Goal: Find specific page/section: Find specific page/section

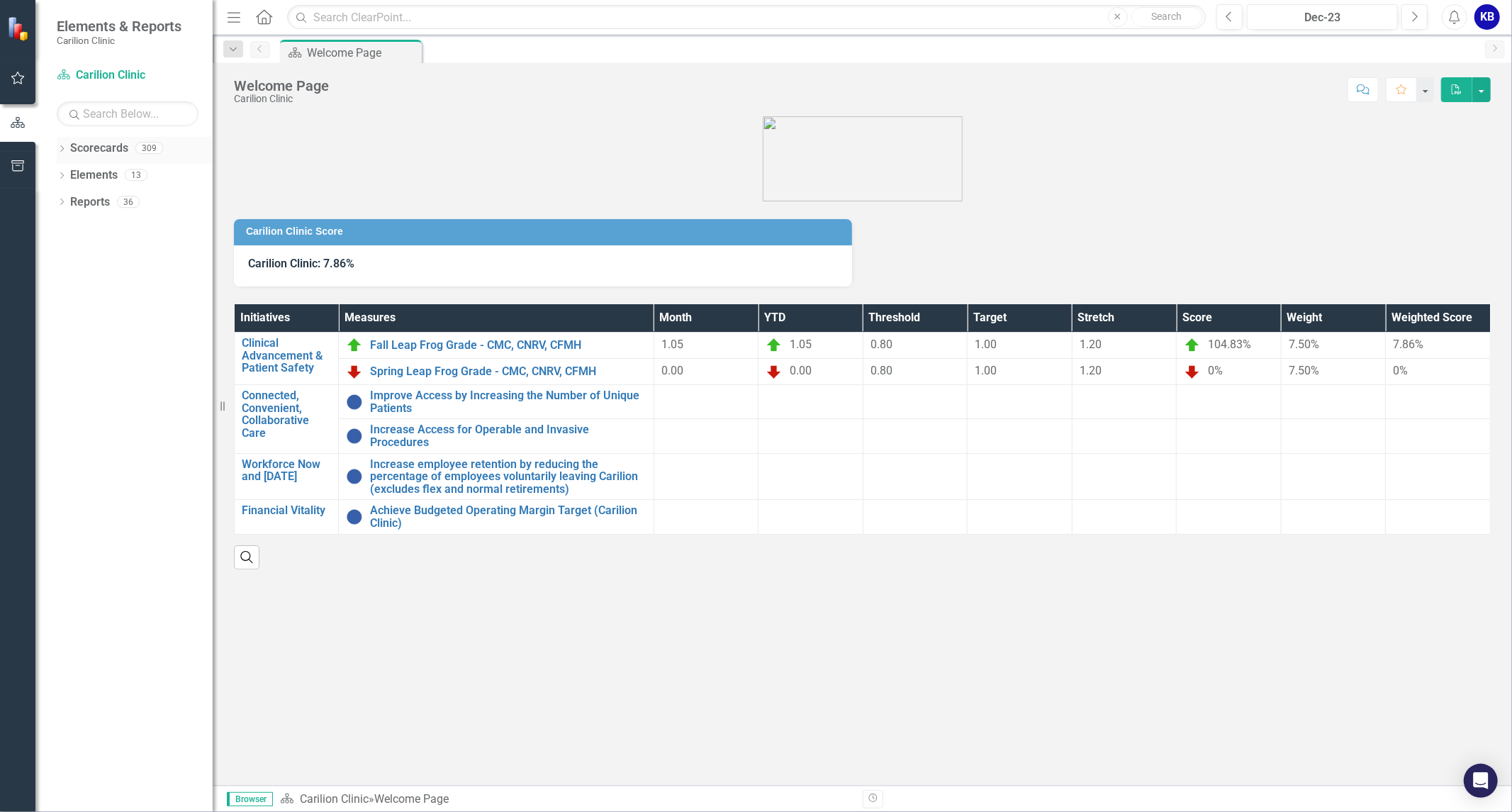
click at [60, 150] on icon "Dropdown" at bounding box center [61, 149] width 10 height 8
click at [71, 180] on div "Dropdown" at bounding box center [69, 176] width 11 height 12
click at [135, 205] on link "Department of FCM" at bounding box center [153, 203] width 121 height 16
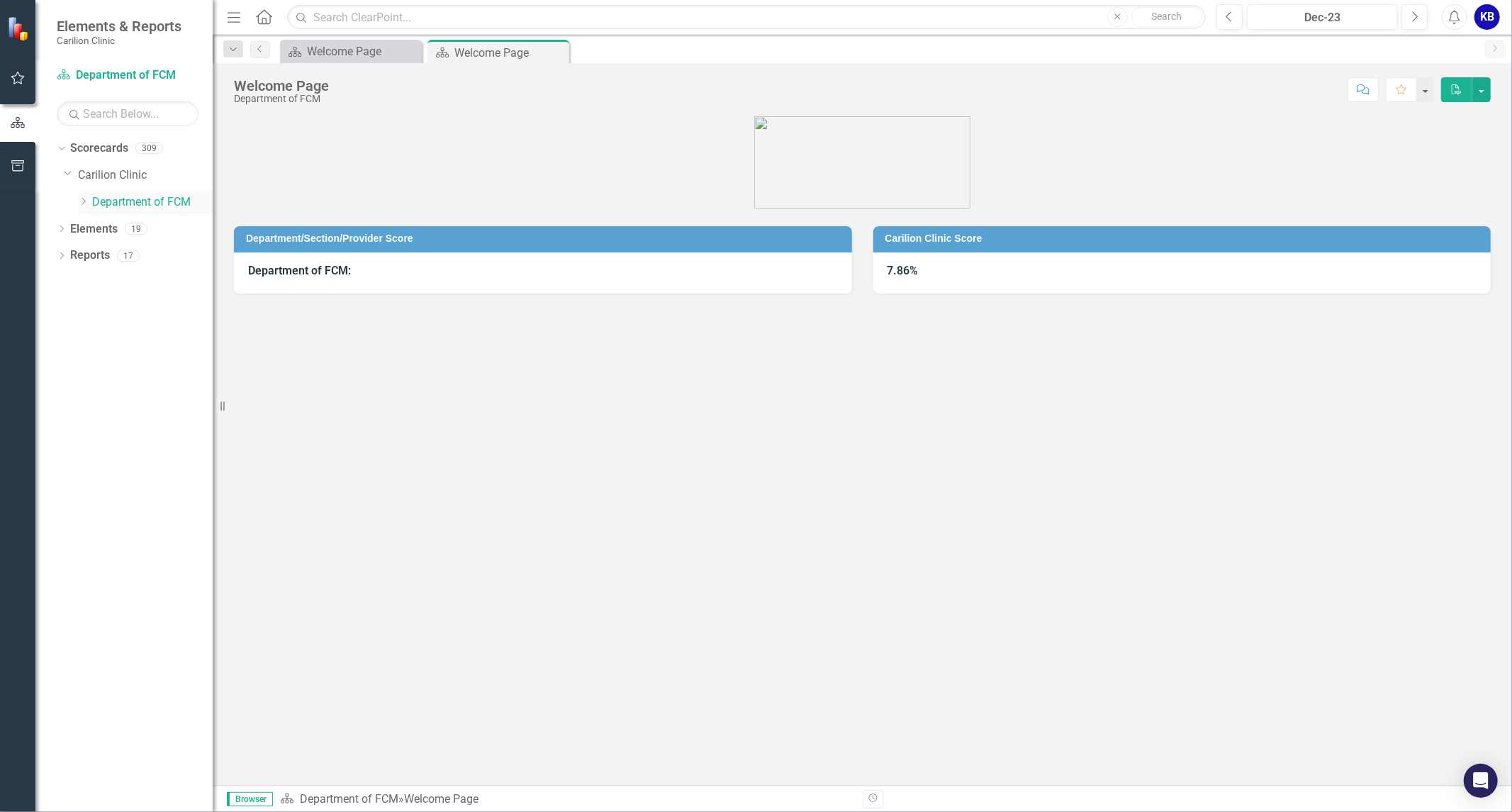
click at [85, 202] on icon at bounding box center [84, 202] width 4 height 7
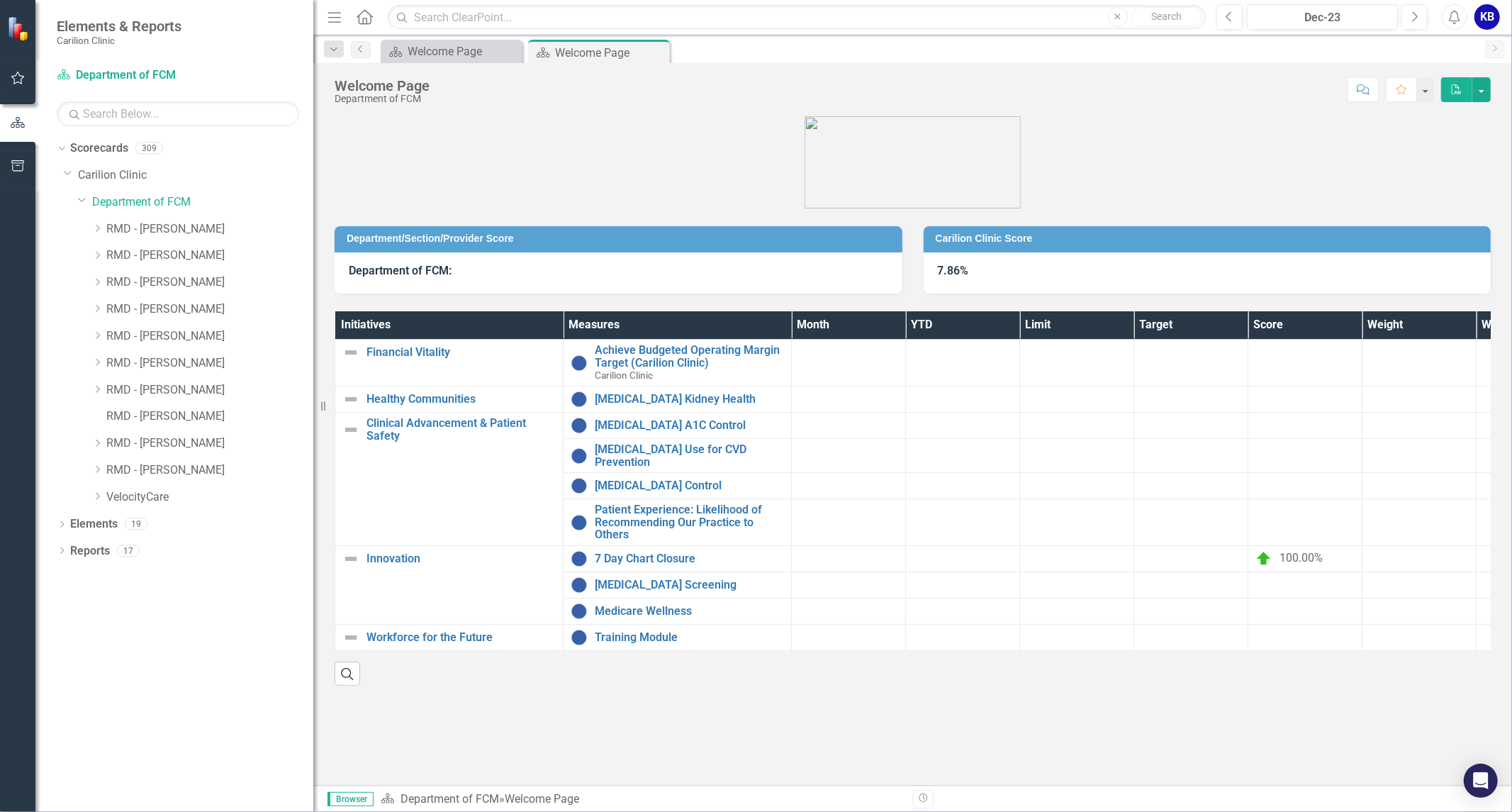
drag, startPoint x: 215, startPoint y: 187, endPoint x: 314, endPoint y: 188, distance: 99.0
click at [314, 188] on div "Resize" at bounding box center [319, 406] width 12 height 812
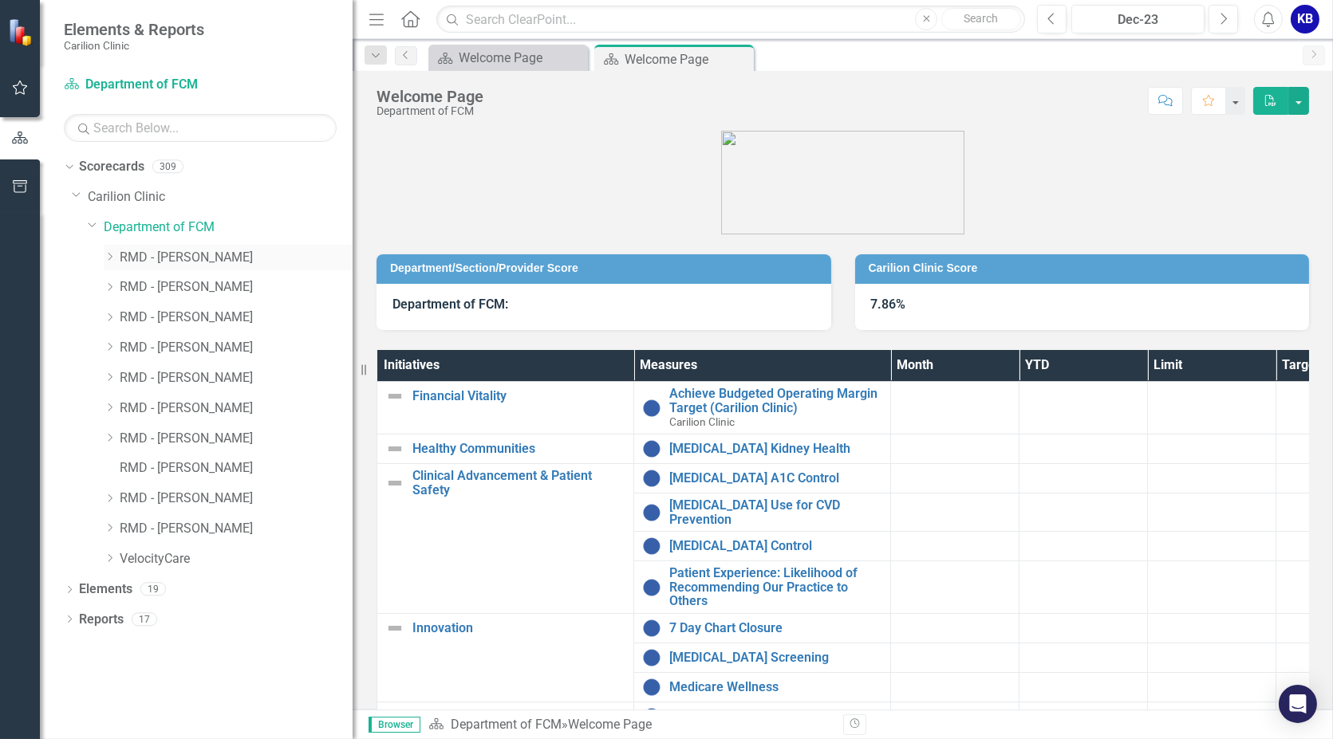
click at [112, 256] on icon "Dropdown" at bounding box center [110, 257] width 12 height 10
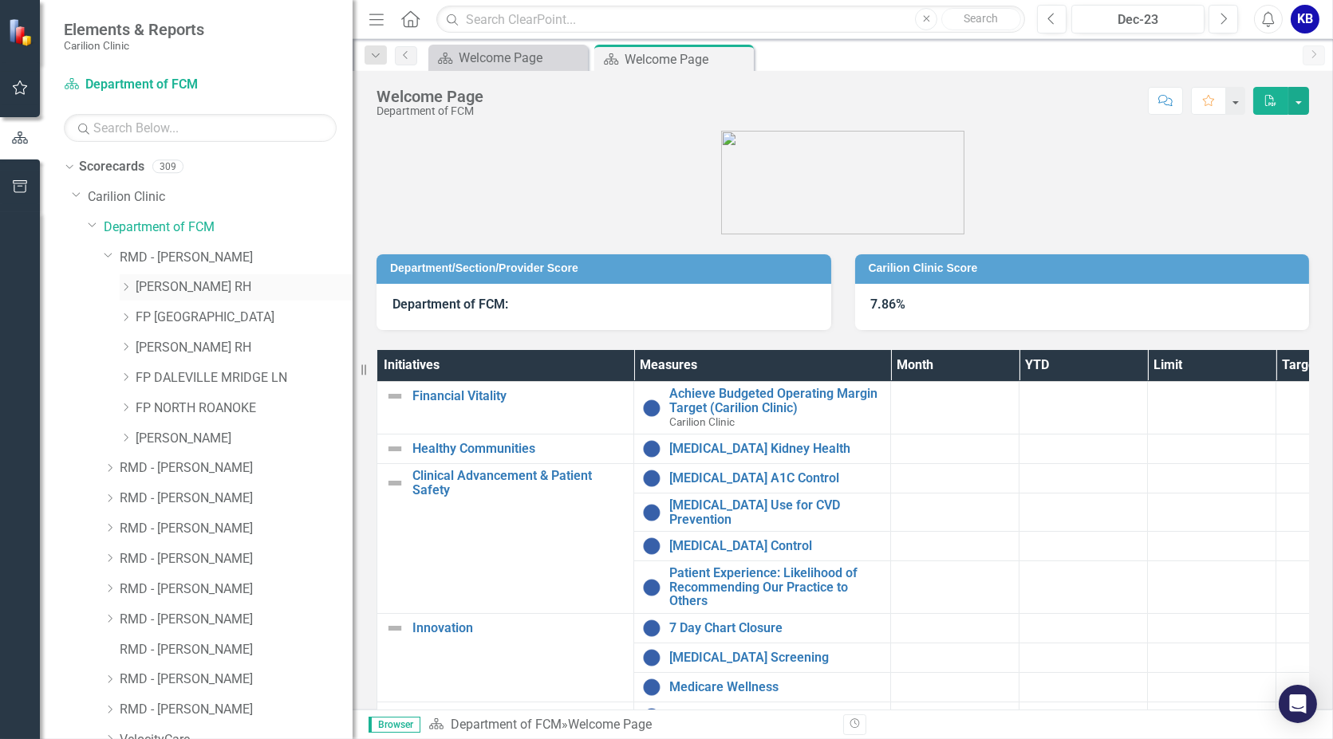
click at [127, 283] on icon "Dropdown" at bounding box center [126, 287] width 12 height 10
click at [132, 276] on div "Dropdown [PERSON_NAME] RH" at bounding box center [236, 287] width 233 height 26
click at [123, 285] on icon "Dropdown" at bounding box center [125, 285] width 10 height 12
click at [125, 314] on icon "Dropdown" at bounding box center [126, 318] width 12 height 10
click at [126, 316] on icon "Dropdown" at bounding box center [125, 315] width 10 height 12
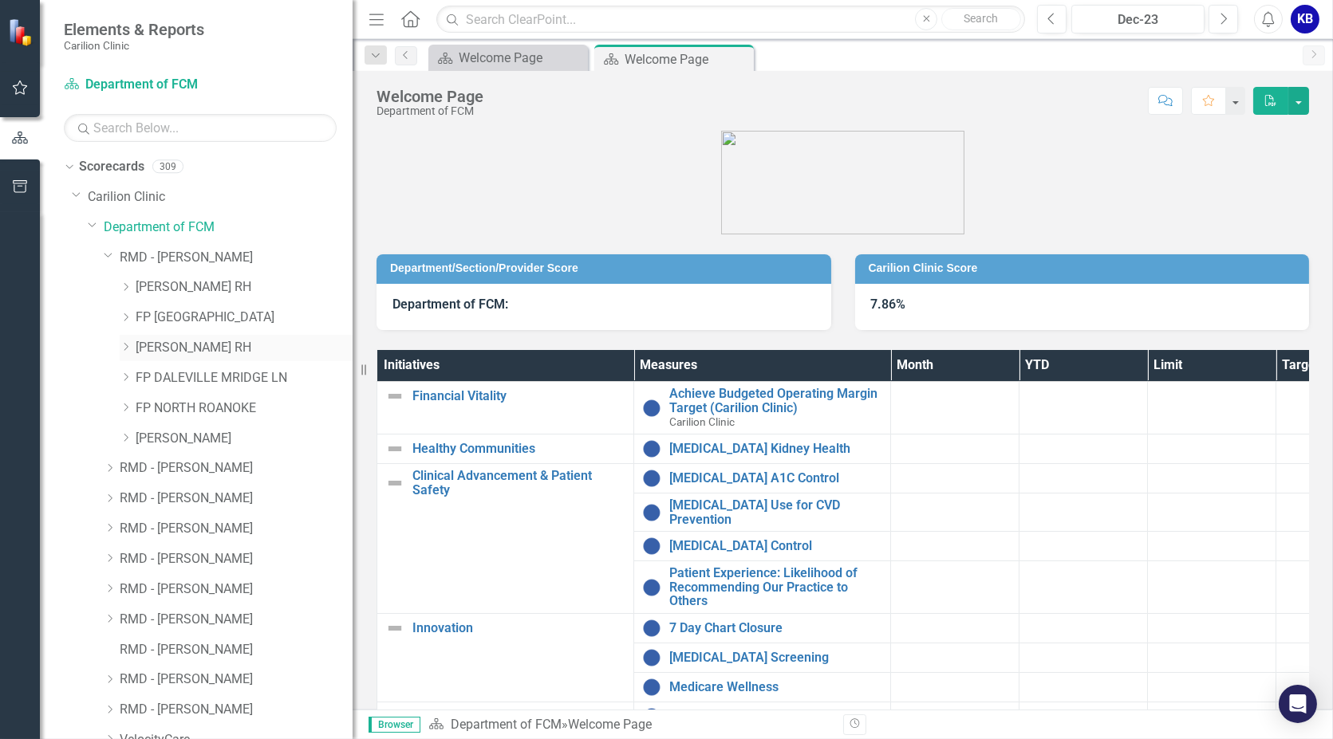
click at [126, 348] on icon "Dropdown" at bounding box center [126, 347] width 12 height 10
click at [123, 345] on icon "Dropdown" at bounding box center [125, 345] width 10 height 12
click at [123, 376] on icon "Dropdown" at bounding box center [126, 377] width 12 height 10
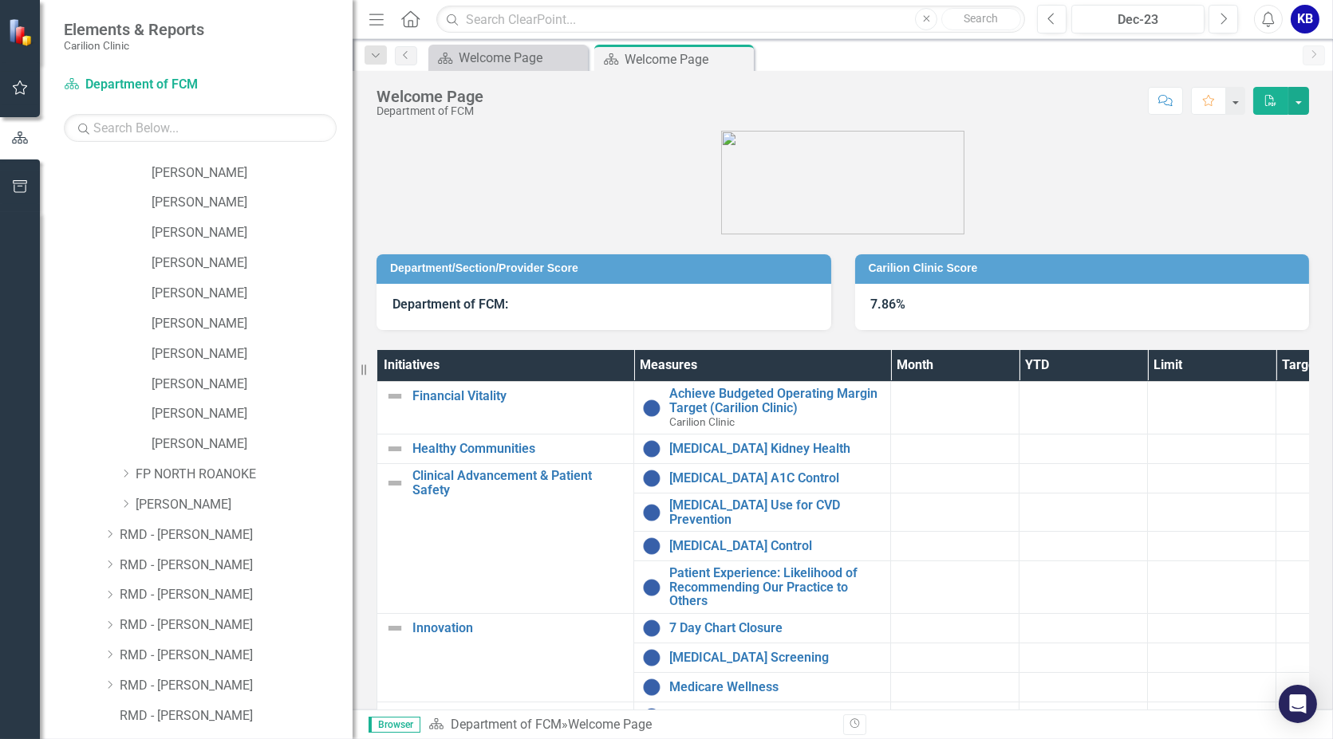
scroll to position [177, 0]
click at [123, 200] on icon "Dropdown" at bounding box center [125, 198] width 10 height 12
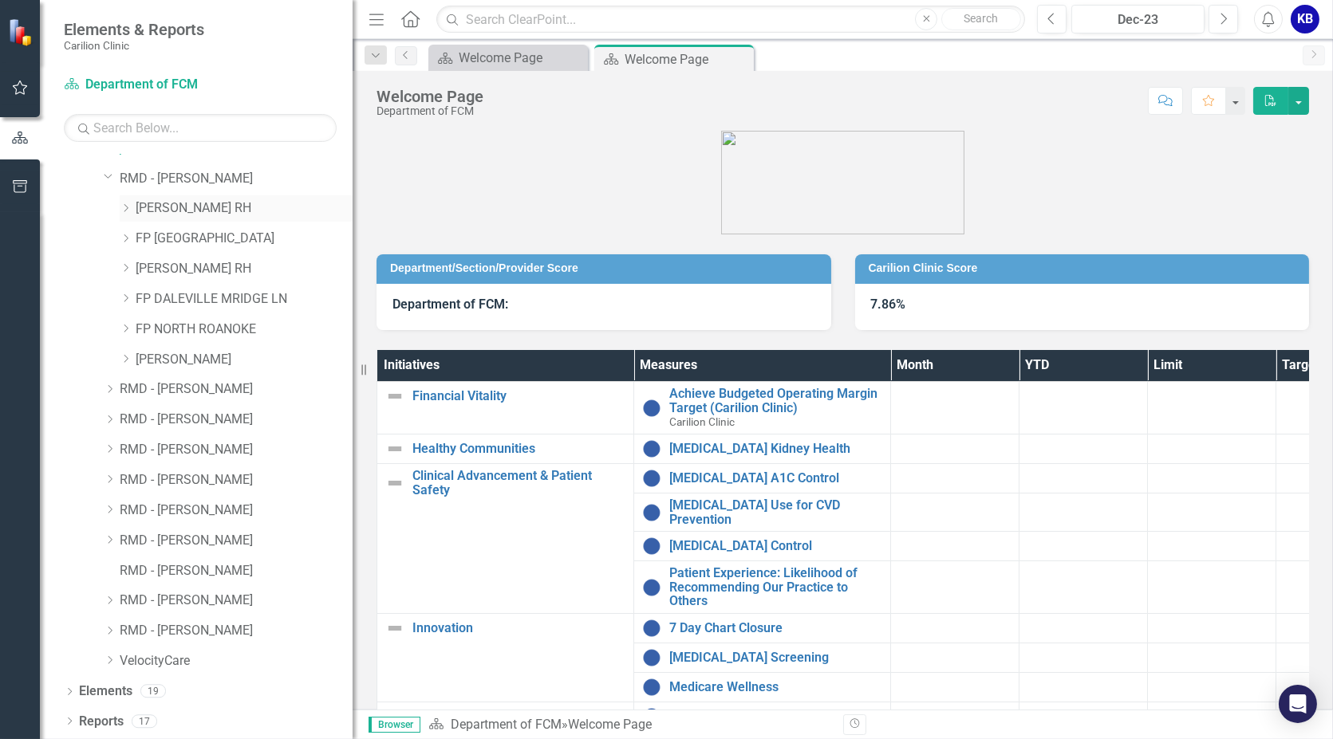
scroll to position [77, 0]
click at [128, 330] on icon "Dropdown" at bounding box center [126, 330] width 12 height 10
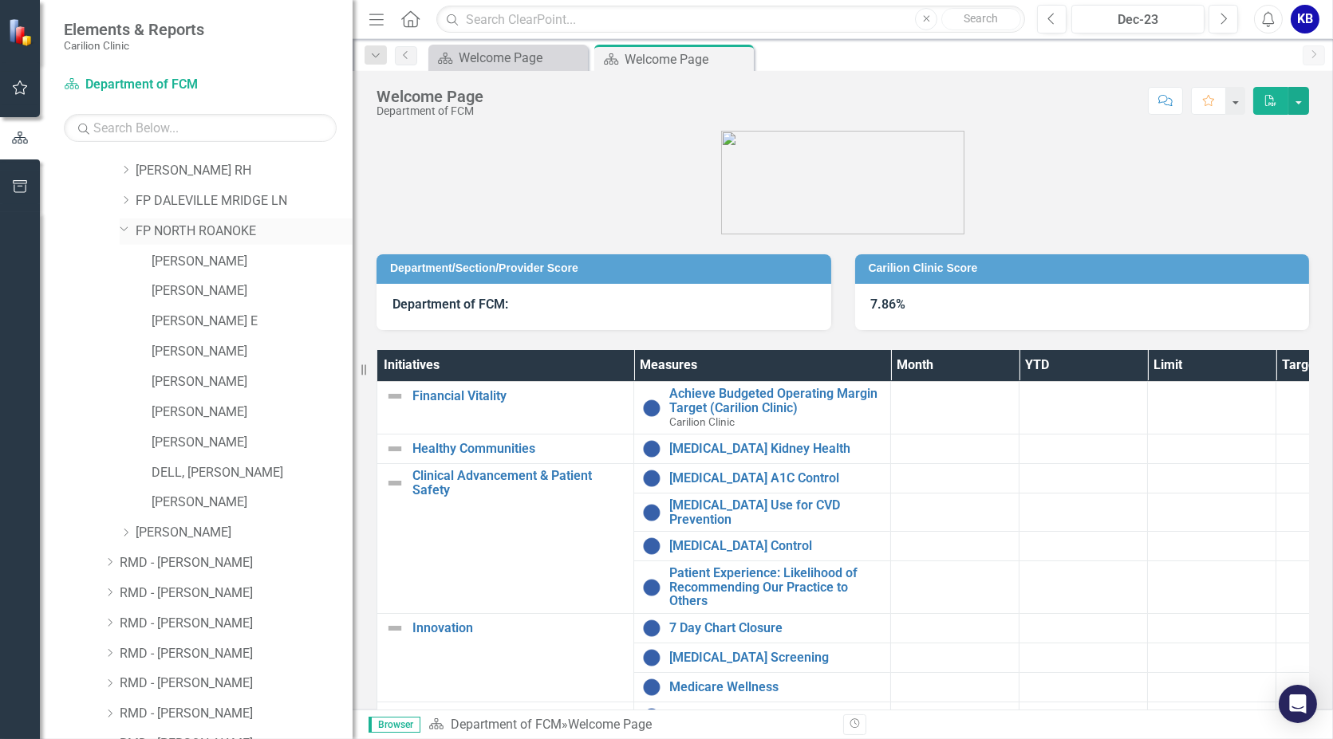
click at [123, 230] on icon "Dropdown" at bounding box center [125, 229] width 10 height 12
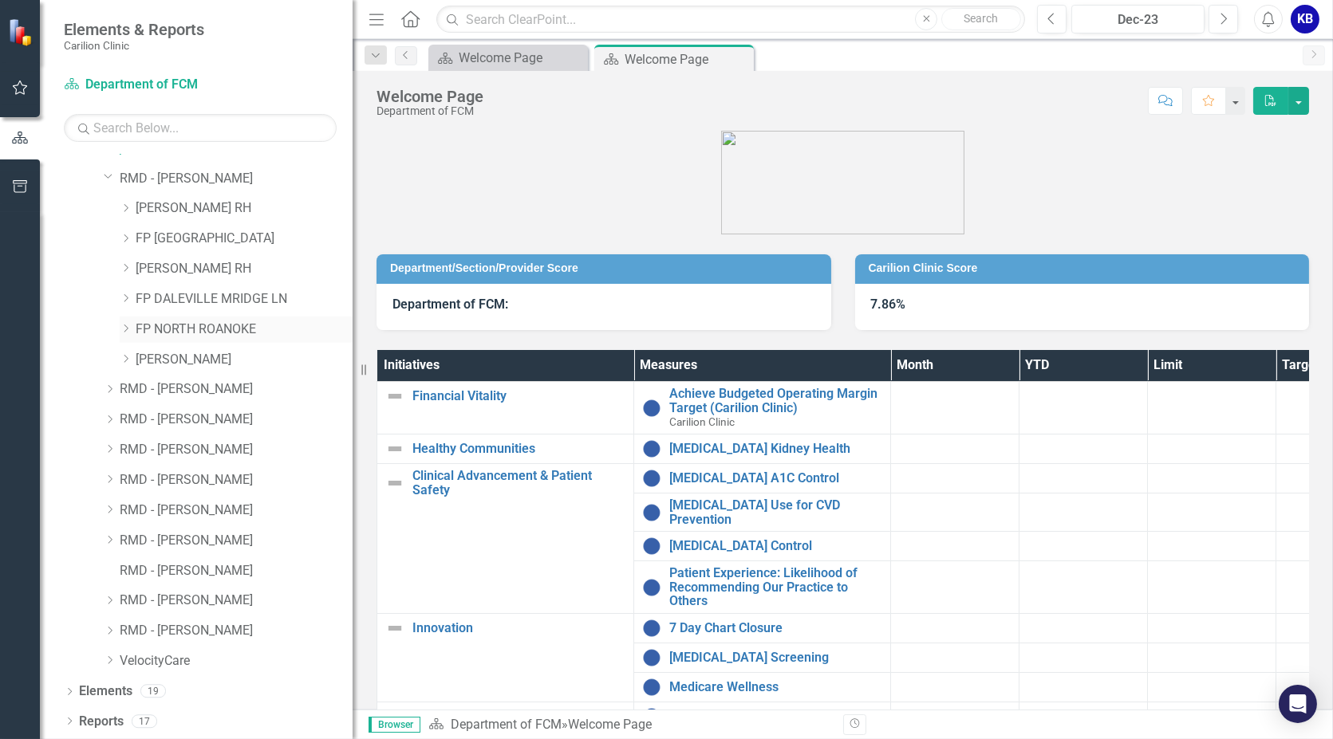
scroll to position [77, 0]
click at [120, 361] on icon "Dropdown" at bounding box center [126, 361] width 12 height 10
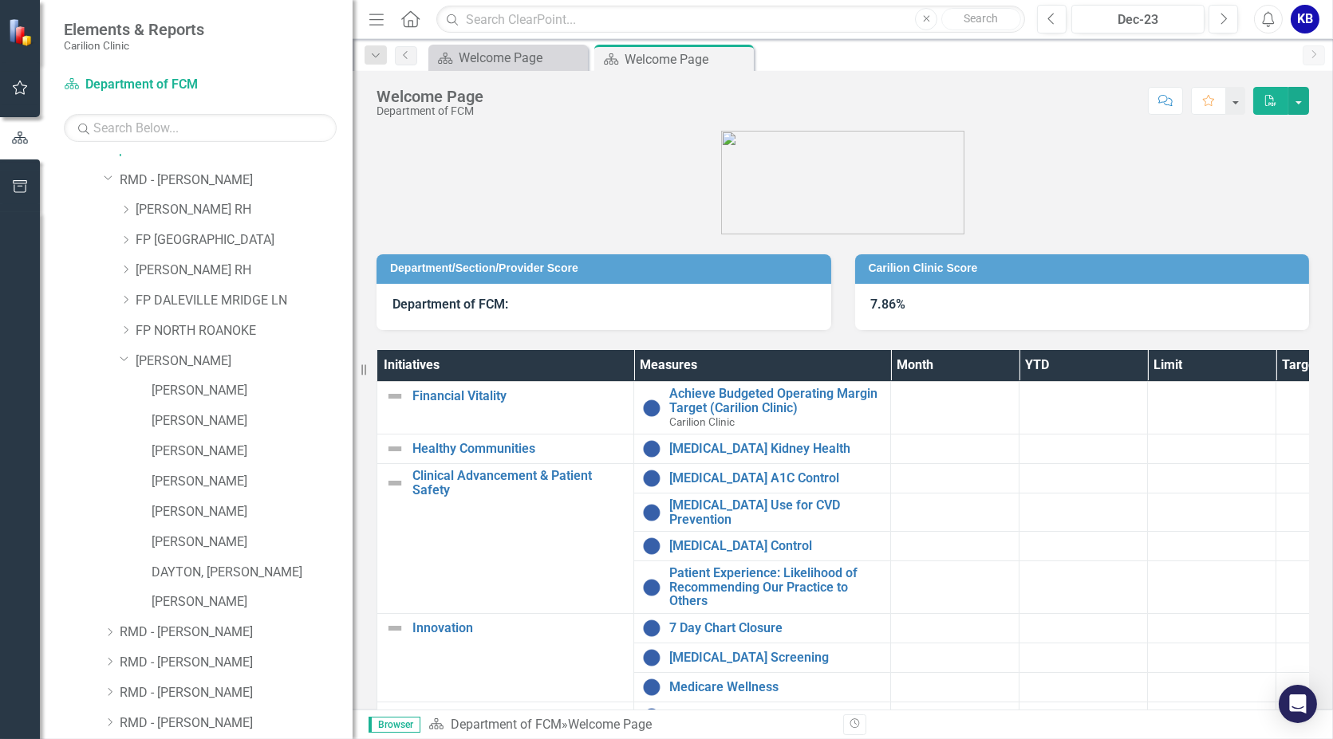
scroll to position [177, 0]
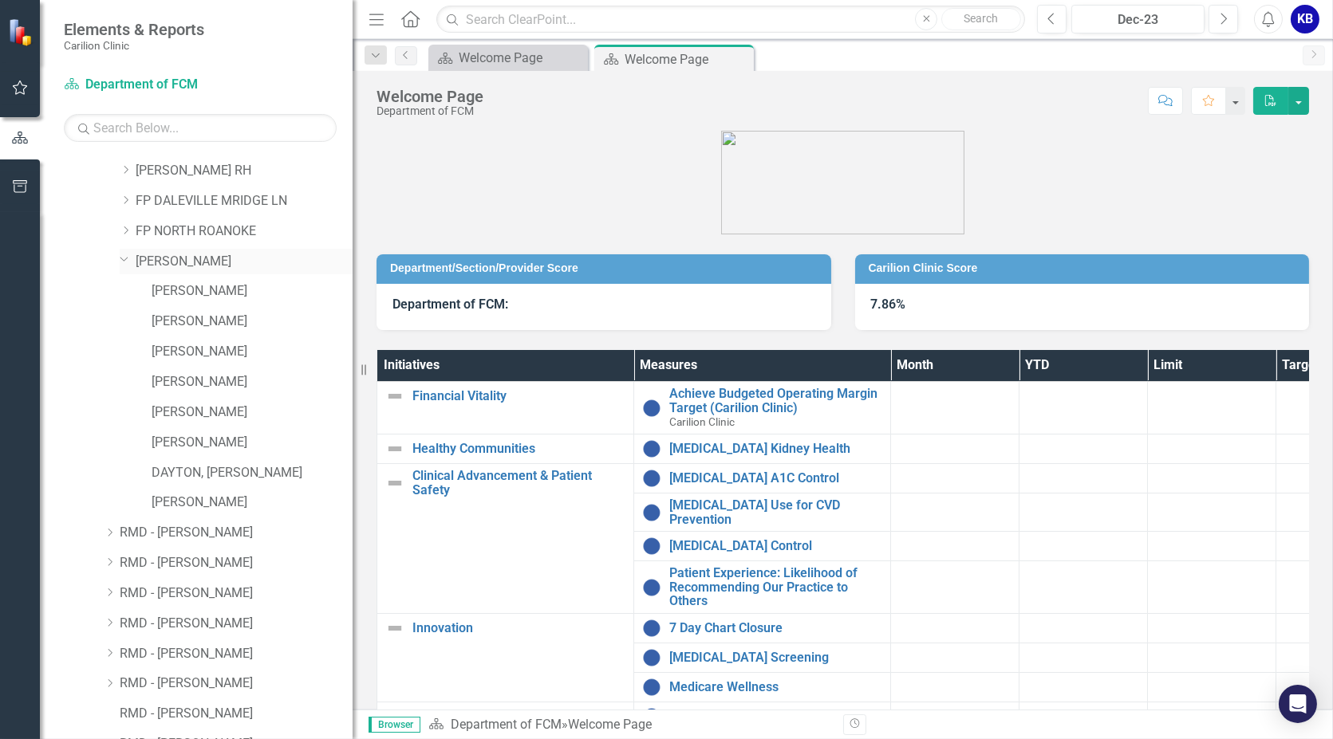
click at [123, 257] on icon "Dropdown" at bounding box center [125, 259] width 10 height 12
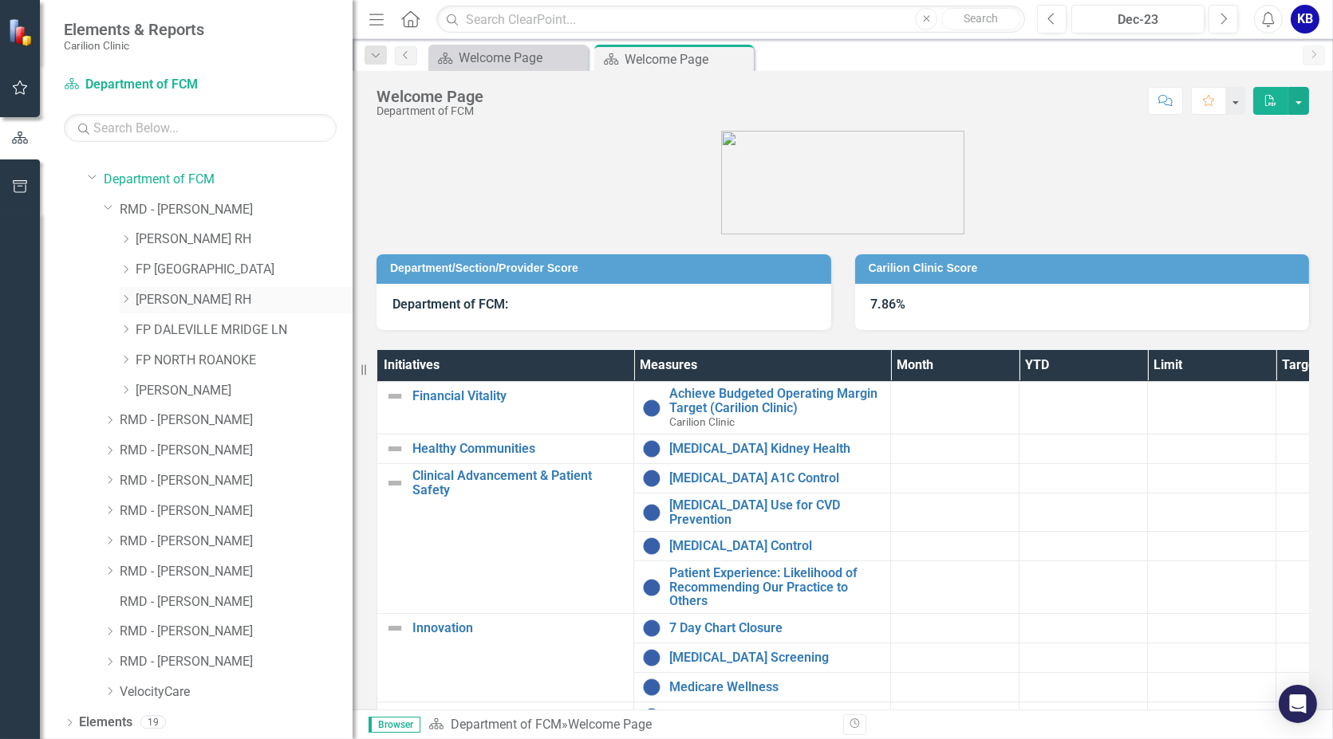
scroll to position [0, 0]
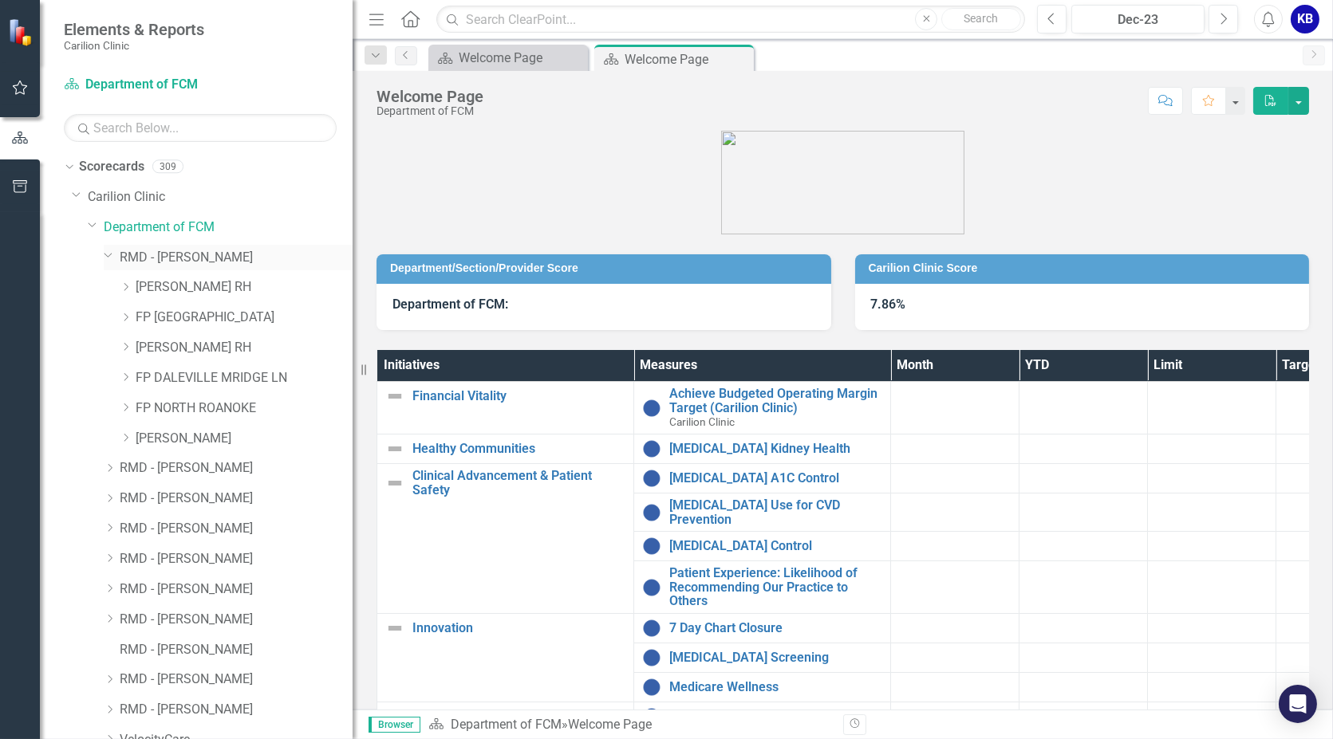
click at [111, 258] on icon "Dropdown" at bounding box center [109, 255] width 10 height 12
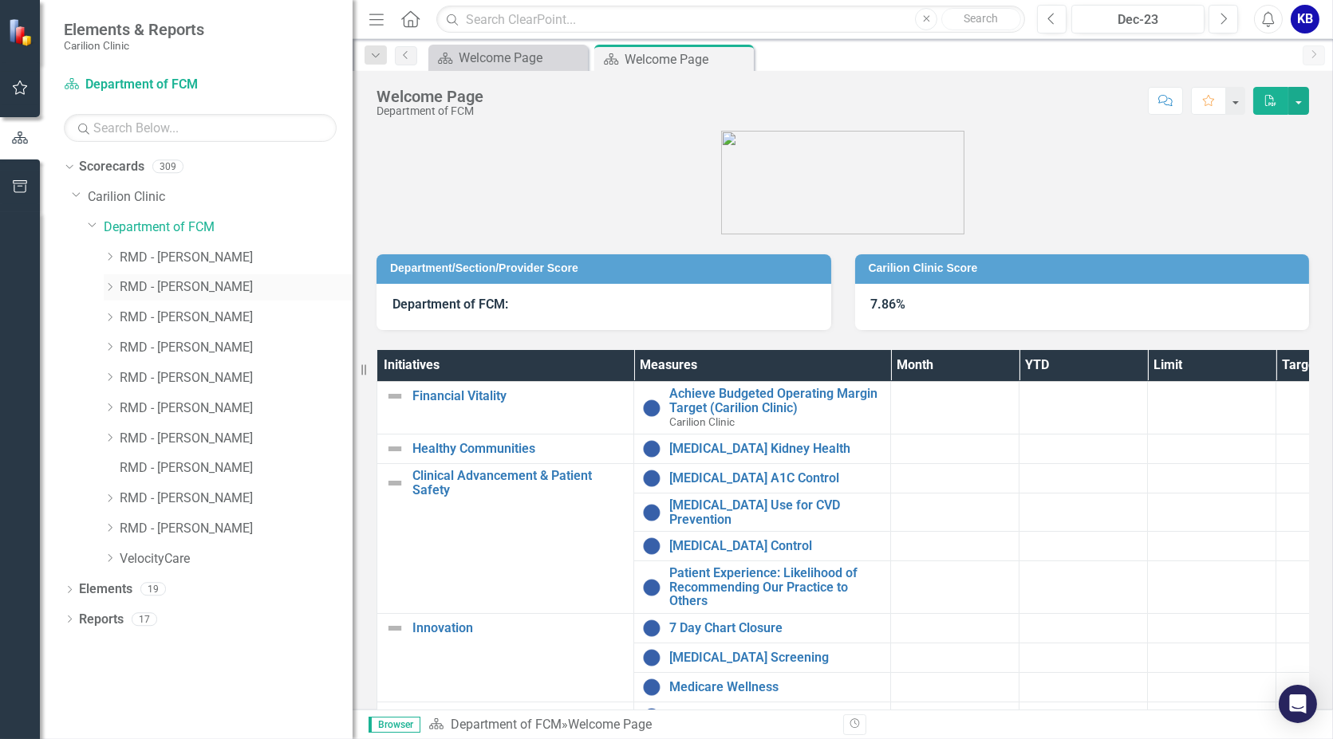
click at [109, 288] on icon "Dropdown" at bounding box center [110, 287] width 12 height 10
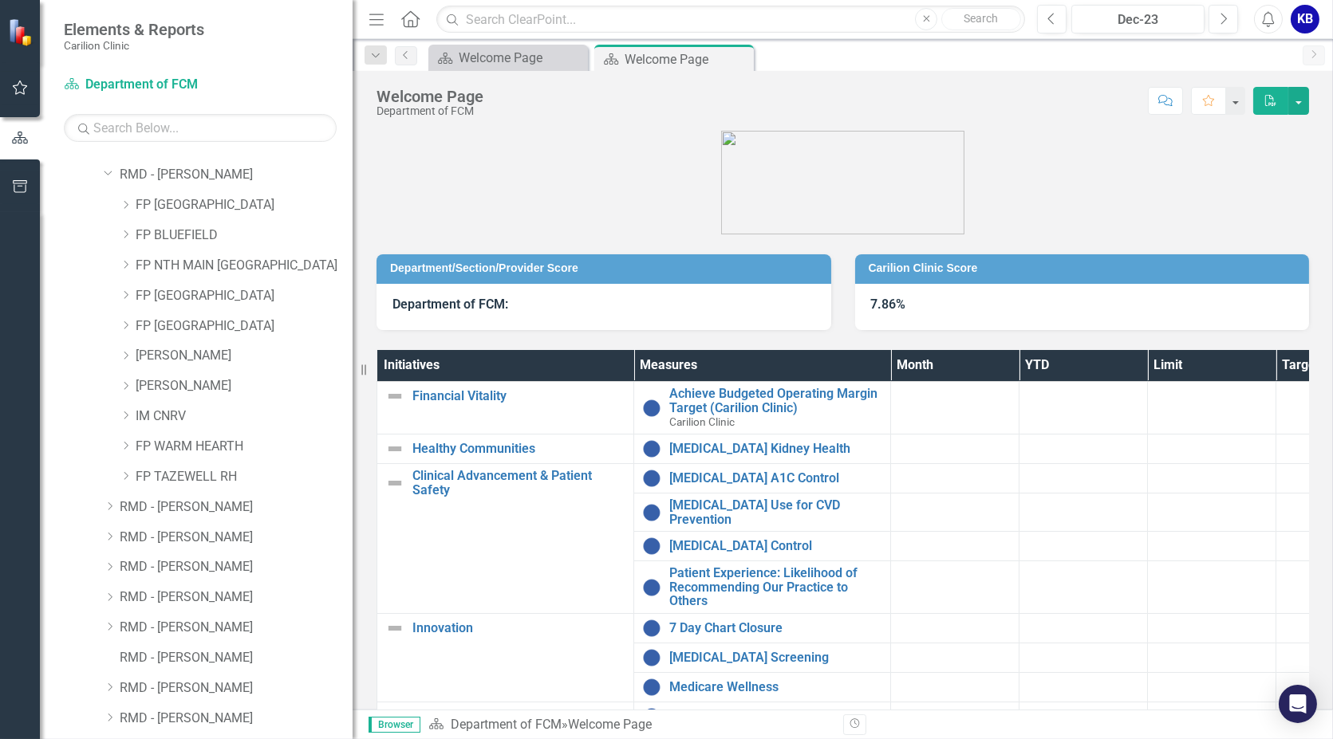
scroll to position [89, 0]
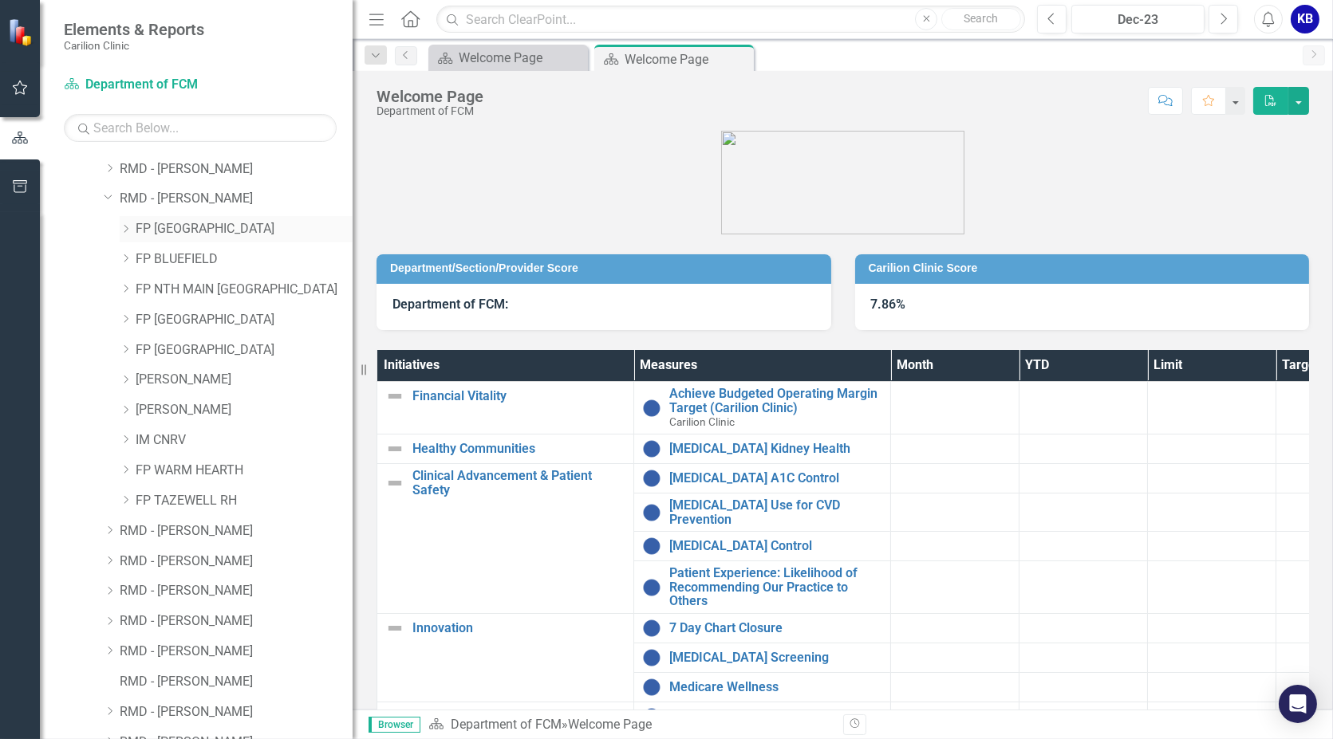
click at [130, 226] on icon "Dropdown" at bounding box center [126, 229] width 12 height 10
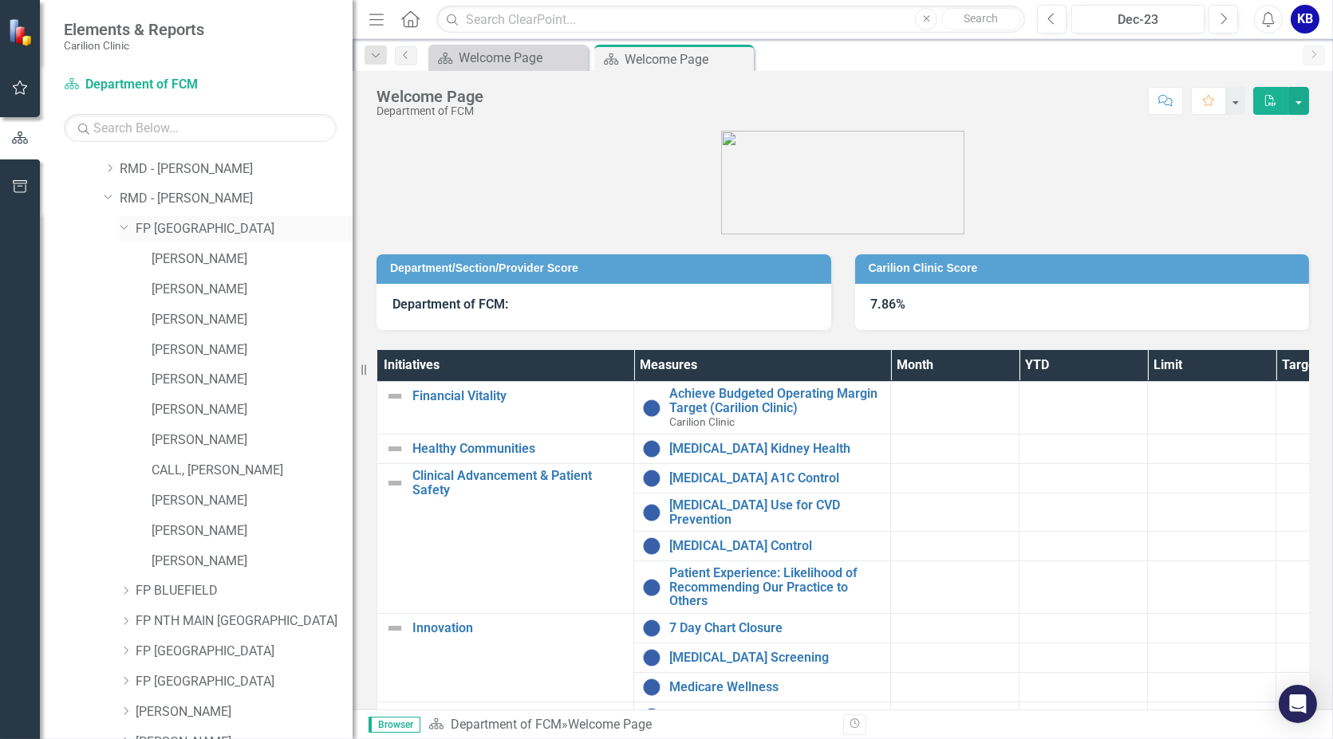
click at [125, 224] on icon "Dropdown" at bounding box center [125, 226] width 10 height 12
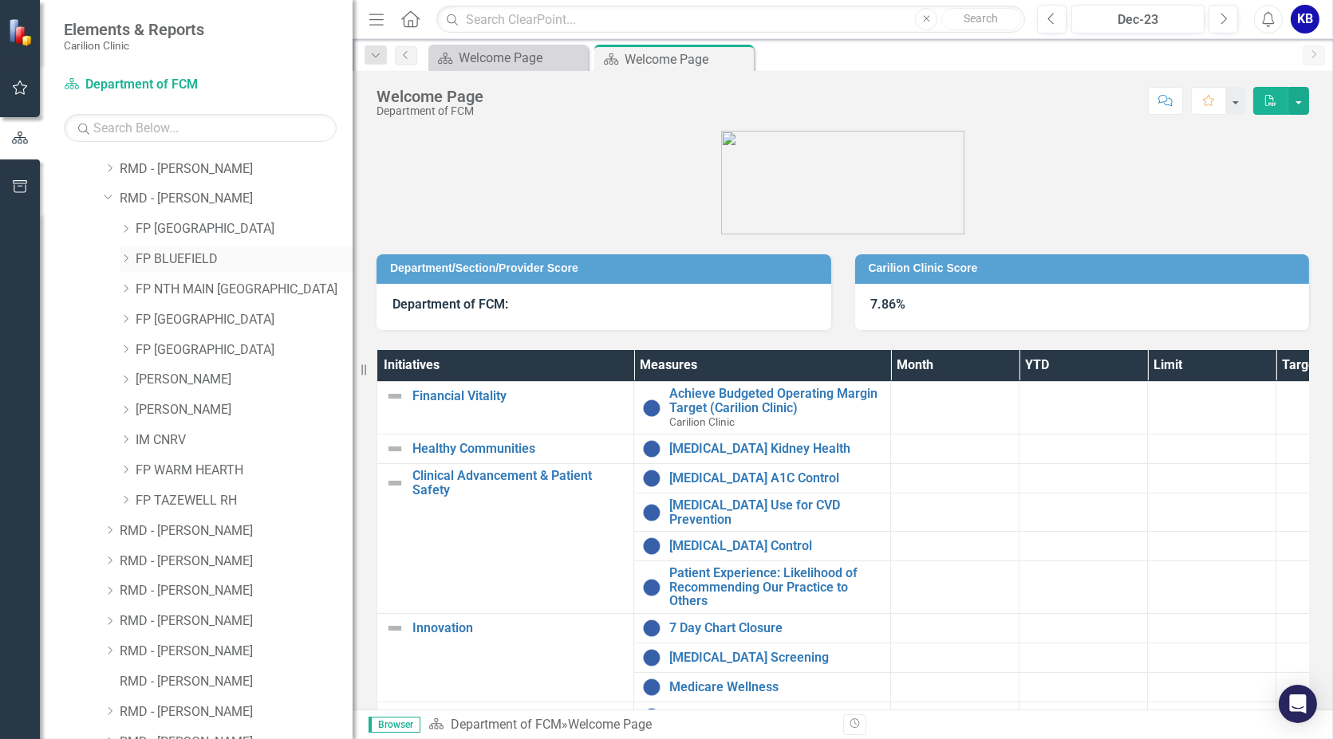
click at [125, 263] on div "Dropdown" at bounding box center [126, 260] width 12 height 14
click at [122, 258] on icon "Dropdown" at bounding box center [125, 256] width 10 height 12
click at [124, 293] on icon "Dropdown" at bounding box center [126, 289] width 12 height 10
click at [123, 287] on icon "Dropdown" at bounding box center [125, 287] width 10 height 12
click at [121, 317] on icon "Dropdown" at bounding box center [126, 319] width 12 height 10
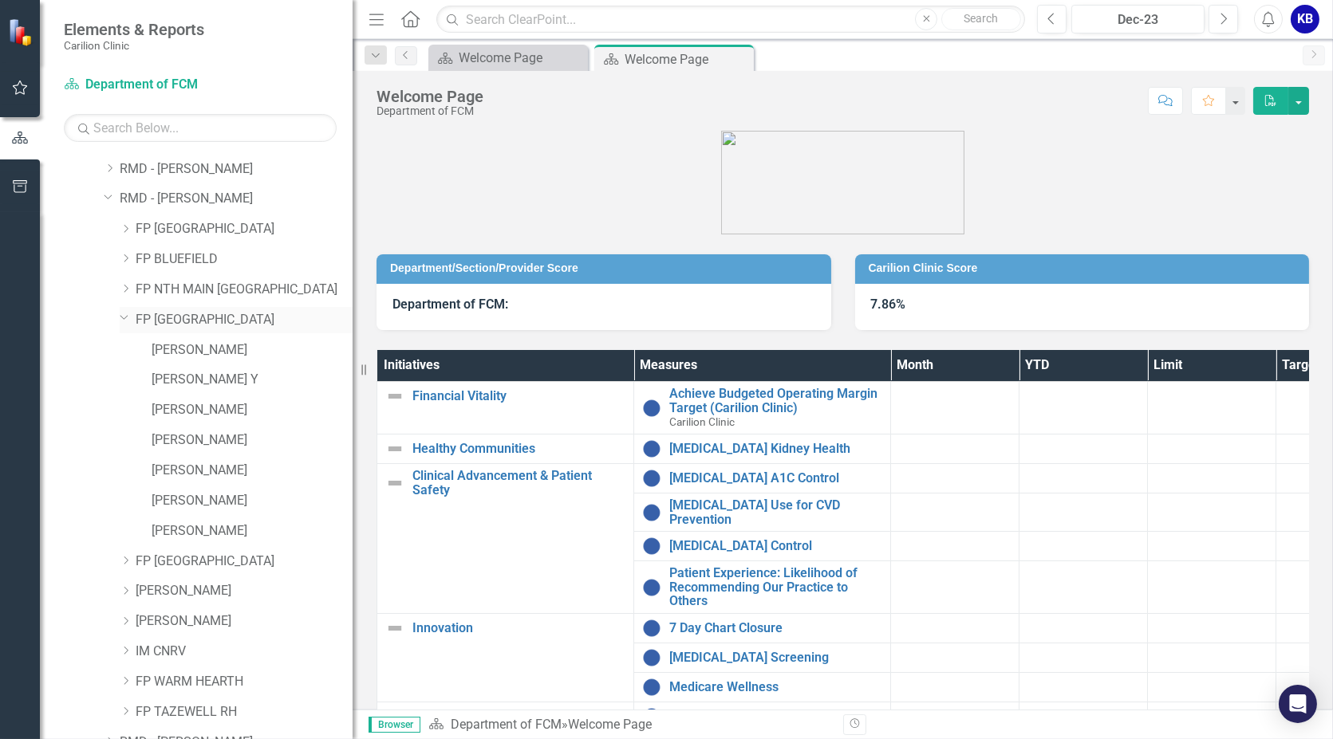
click at [116, 313] on div "Dropdown" at bounding box center [123, 317] width 14 height 12
click at [123, 349] on icon "Dropdown" at bounding box center [126, 350] width 12 height 10
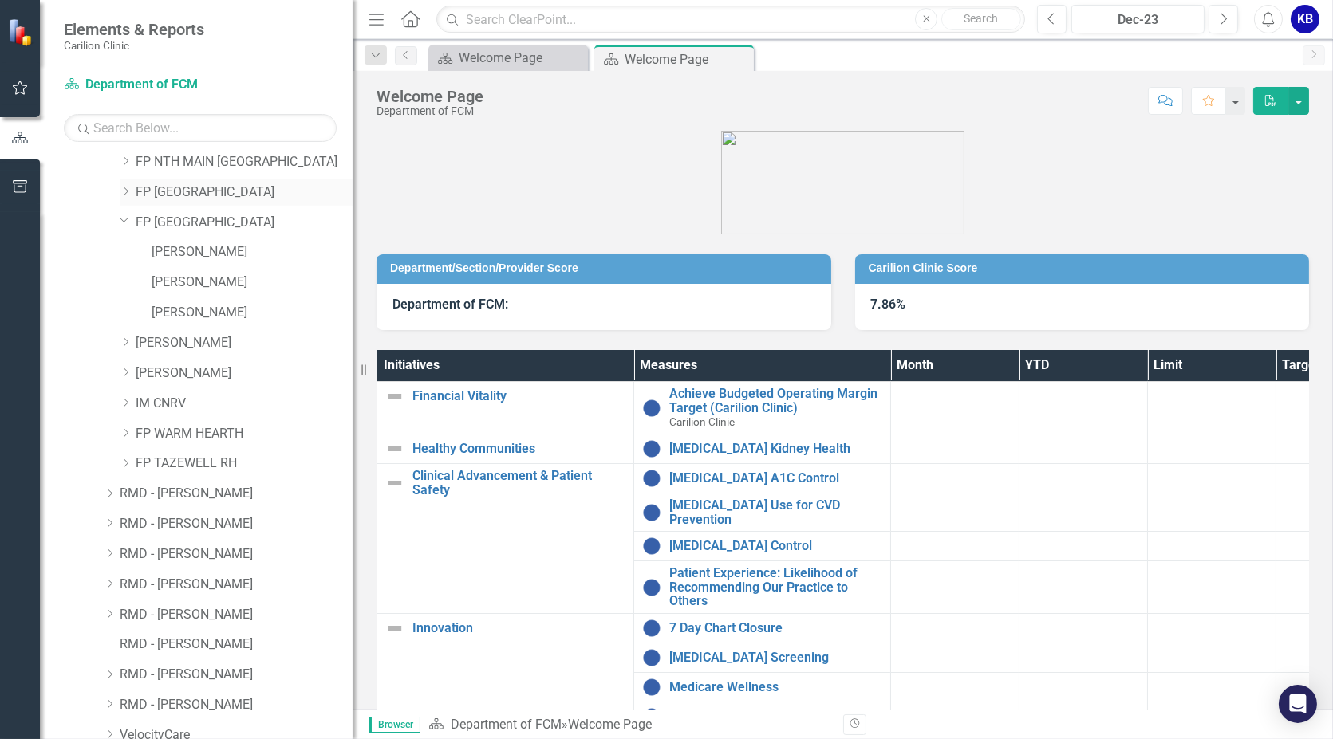
scroll to position [177, 0]
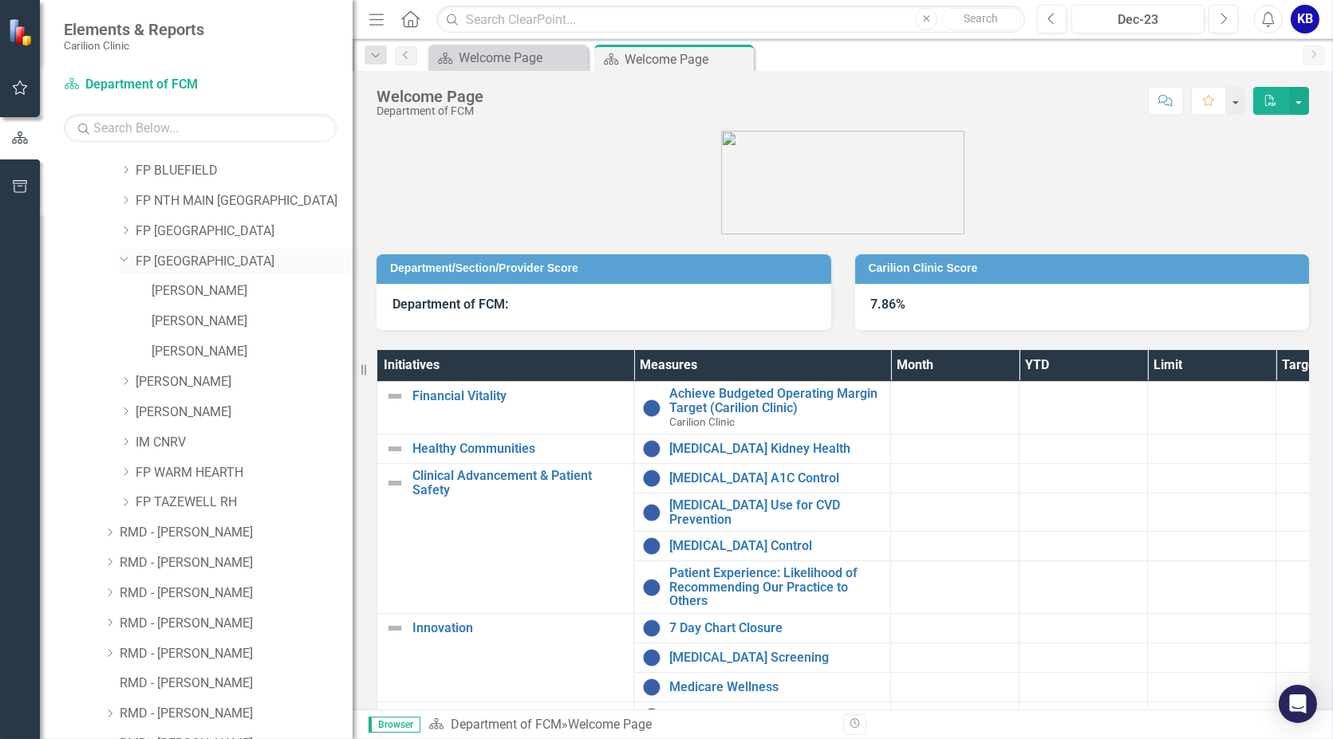
click at [123, 258] on icon "Dropdown" at bounding box center [125, 259] width 10 height 12
click at [120, 297] on div "Dropdown" at bounding box center [126, 292] width 12 height 14
drag, startPoint x: 120, startPoint y: 297, endPoint x: 68, endPoint y: 313, distance: 55.0
click at [68, 313] on div "Dropdown Scorecards 309 Dropdown Carilion Clinic Dropdown Department of FCM Dro…" at bounding box center [208, 460] width 289 height 966
click at [125, 284] on icon "Dropdown" at bounding box center [125, 289] width 10 height 12
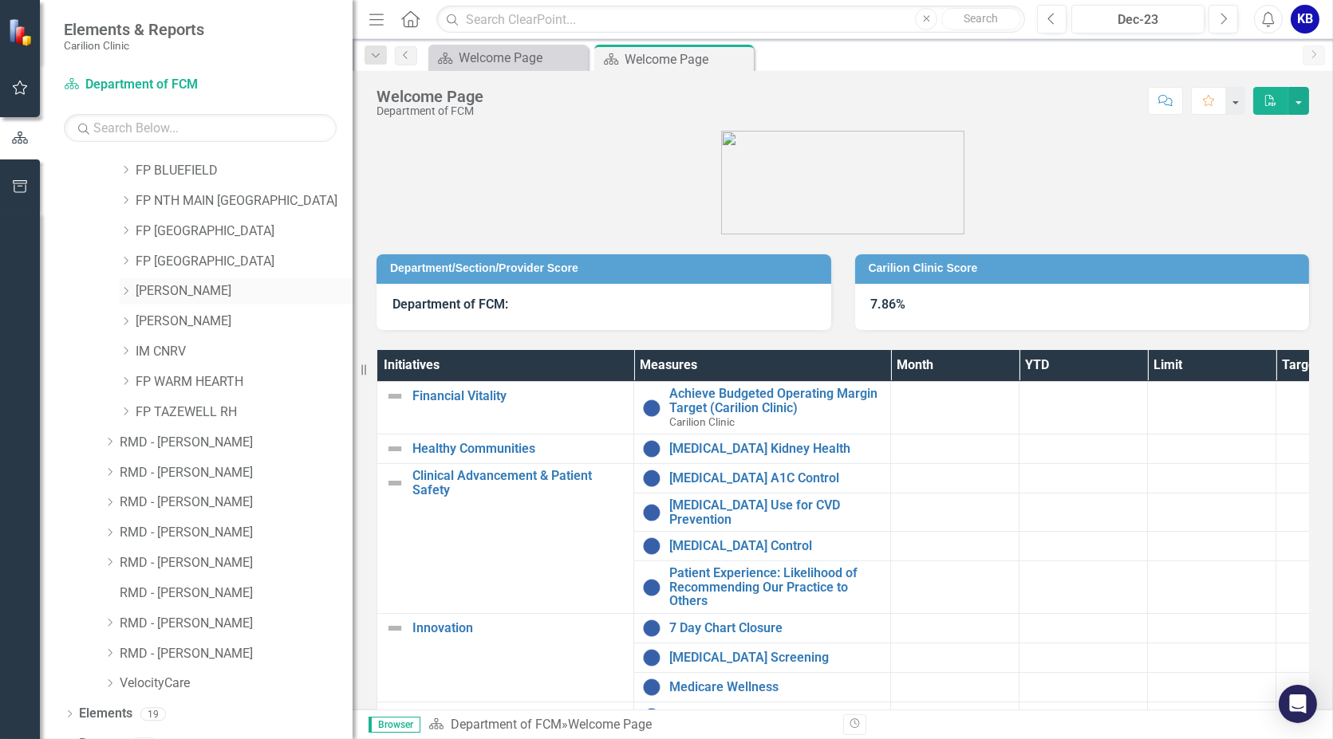
click at [125, 285] on div "Dropdown" at bounding box center [126, 292] width 12 height 14
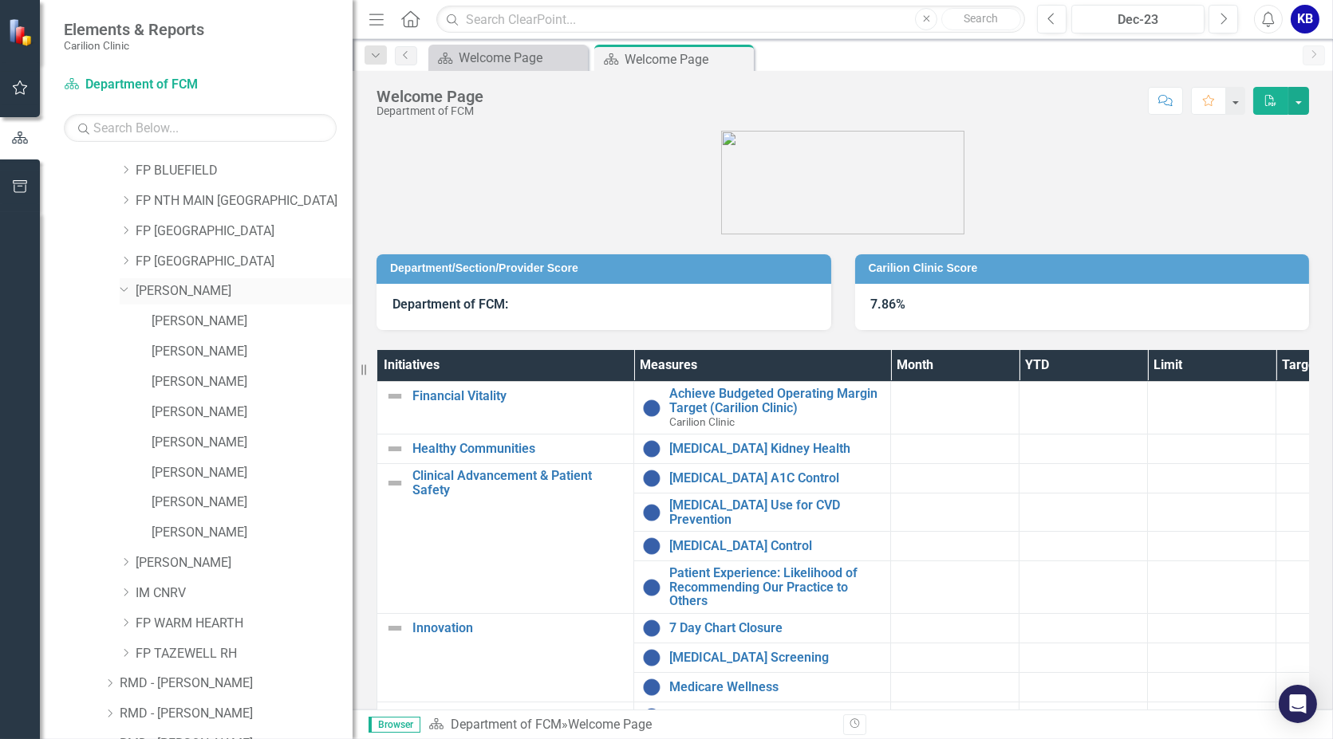
click at [125, 290] on icon "Dropdown" at bounding box center [125, 289] width 10 height 12
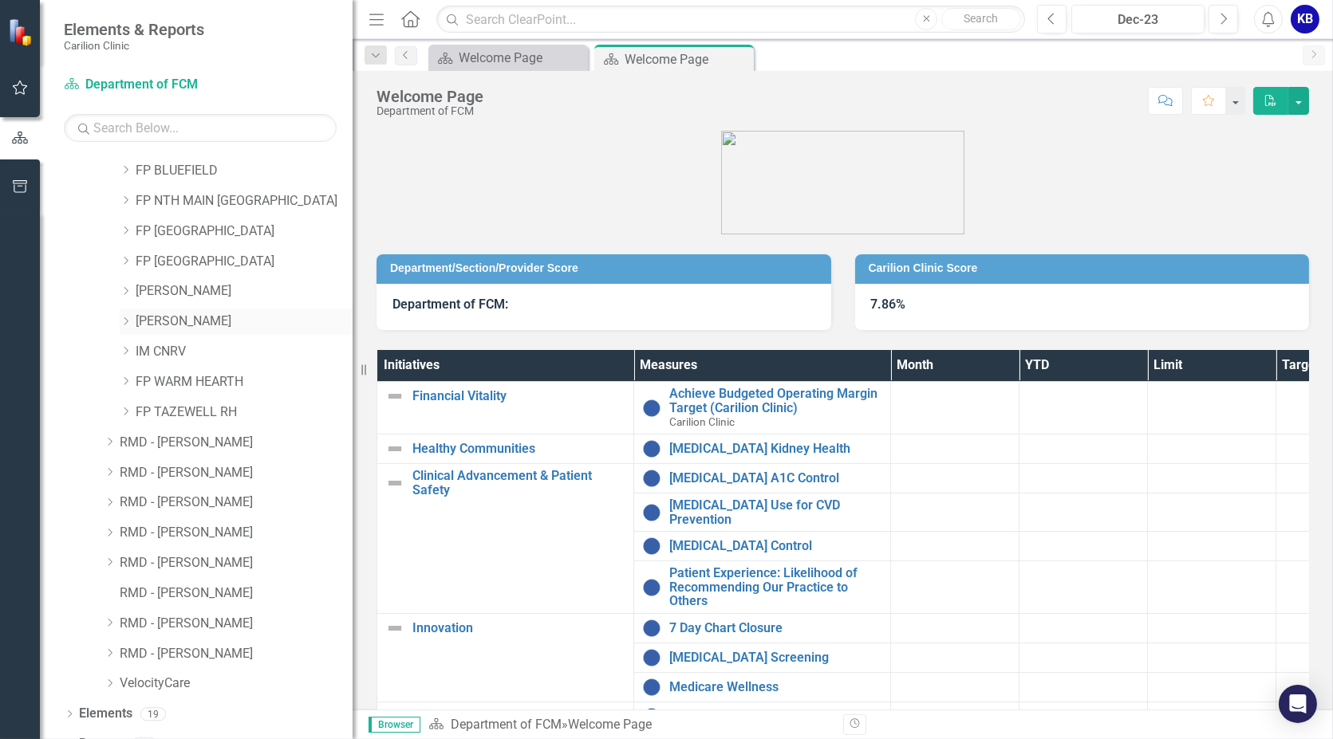
click at [129, 325] on div "Dropdown" at bounding box center [126, 322] width 12 height 14
click at [123, 320] on icon "Dropdown" at bounding box center [125, 319] width 10 height 12
click at [123, 320] on icon "Dropdown" at bounding box center [126, 322] width 12 height 10
click at [124, 318] on icon "Dropdown" at bounding box center [125, 319] width 10 height 12
click at [120, 354] on icon "Dropdown" at bounding box center [126, 351] width 12 height 10
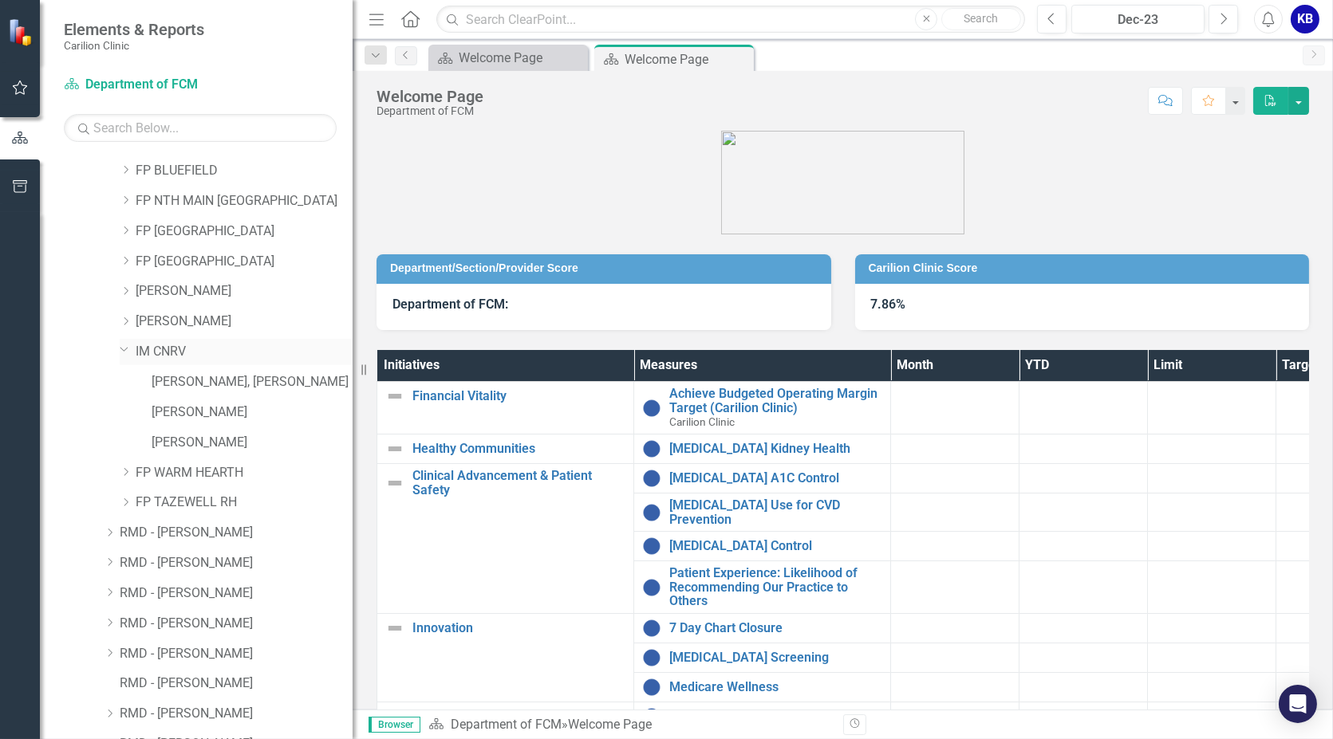
click at [123, 347] on icon "Dropdown" at bounding box center [125, 349] width 10 height 12
click at [122, 378] on icon "Dropdown" at bounding box center [126, 381] width 12 height 10
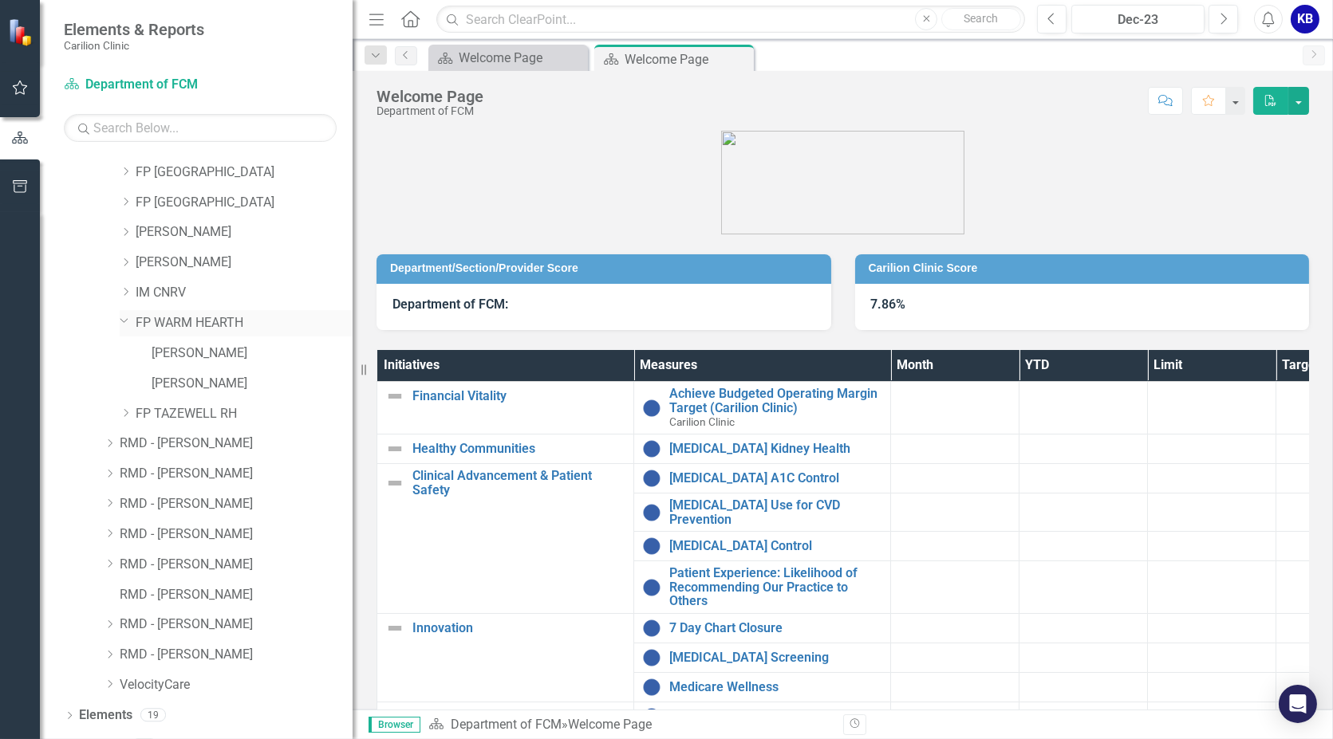
scroll to position [258, 0]
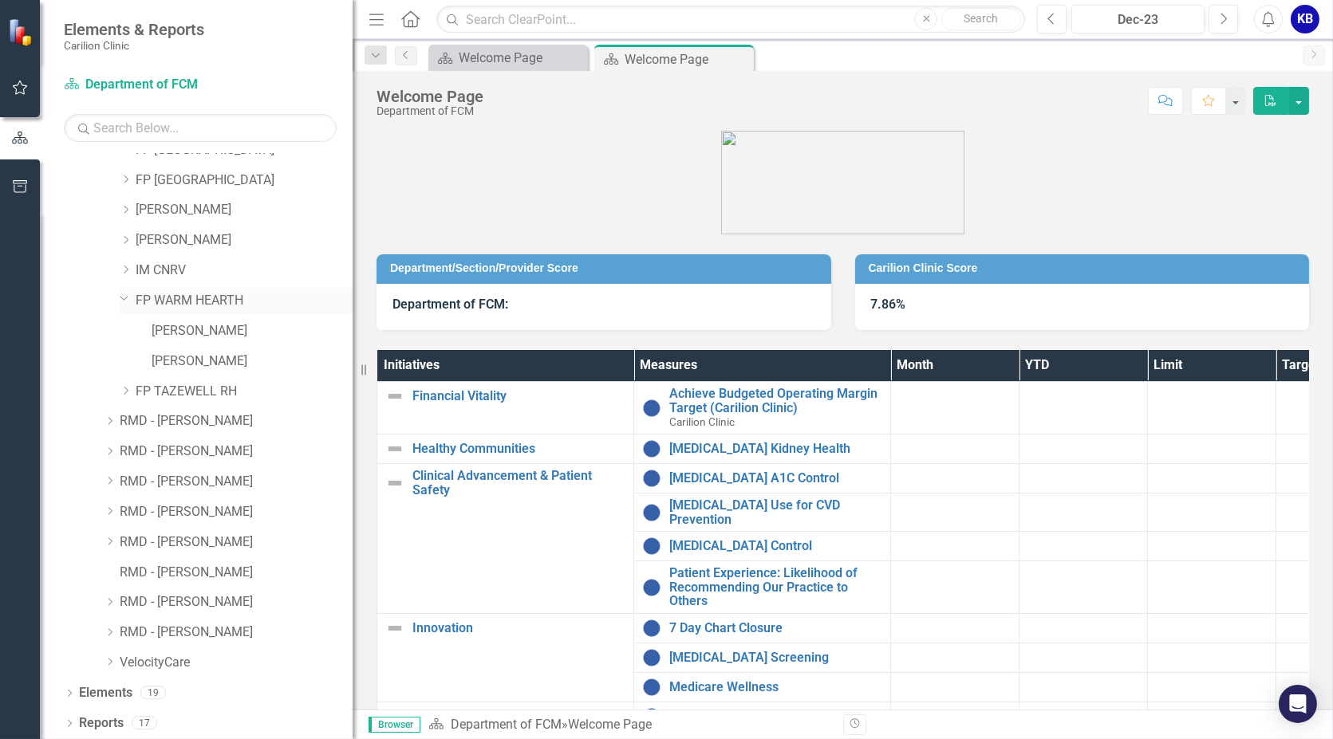
click at [121, 296] on icon "Dropdown" at bounding box center [125, 298] width 10 height 12
click at [125, 386] on icon "Dropdown" at bounding box center [126, 391] width 12 height 10
click at [124, 297] on icon "Dropdown" at bounding box center [125, 298] width 10 height 12
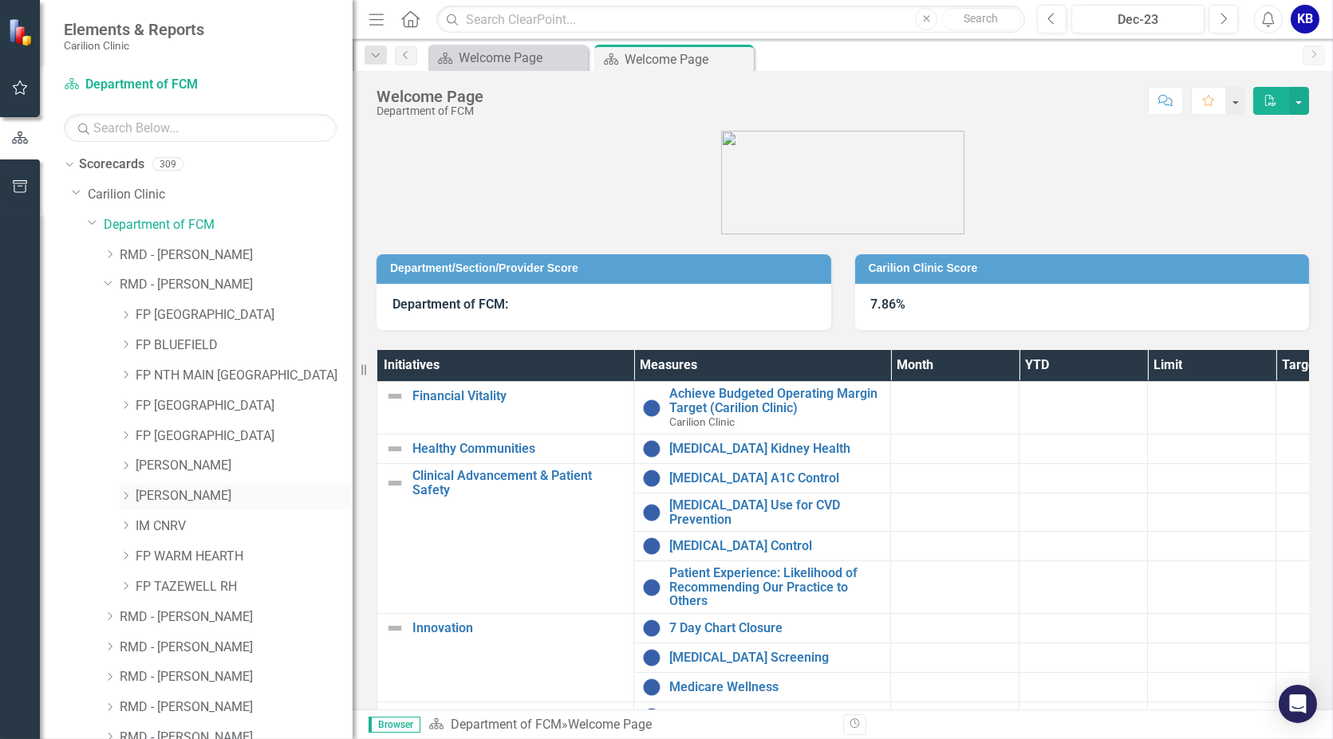
scroll to position [0, 0]
click at [104, 283] on icon "Dropdown" at bounding box center [109, 285] width 10 height 12
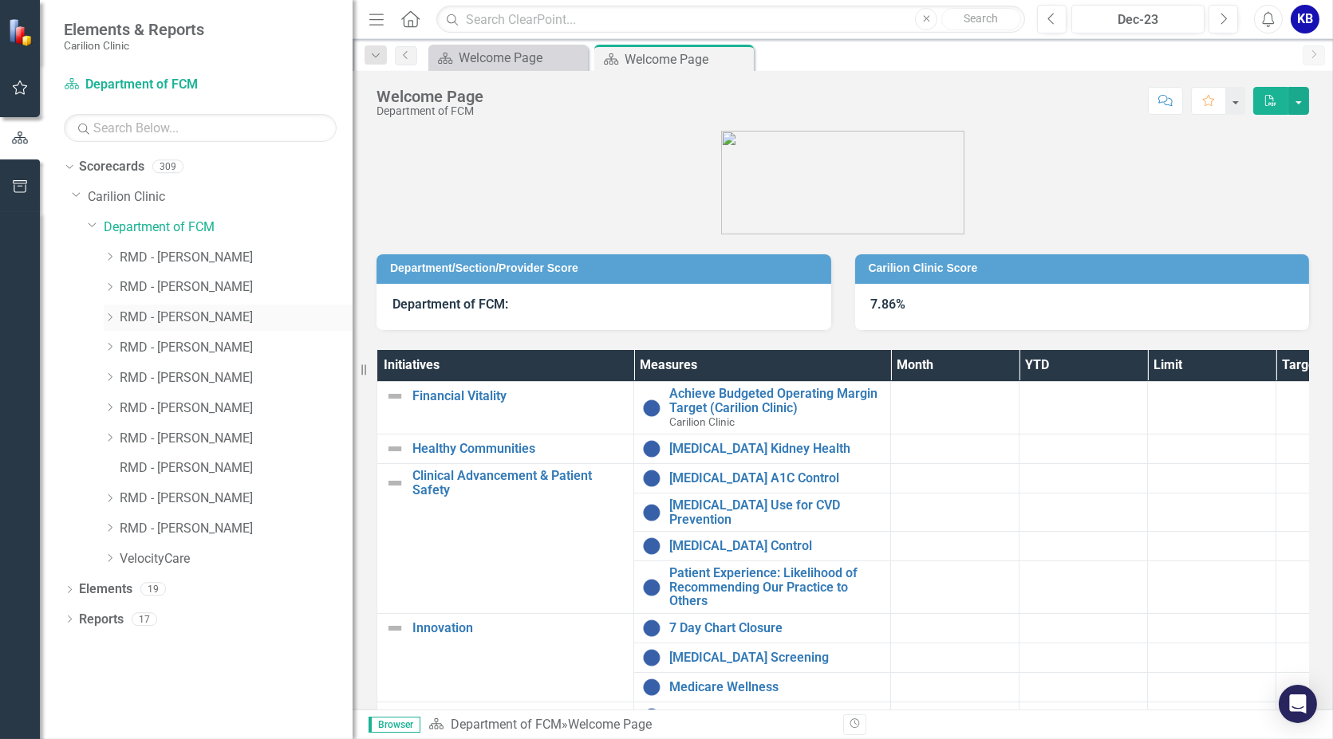
click at [109, 314] on icon "Dropdown" at bounding box center [110, 318] width 12 height 10
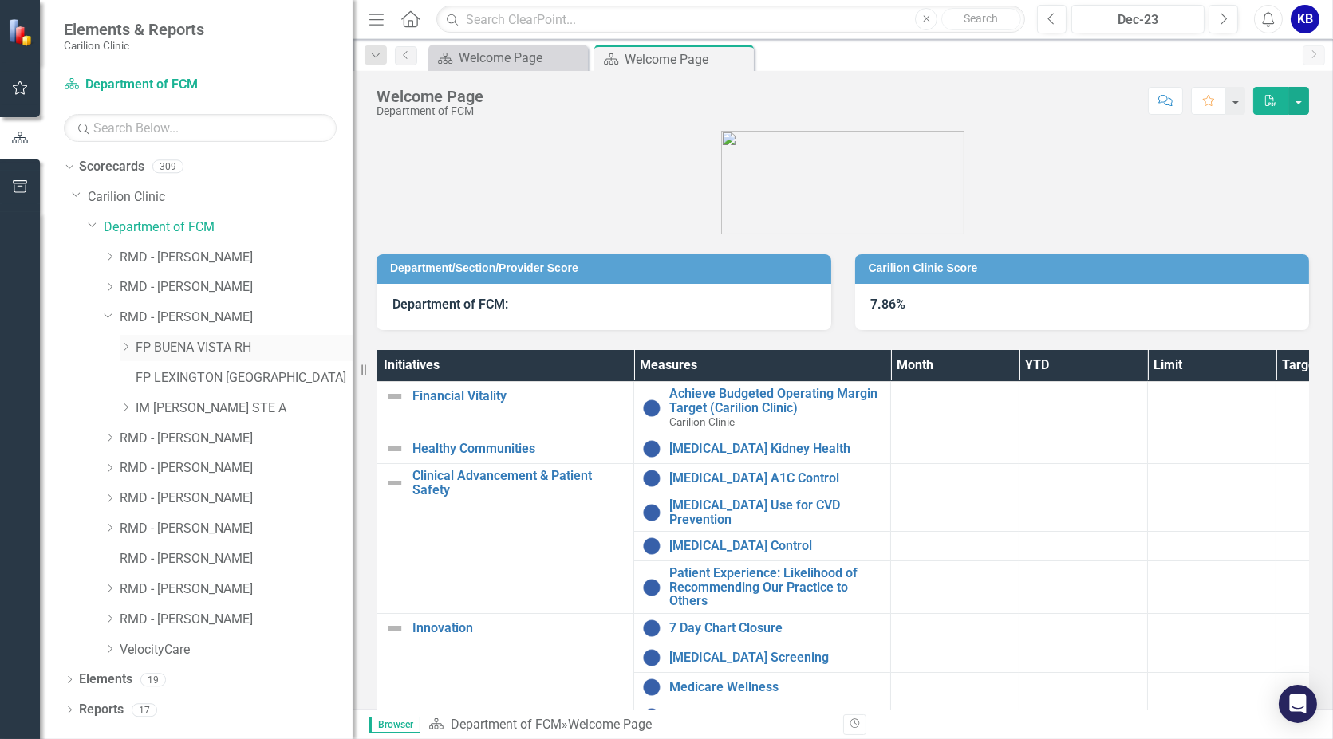
click at [129, 343] on icon "Dropdown" at bounding box center [126, 347] width 12 height 10
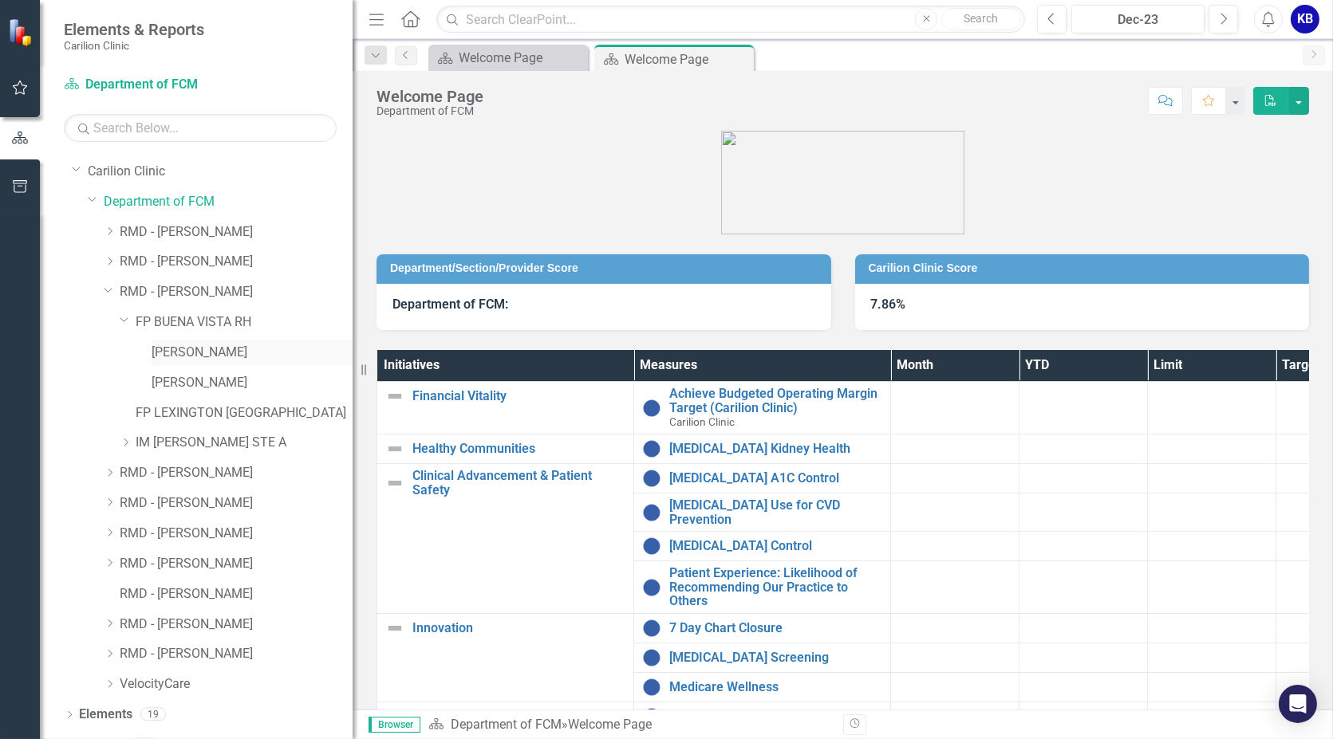
scroll to position [48, 0]
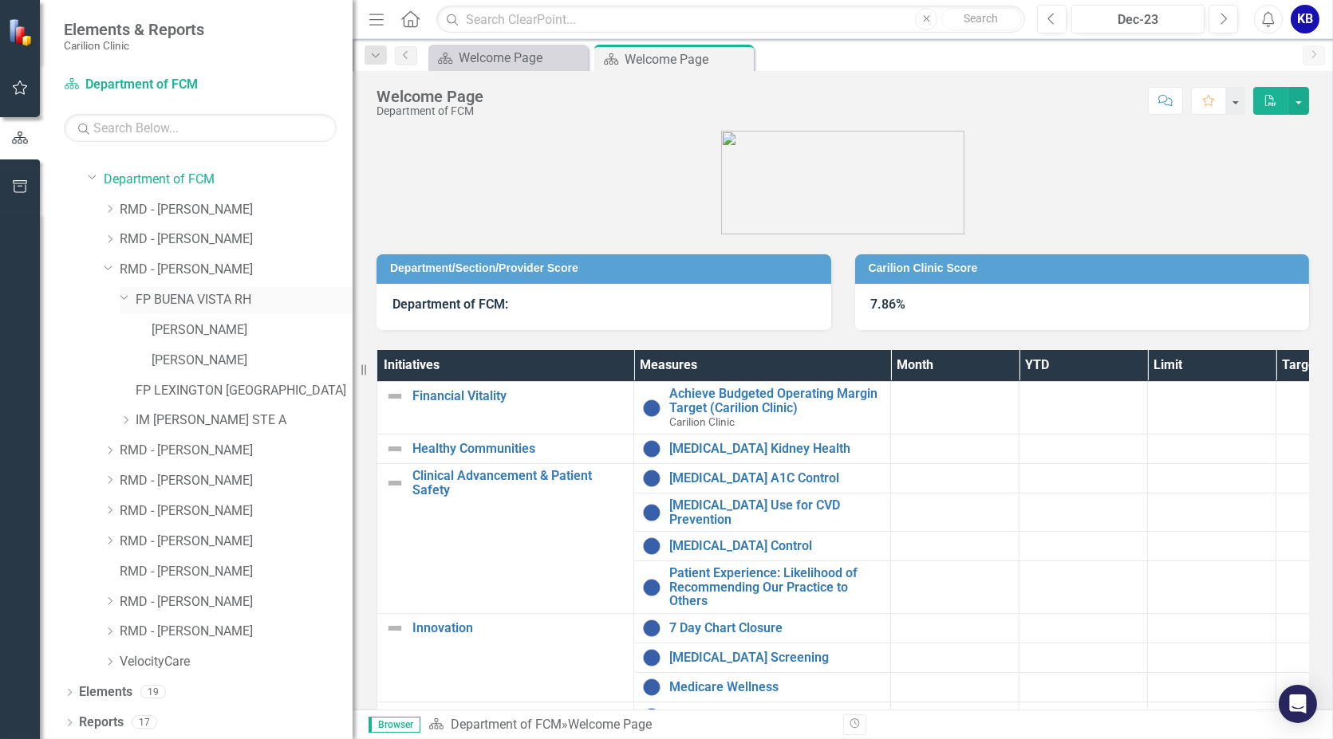
click at [124, 294] on icon "Dropdown" at bounding box center [125, 297] width 10 height 12
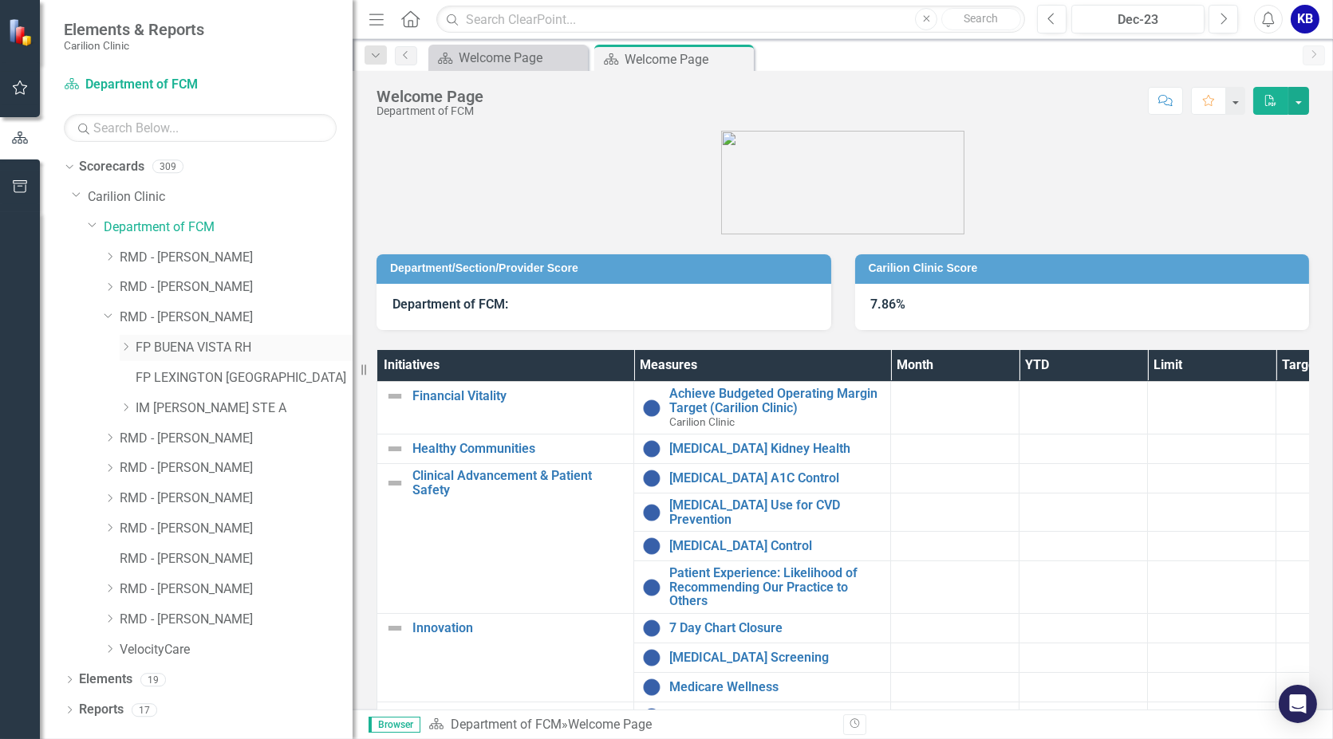
scroll to position [0, 0]
click at [123, 404] on icon "Dropdown" at bounding box center [126, 408] width 12 height 10
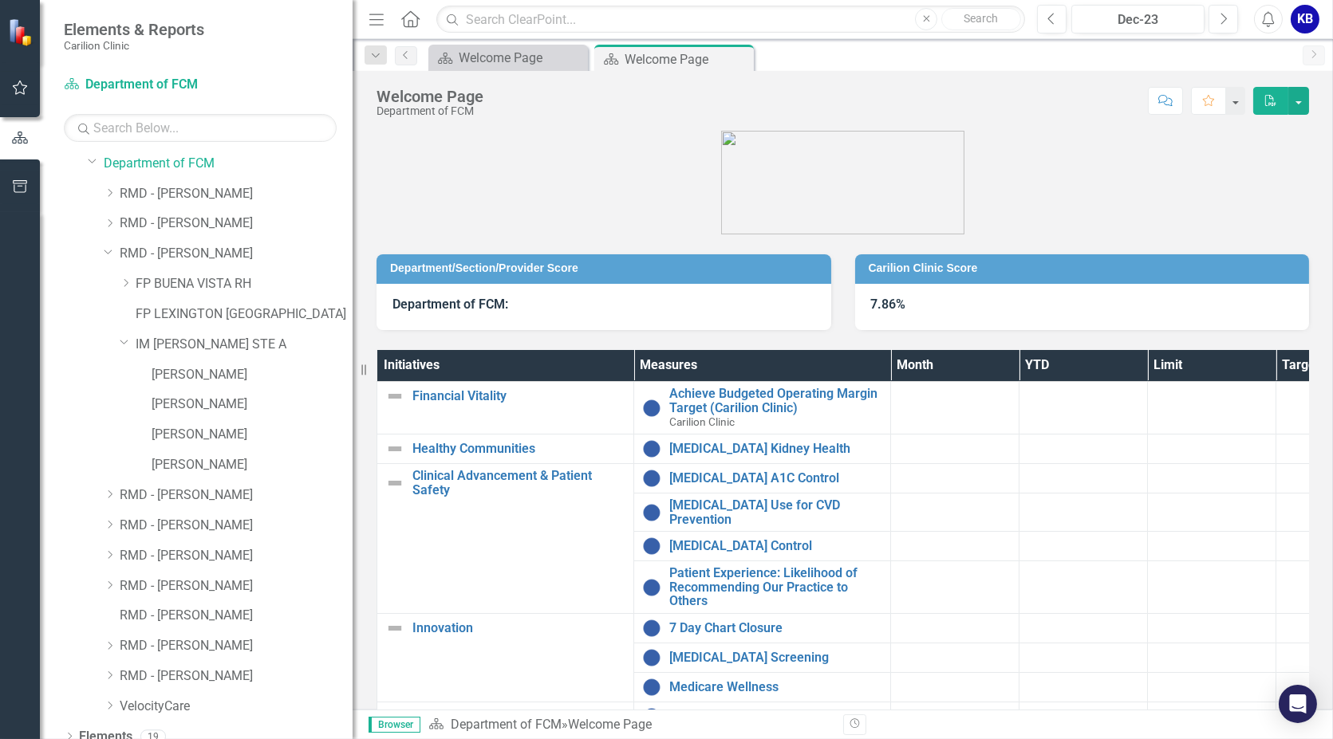
scroll to position [89, 0]
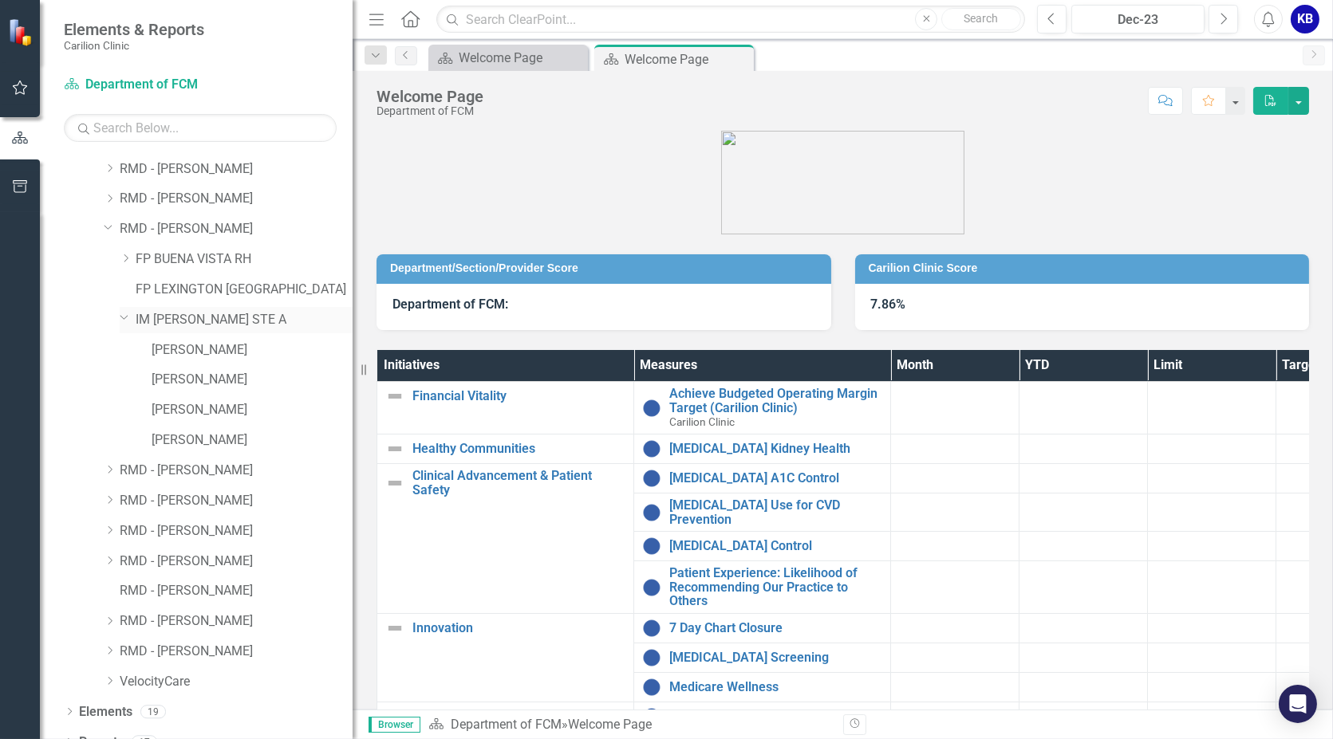
click at [124, 321] on icon "Dropdown" at bounding box center [125, 317] width 10 height 12
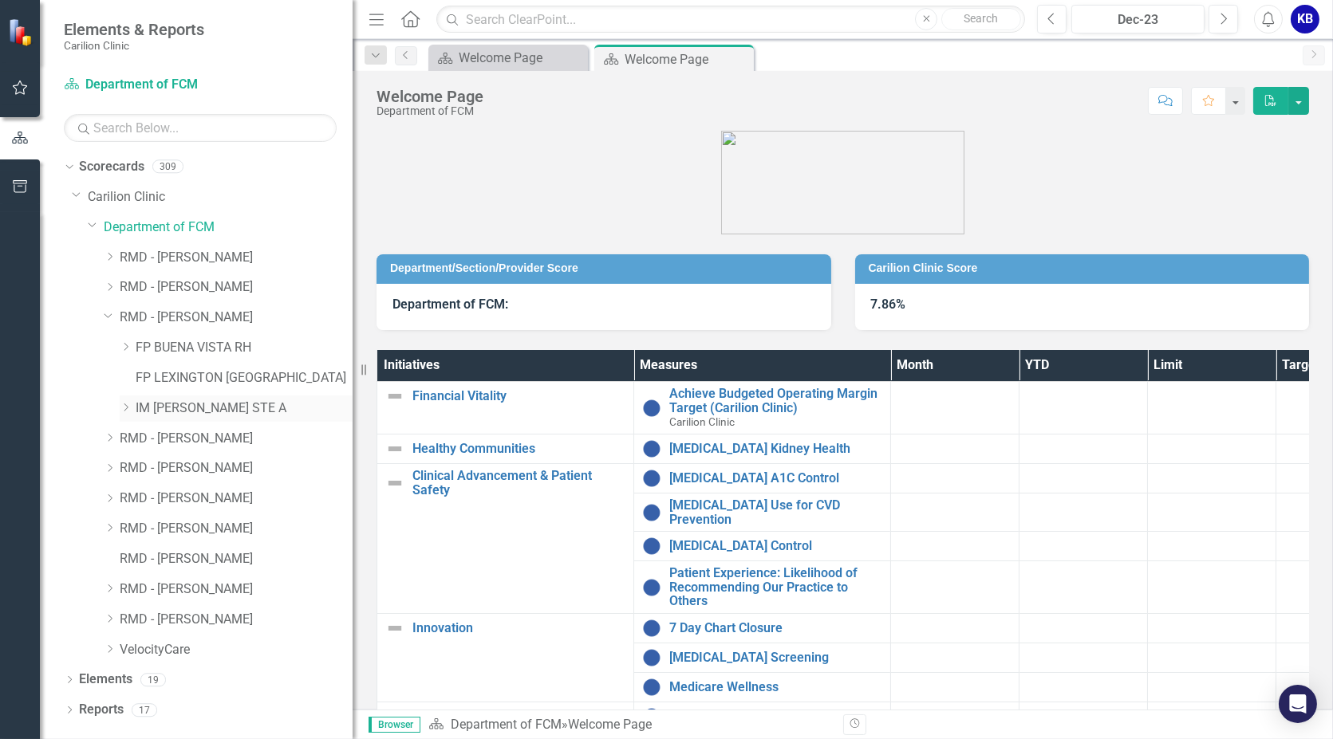
scroll to position [0, 0]
click at [111, 317] on icon "Dropdown" at bounding box center [109, 315] width 10 height 12
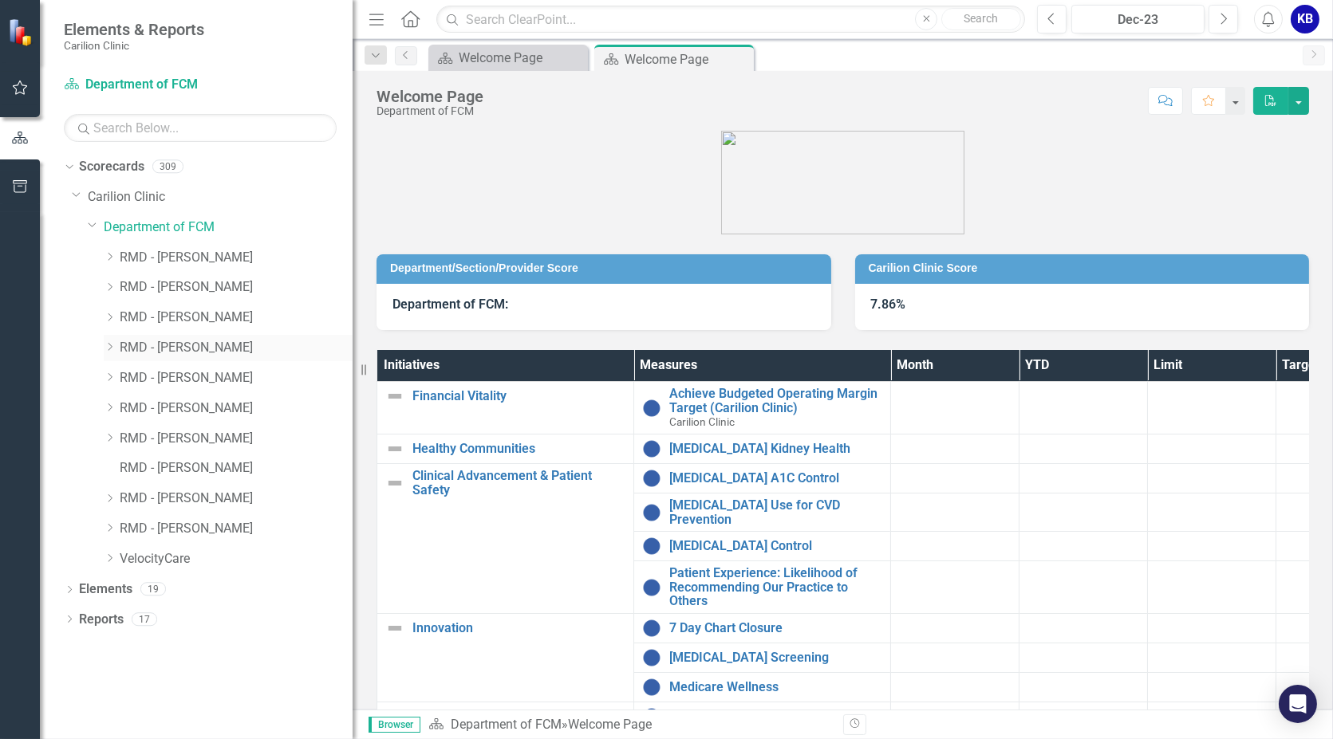
click at [112, 347] on icon "Dropdown" at bounding box center [110, 347] width 12 height 10
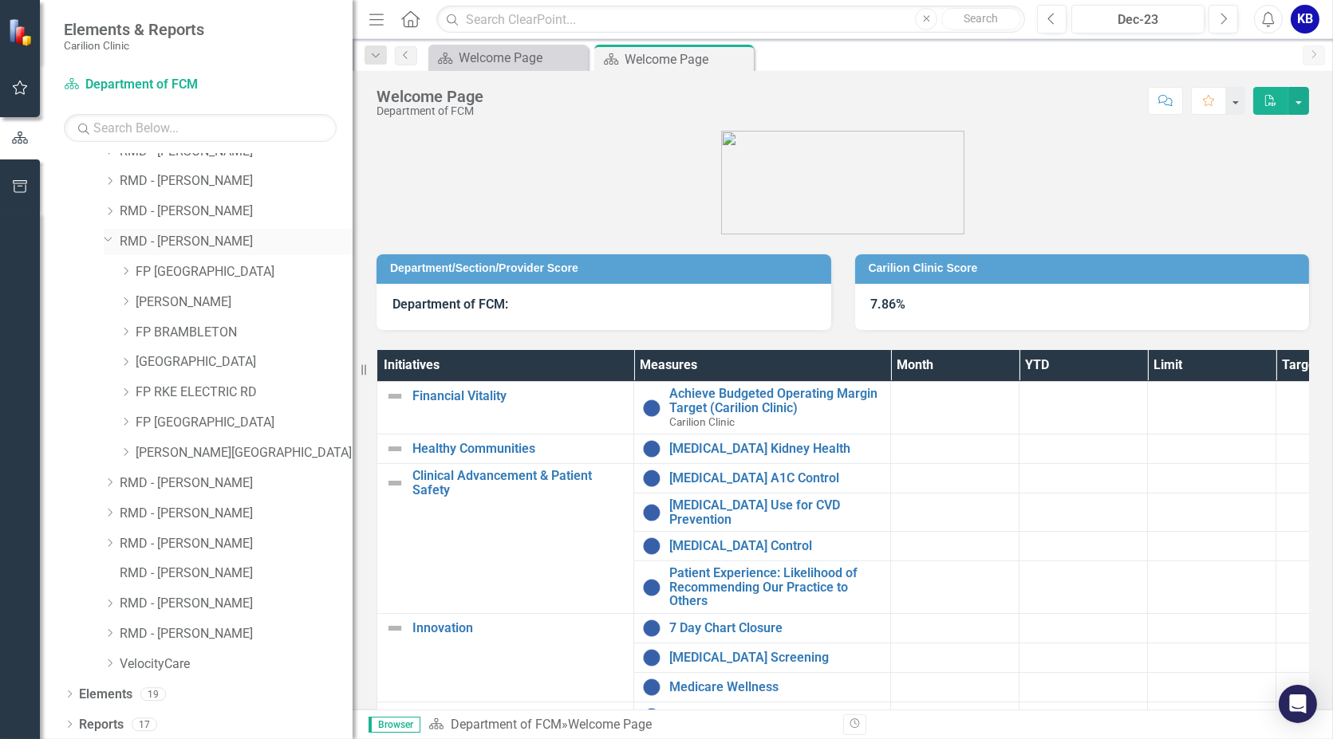
scroll to position [108, 0]
click at [126, 268] on icon "Dropdown" at bounding box center [126, 270] width 12 height 10
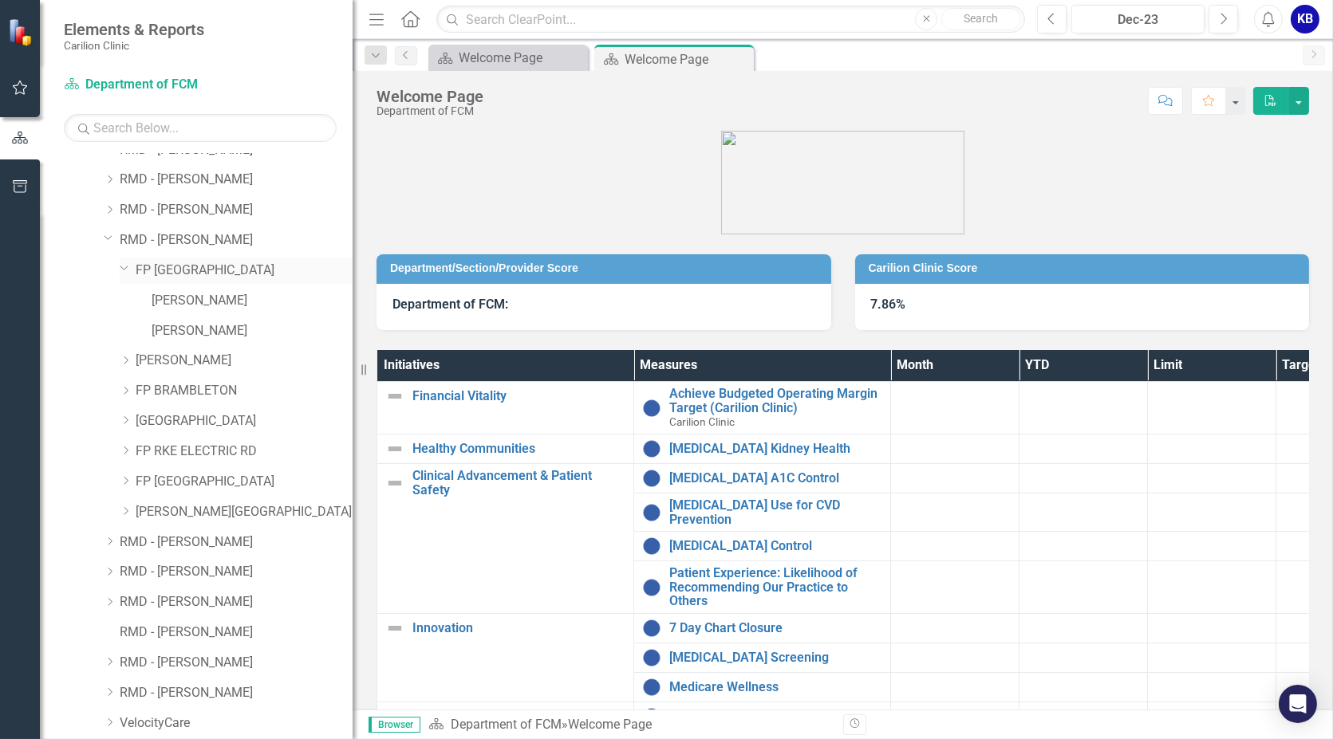
click at [124, 265] on icon "Dropdown" at bounding box center [125, 268] width 10 height 12
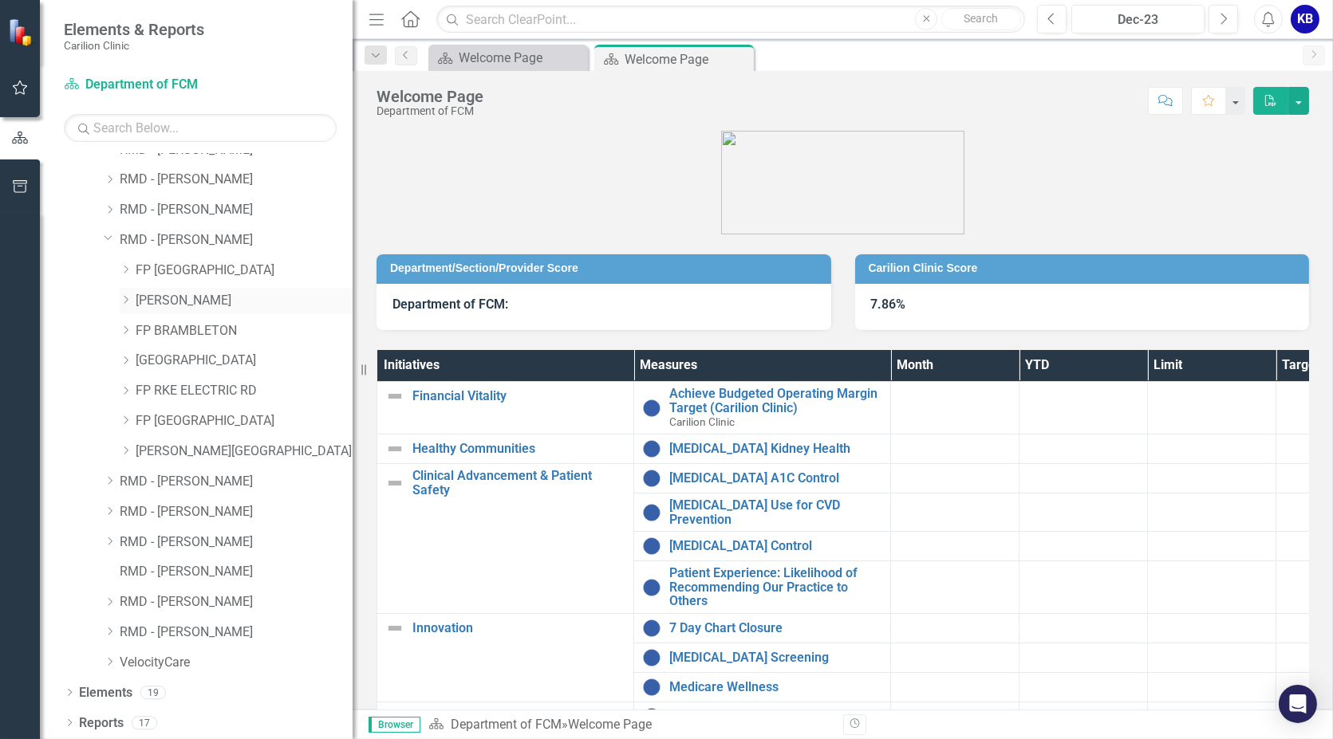
click at [131, 297] on icon "Dropdown" at bounding box center [126, 300] width 12 height 10
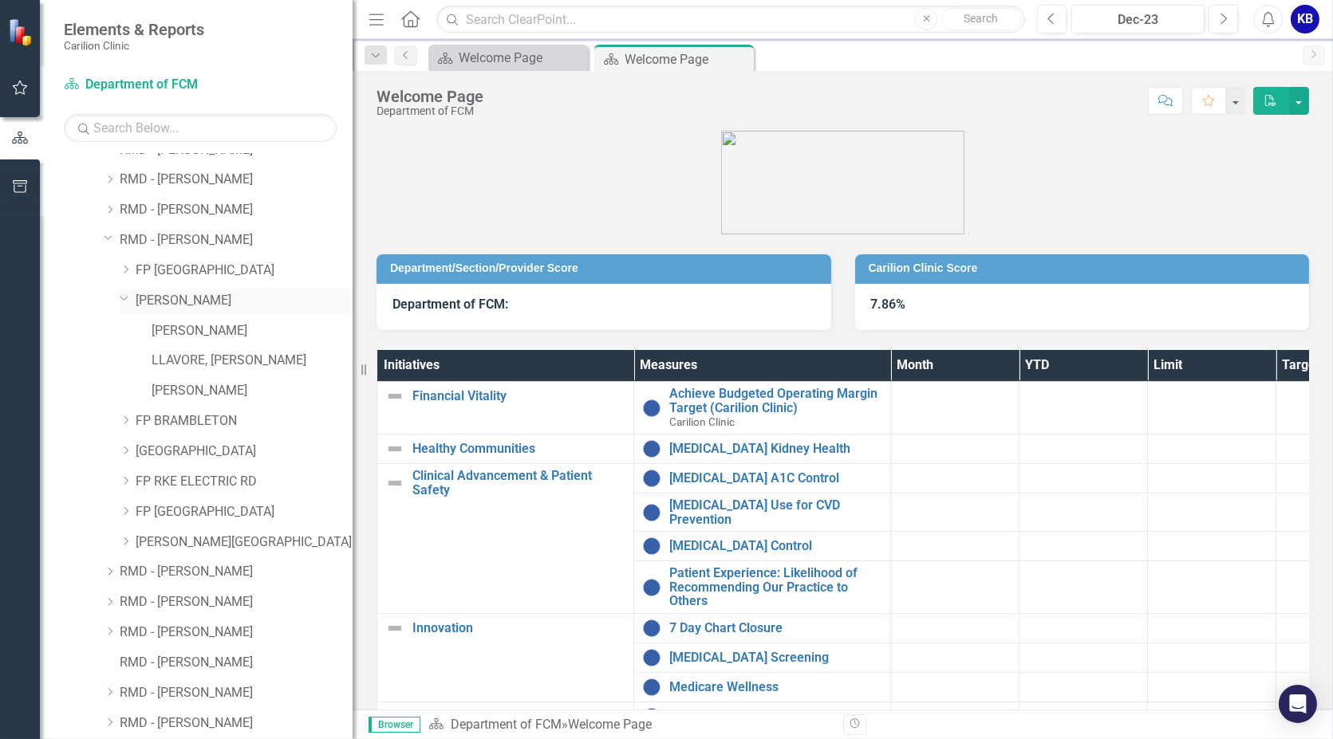
click at [122, 297] on icon "Dropdown" at bounding box center [125, 298] width 10 height 12
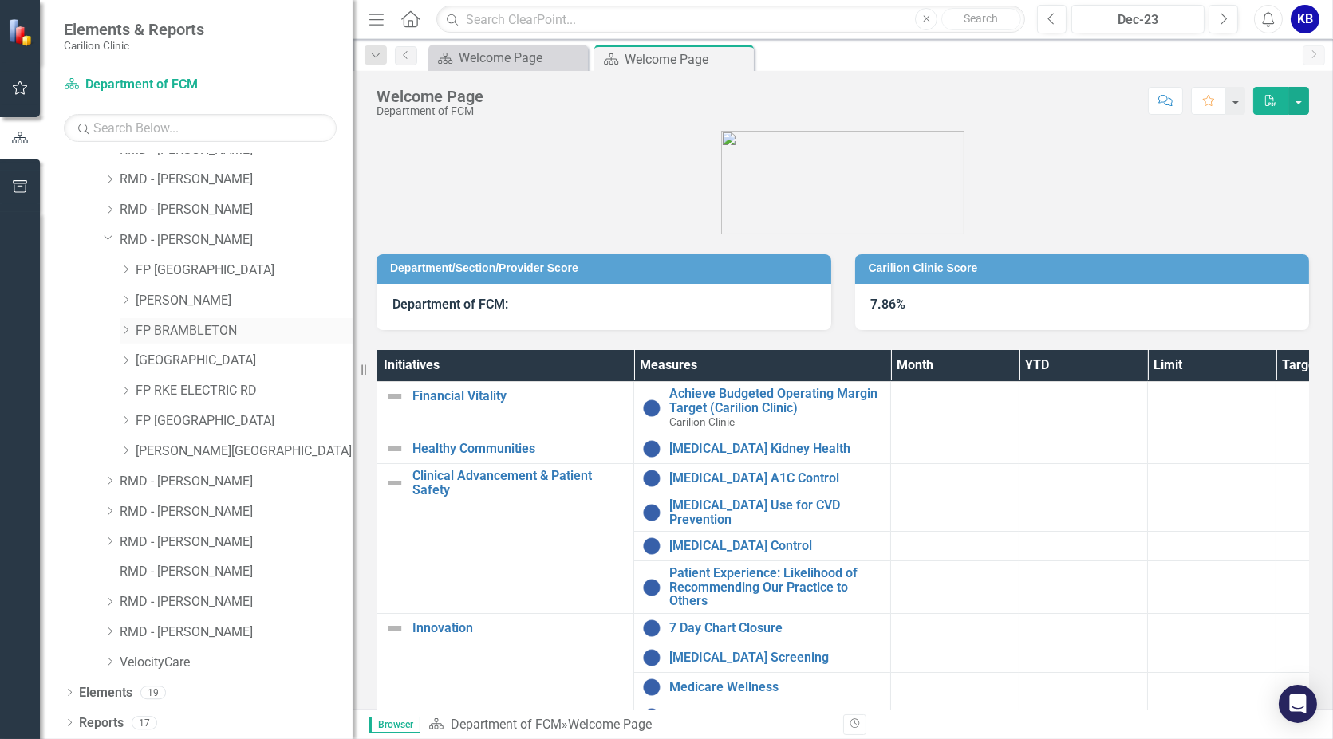
click at [125, 330] on icon "Dropdown" at bounding box center [126, 330] width 12 height 10
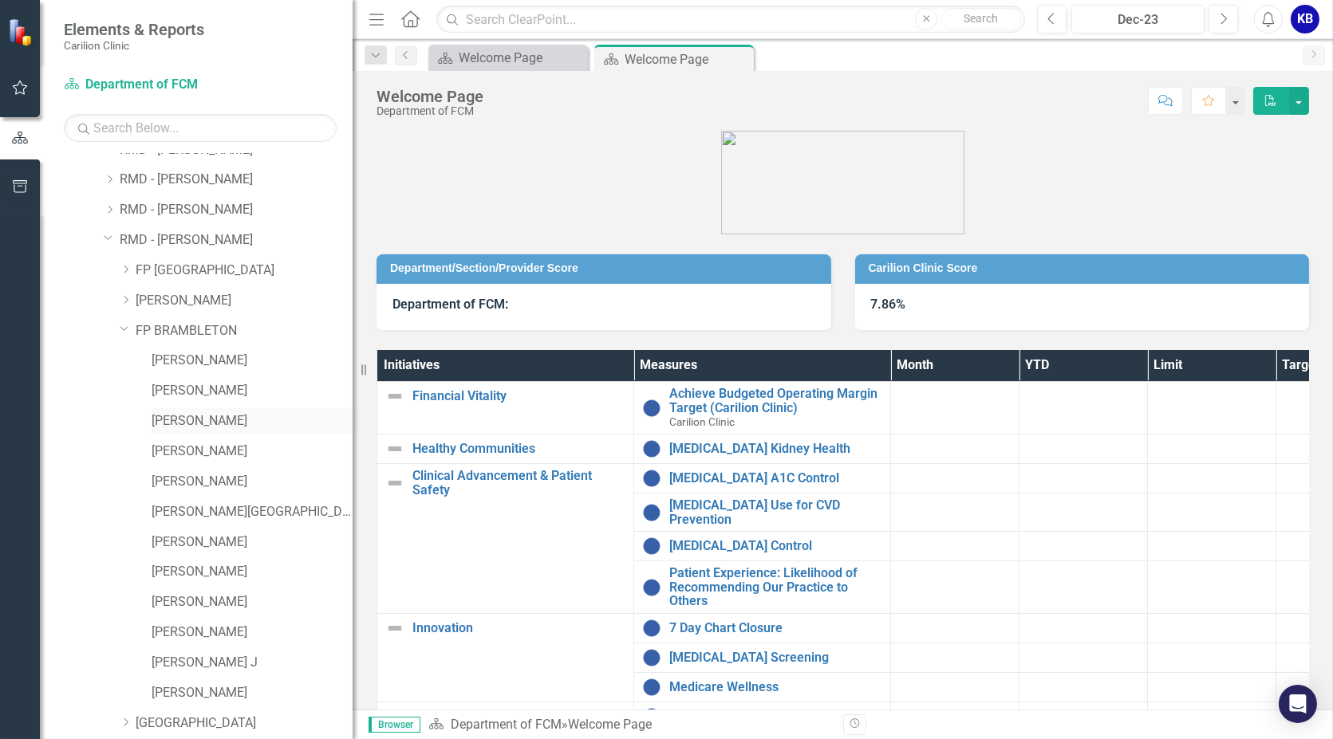
scroll to position [196, 0]
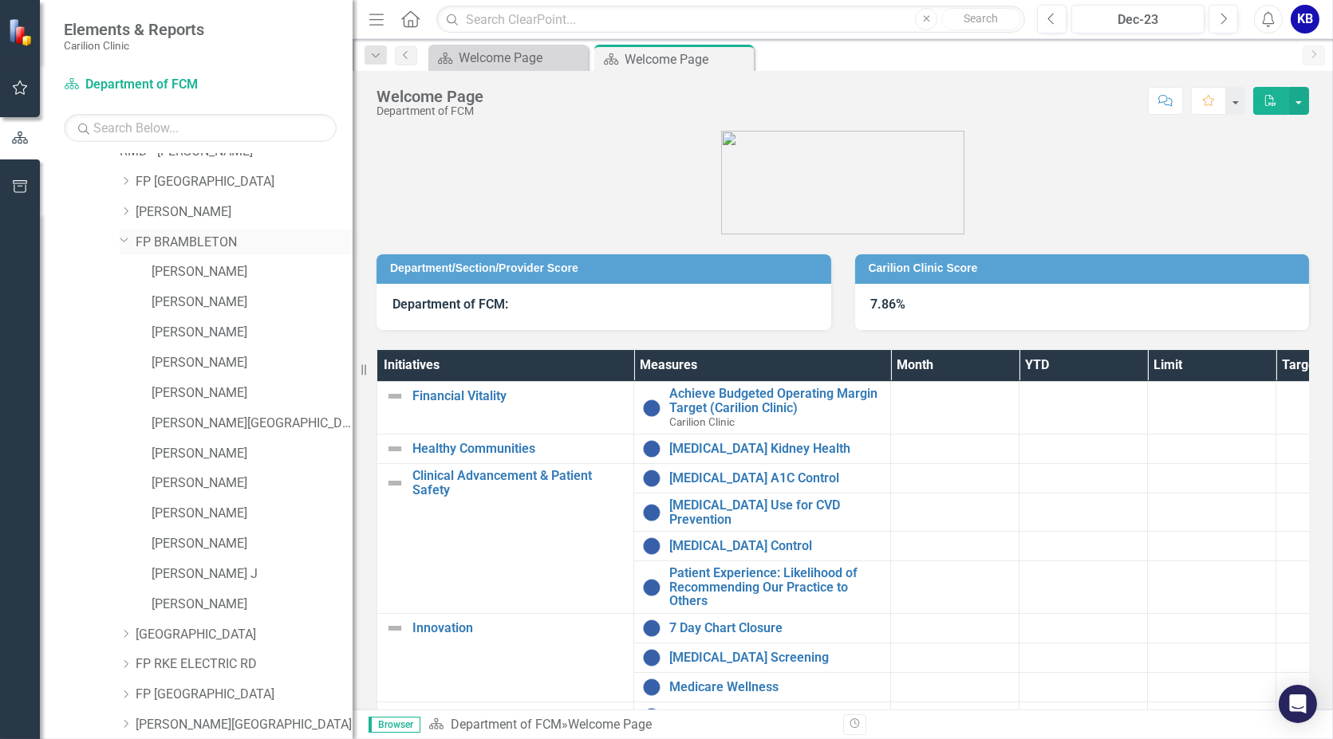
click at [117, 239] on div "Dropdown" at bounding box center [123, 240] width 14 height 12
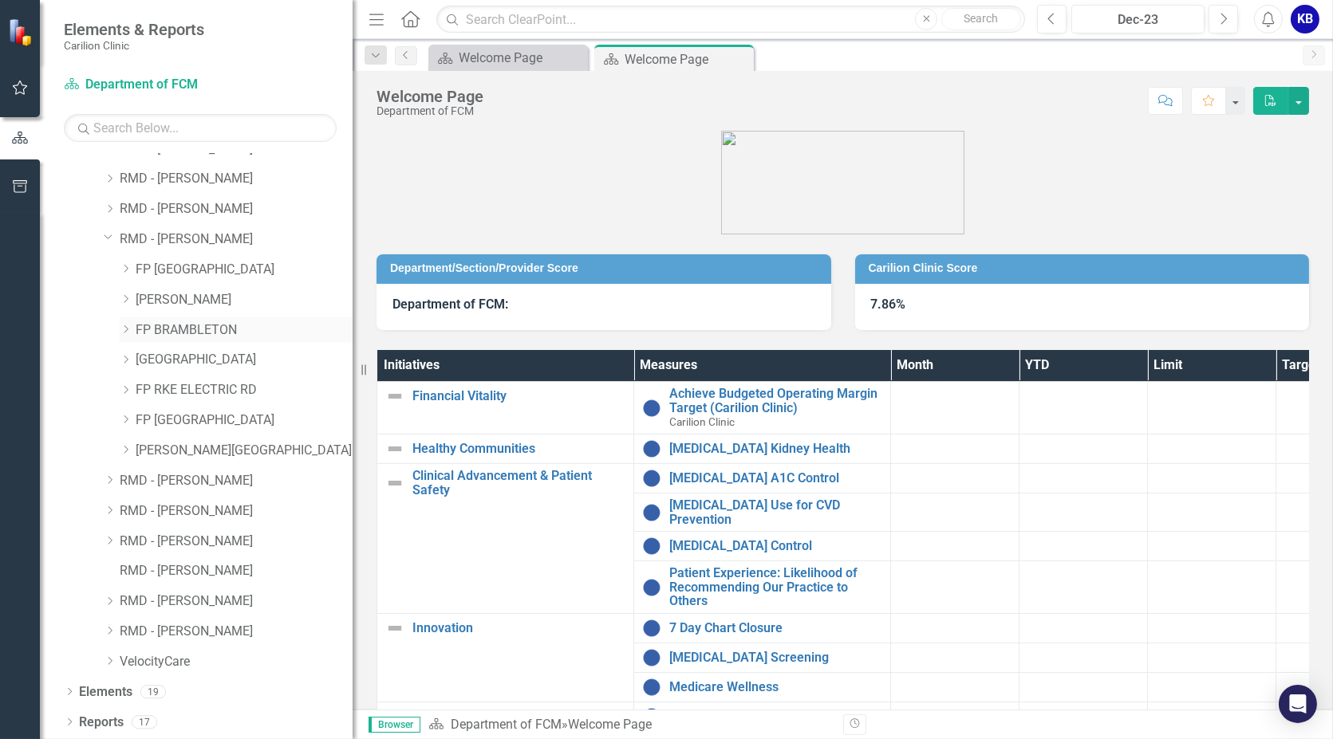
scroll to position [108, 0]
click at [124, 356] on icon "Dropdown" at bounding box center [126, 361] width 12 height 10
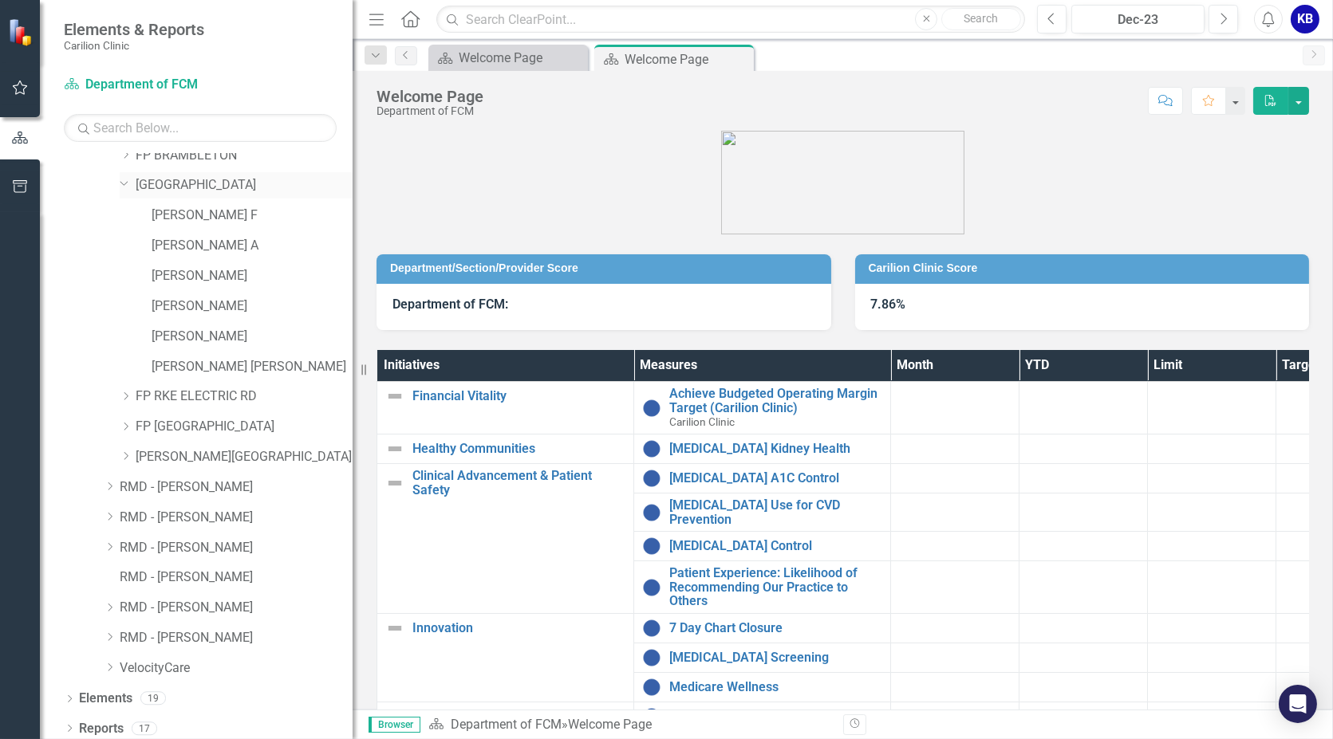
scroll to position [285, 0]
click at [123, 183] on icon "Dropdown" at bounding box center [125, 181] width 10 height 12
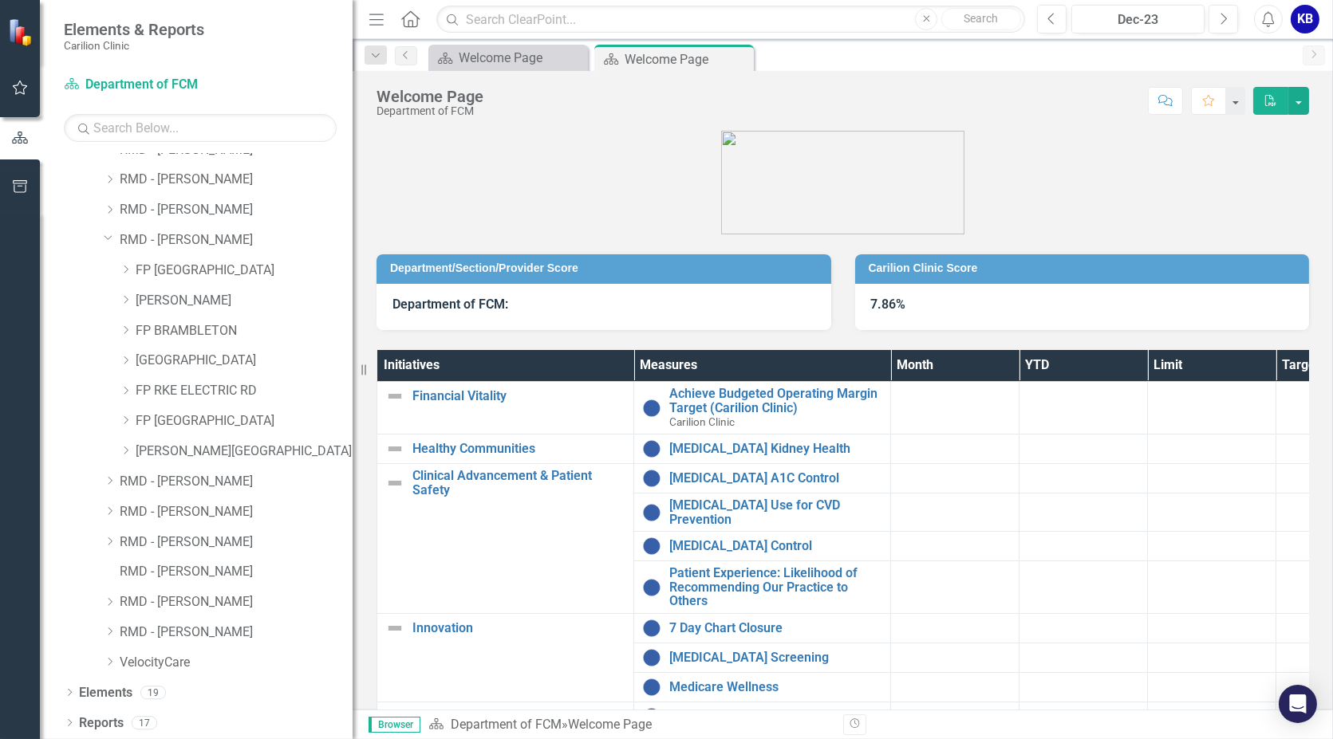
click at [132, 389] on div "Dropdown" at bounding box center [128, 391] width 16 height 14
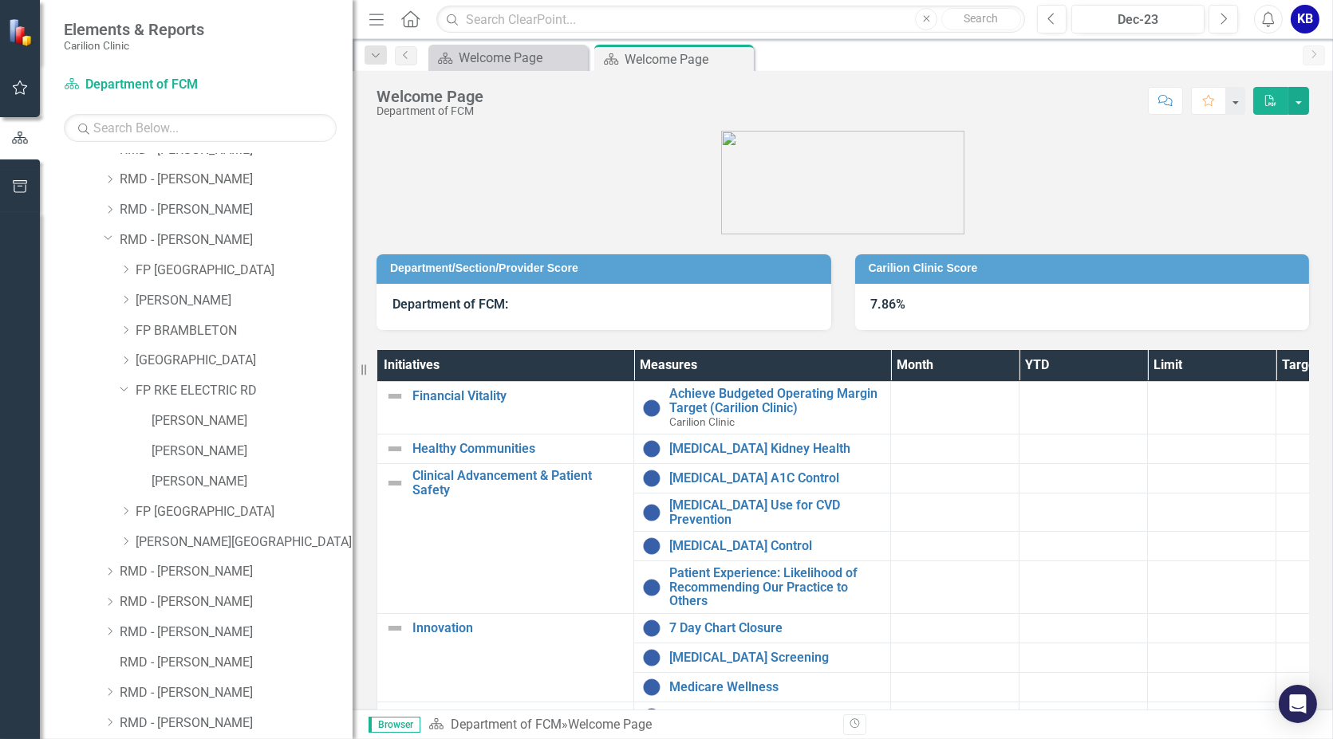
scroll to position [198, 0]
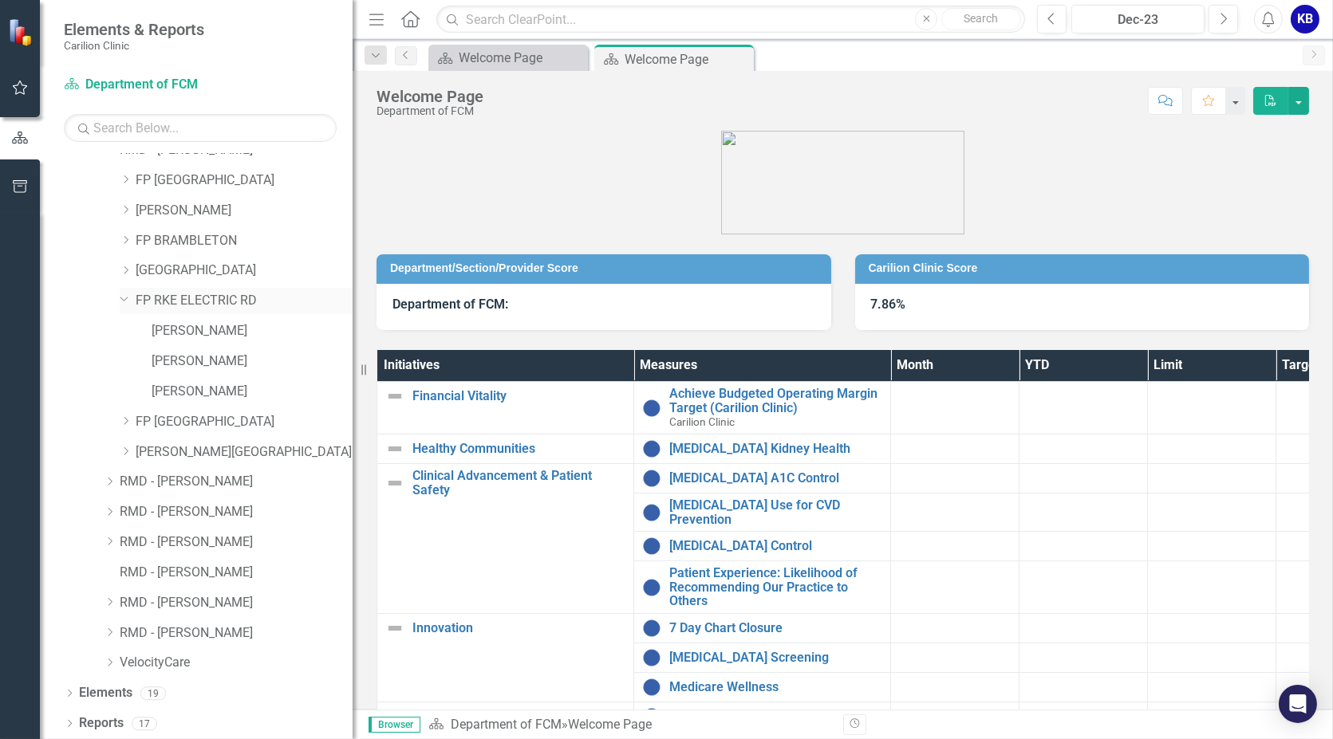
click at [125, 295] on icon "Dropdown" at bounding box center [125, 299] width 10 height 12
click at [125, 418] on icon "Dropdown" at bounding box center [126, 421] width 12 height 10
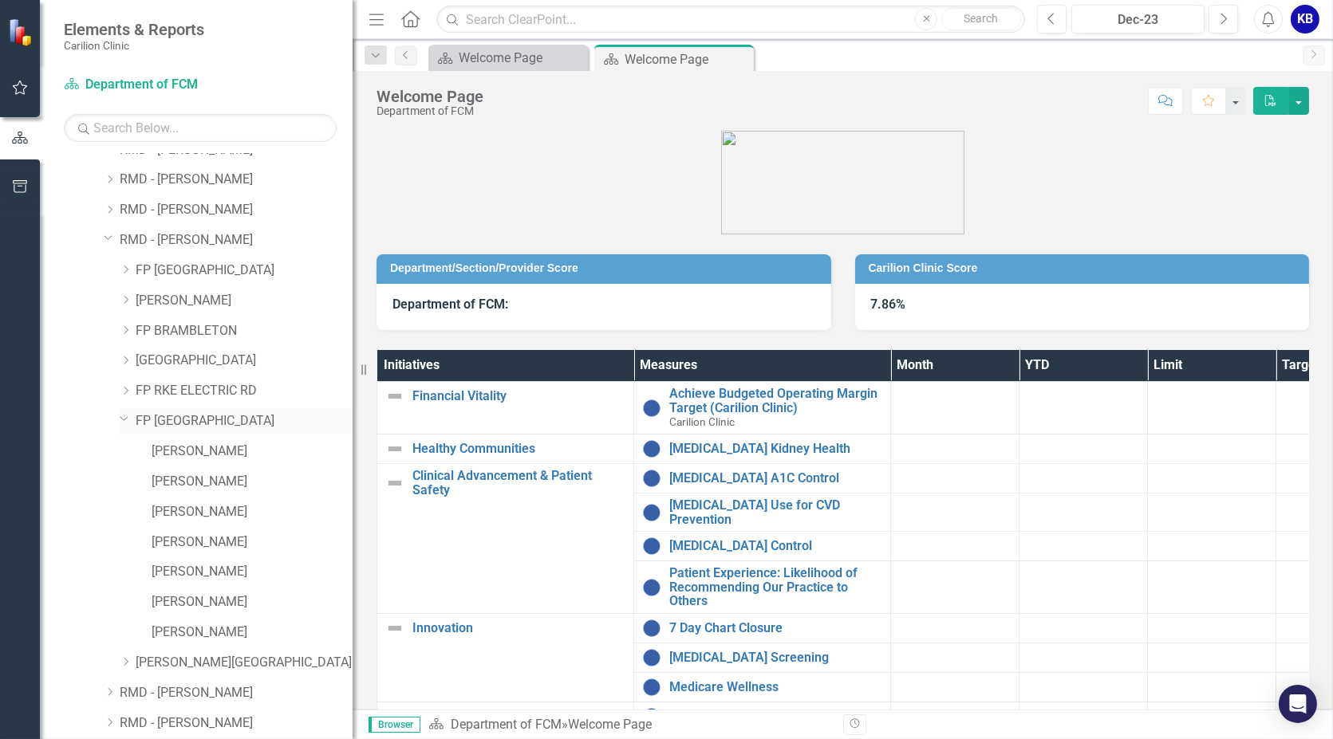
scroll to position [285, 0]
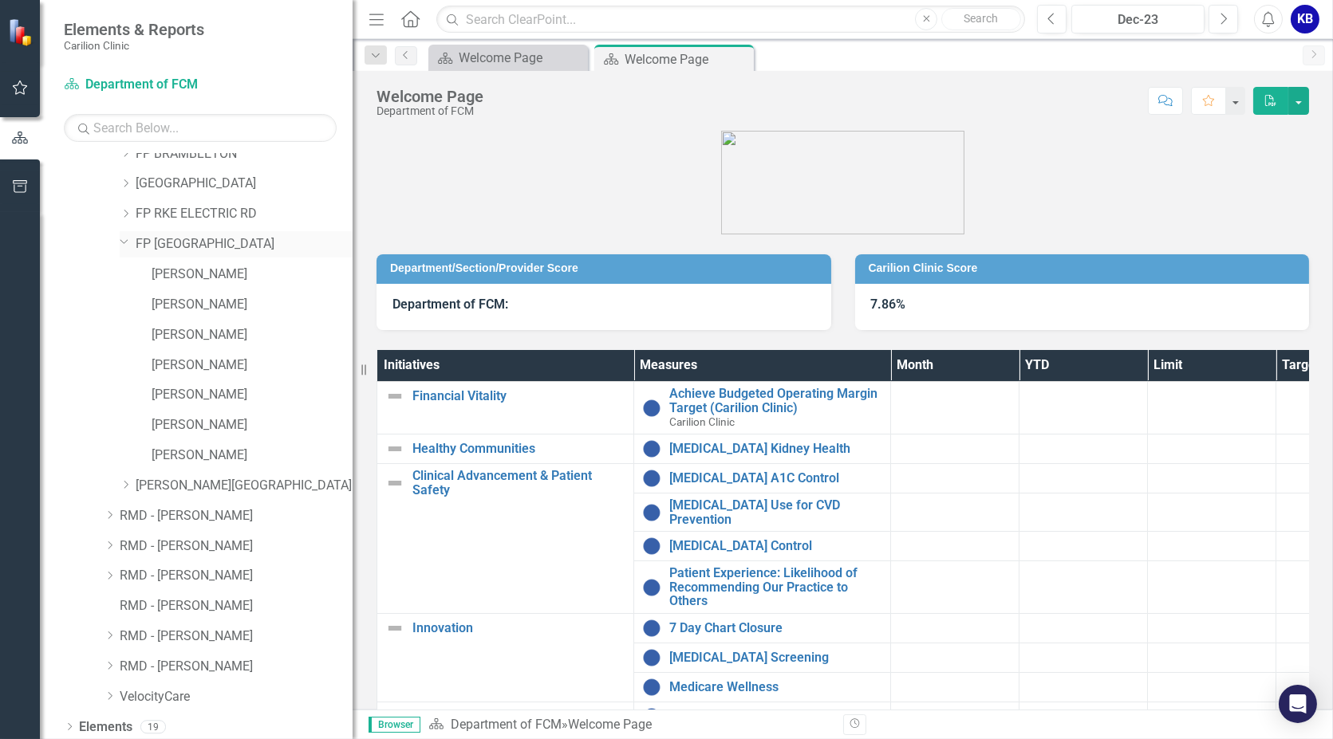
click at [122, 241] on icon at bounding box center [124, 242] width 8 height 4
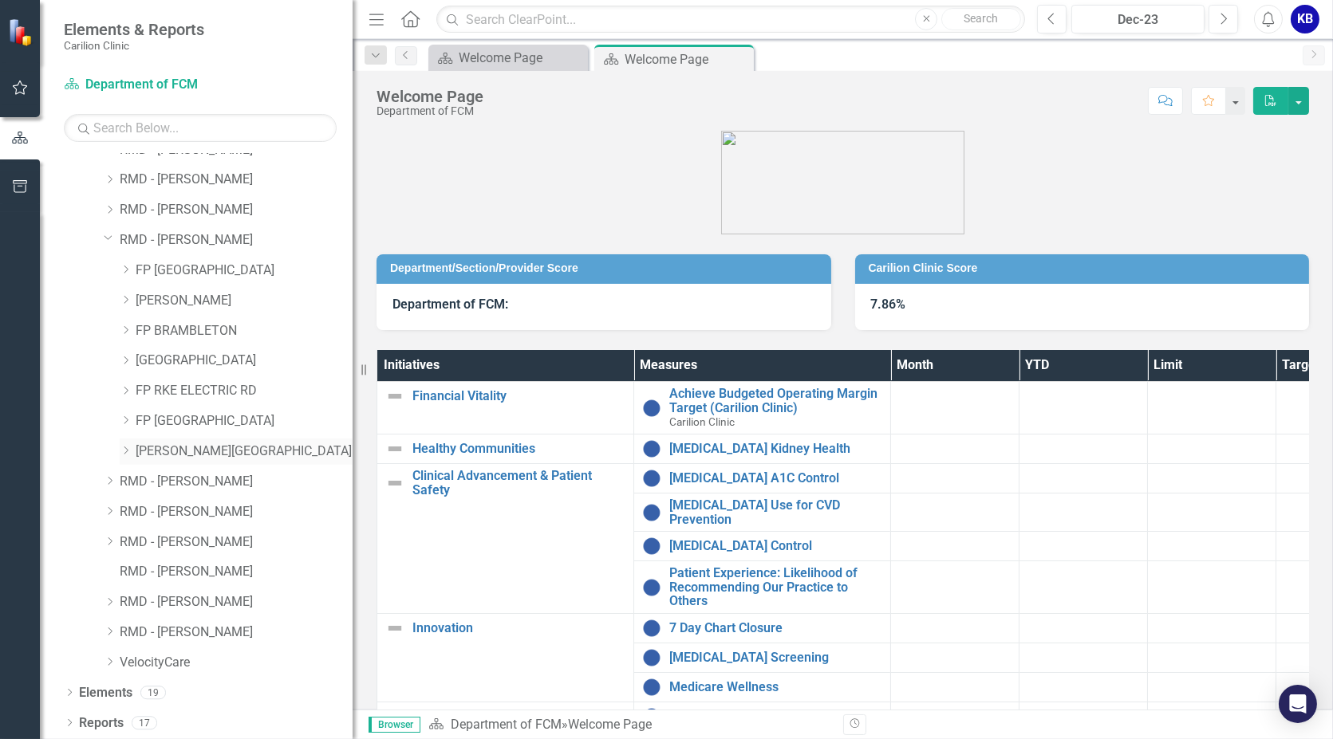
click at [132, 450] on icon "Dropdown" at bounding box center [126, 451] width 12 height 10
click at [126, 298] on icon "Dropdown" at bounding box center [125, 298] width 10 height 12
click at [104, 240] on icon "Dropdown" at bounding box center [109, 237] width 10 height 12
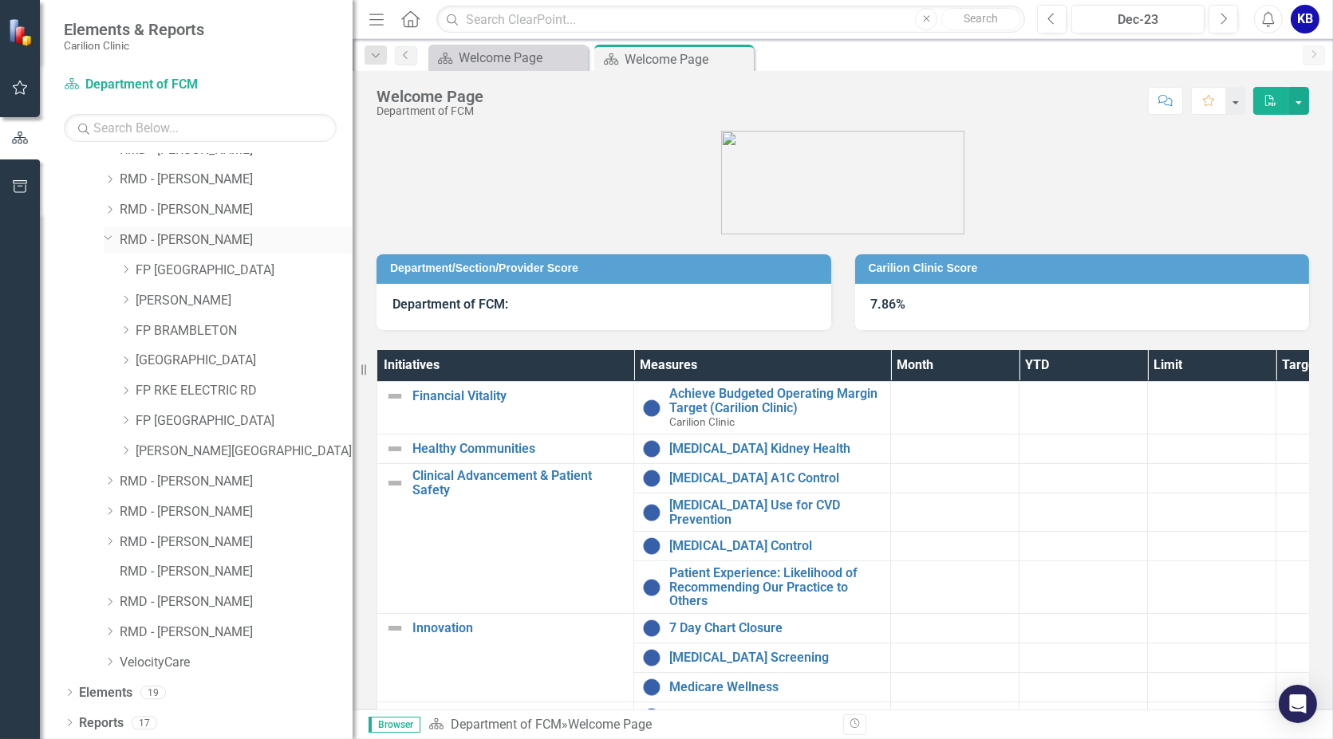
scroll to position [0, 0]
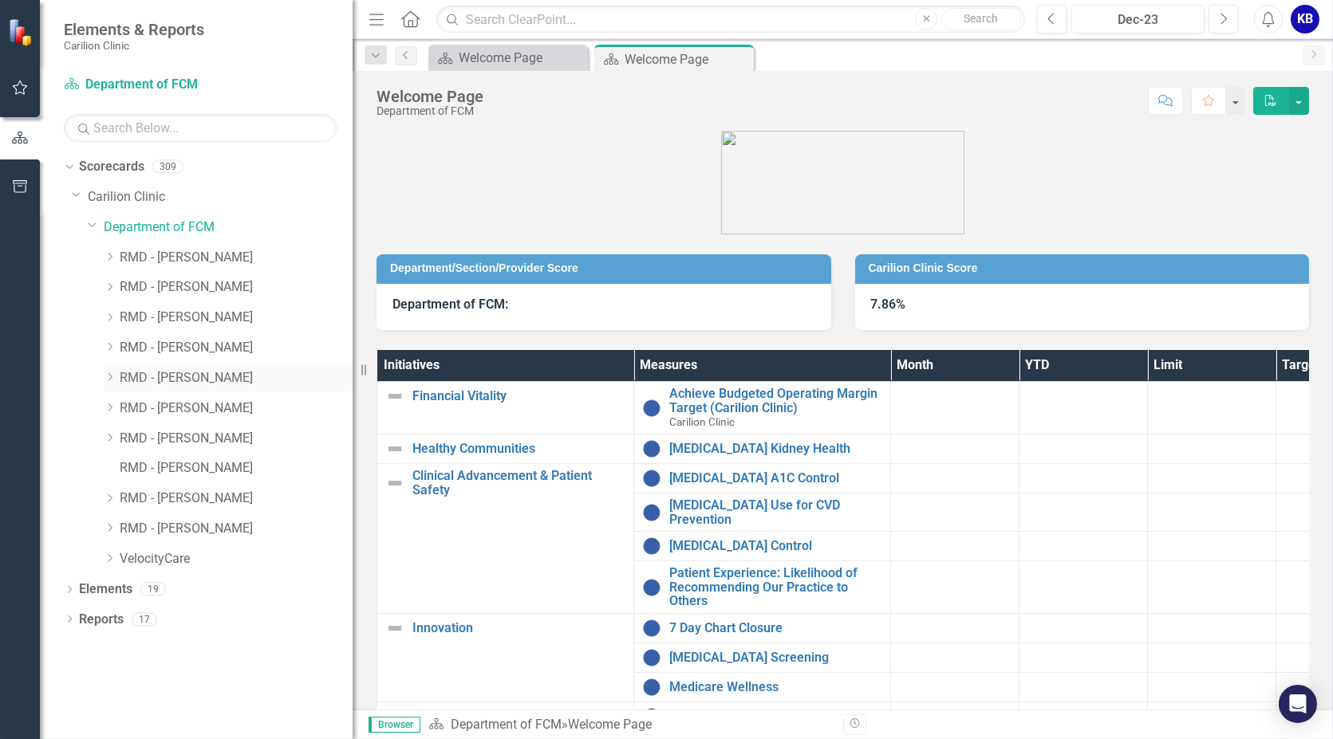
click at [108, 376] on icon "Dropdown" at bounding box center [110, 377] width 12 height 10
click at [108, 375] on icon "Dropdown" at bounding box center [109, 375] width 10 height 12
click at [102, 341] on div "Dropdown RMD - [PERSON_NAME]" at bounding box center [212, 350] width 281 height 30
click at [109, 345] on icon "Dropdown" at bounding box center [110, 347] width 12 height 10
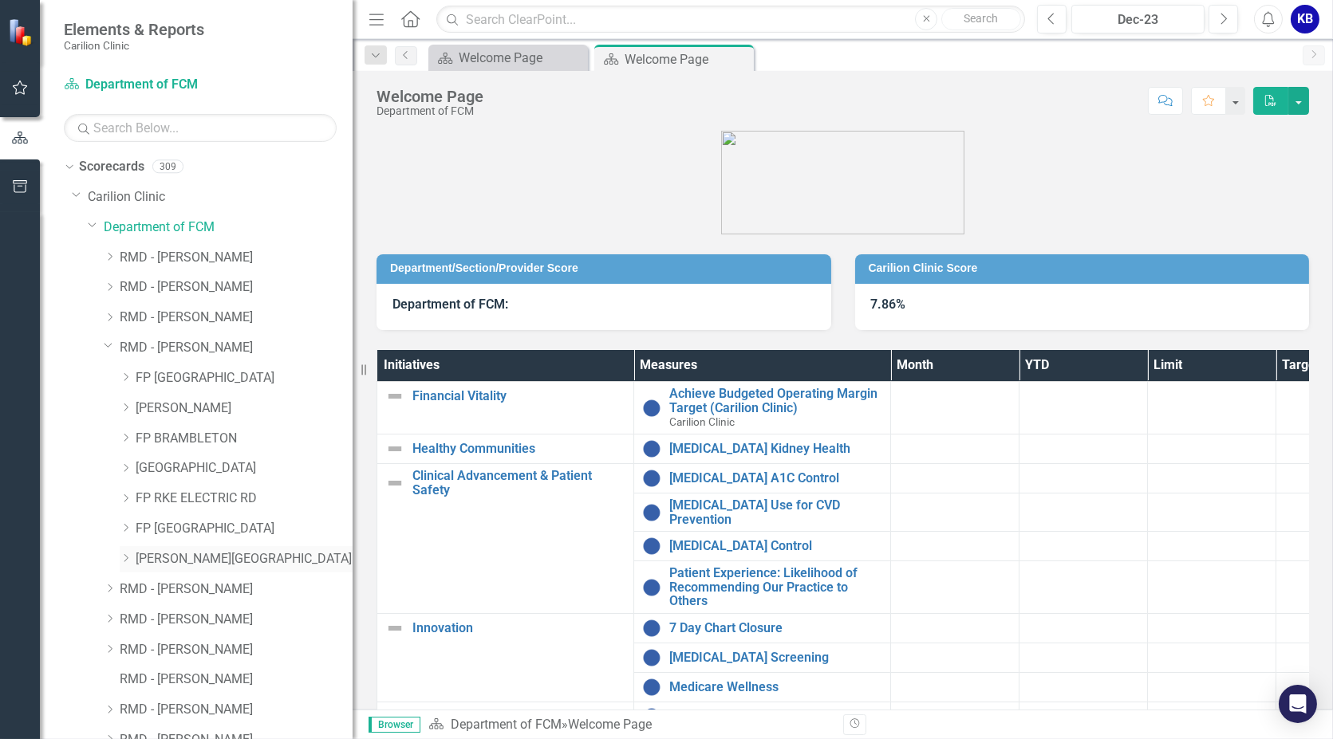
click at [128, 557] on icon "Dropdown" at bounding box center [126, 558] width 12 height 10
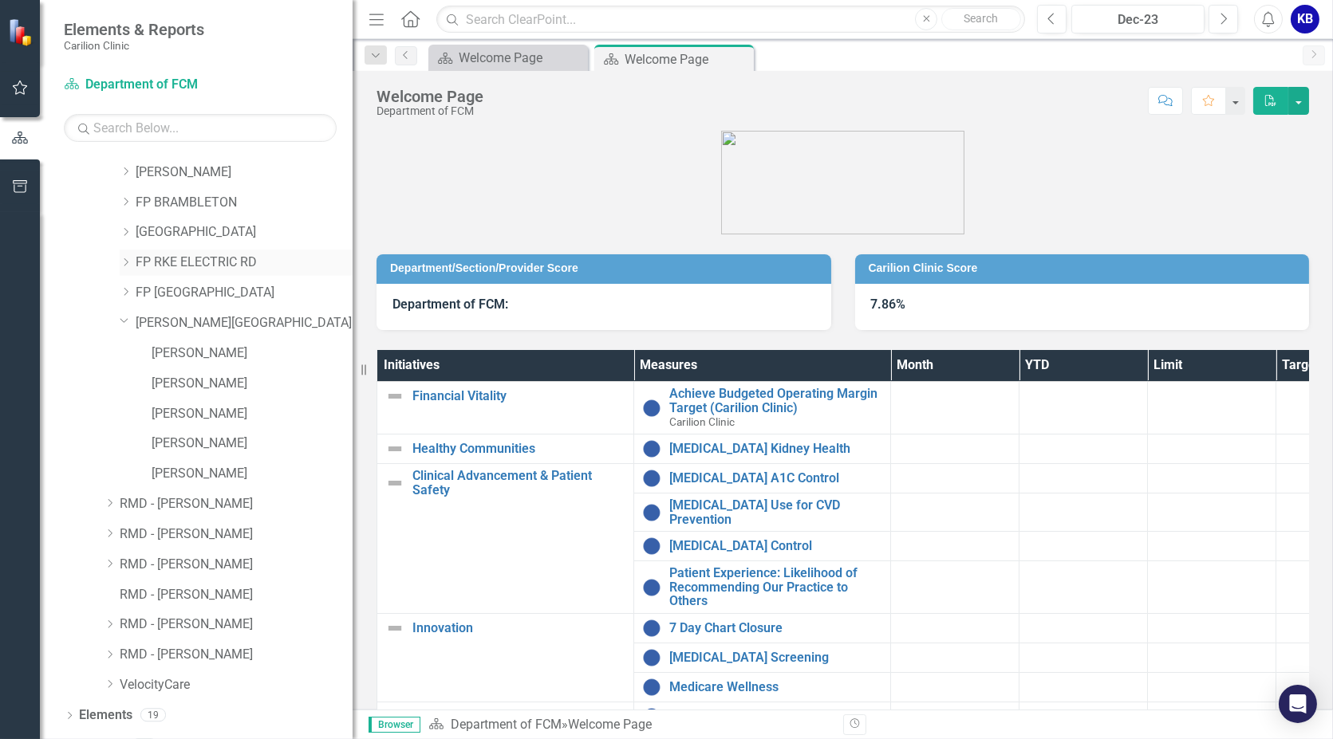
scroll to position [258, 0]
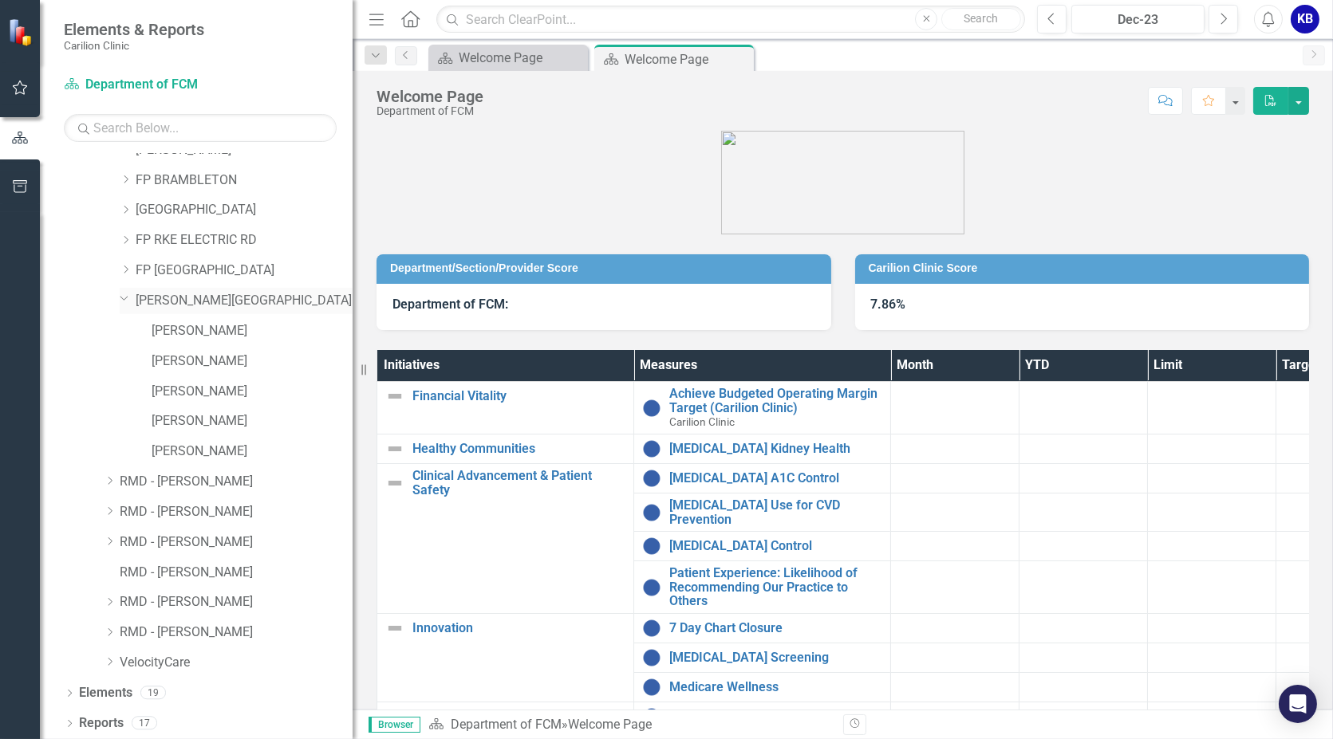
click at [120, 297] on icon "Dropdown" at bounding box center [125, 298] width 10 height 12
click at [112, 234] on icon "Dropdown" at bounding box center [109, 237] width 10 height 12
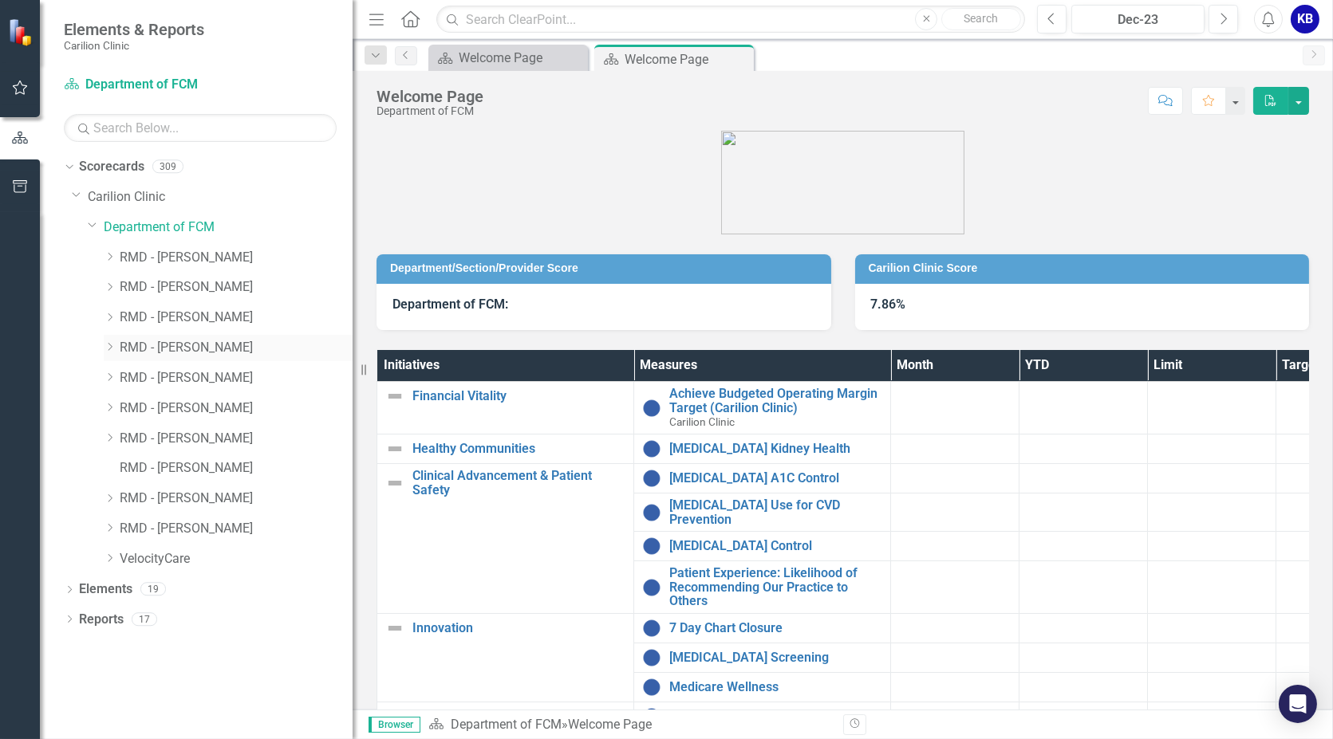
scroll to position [0, 0]
click at [112, 375] on icon "Dropdown" at bounding box center [110, 377] width 12 height 10
click at [128, 404] on icon "Dropdown" at bounding box center [126, 408] width 12 height 10
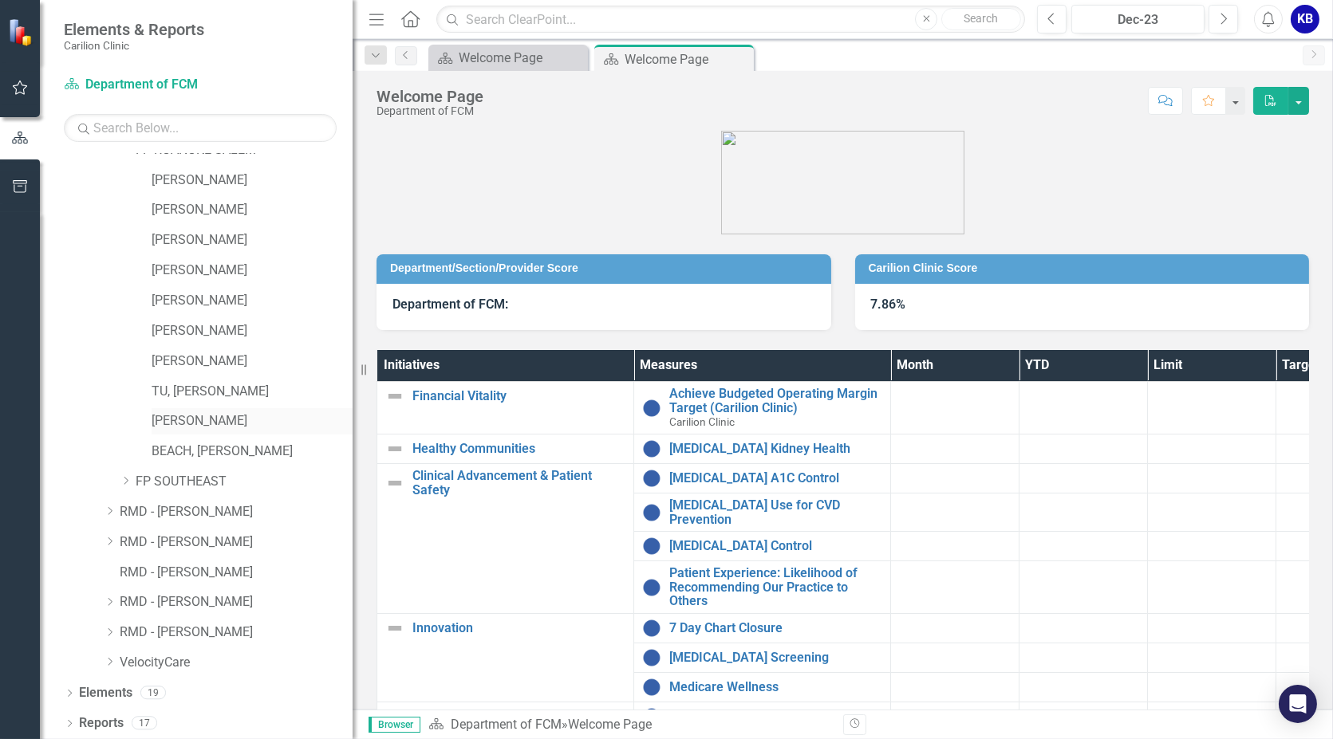
scroll to position [170, 0]
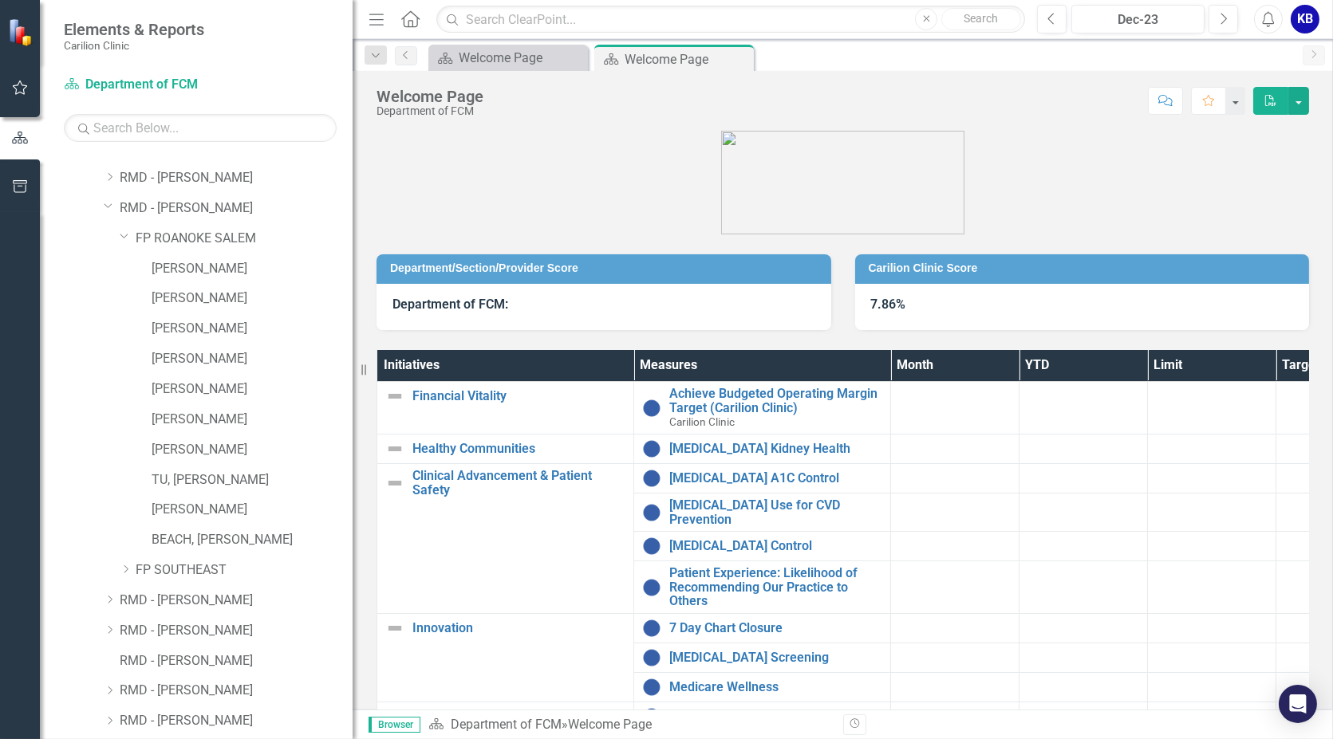
click at [128, 236] on div "Dropdown" at bounding box center [123, 236] width 14 height 12
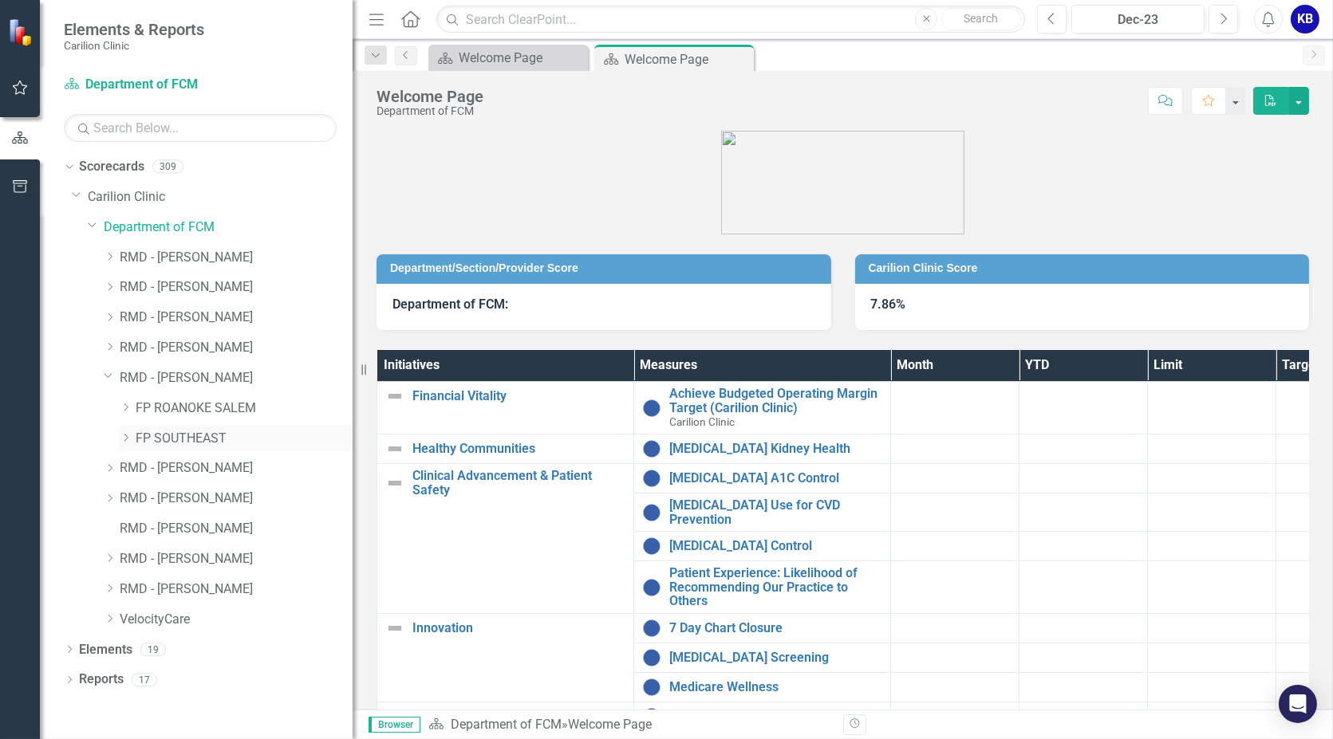
click at [122, 439] on icon "Dropdown" at bounding box center [126, 438] width 12 height 10
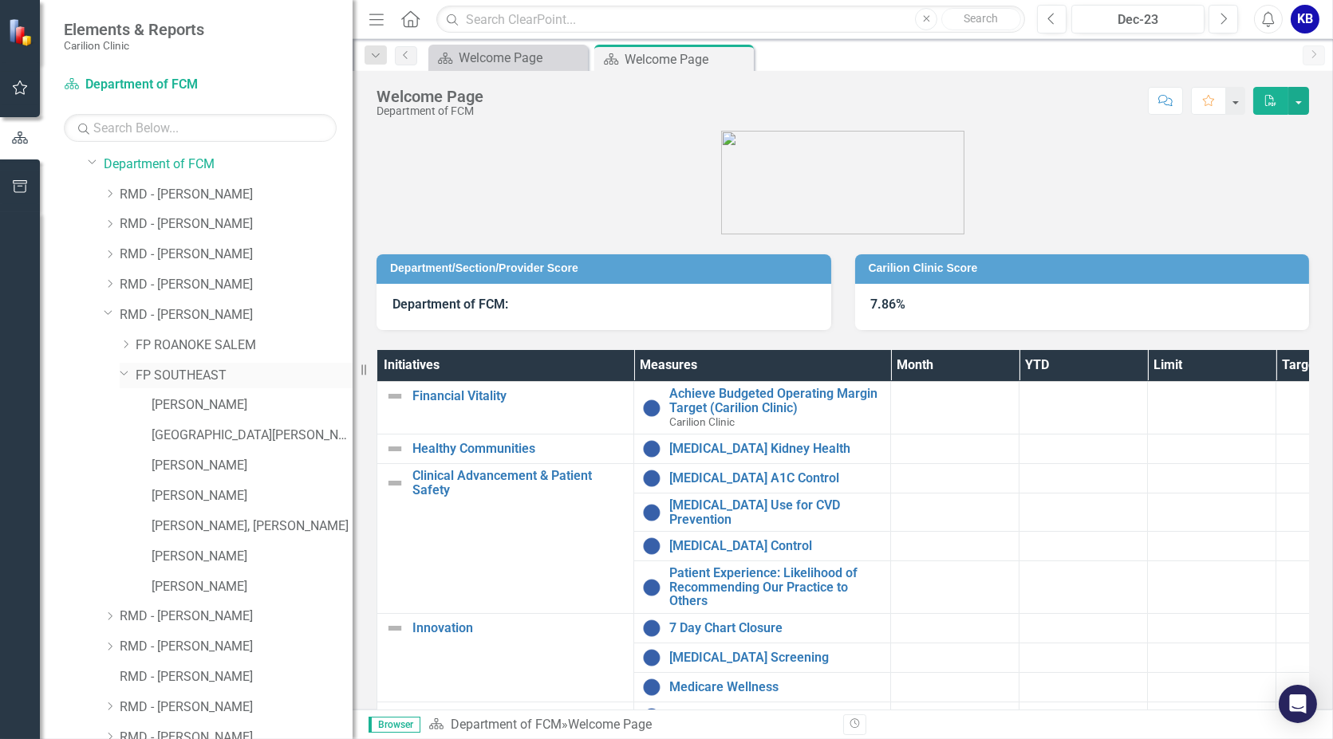
scroll to position [89, 0]
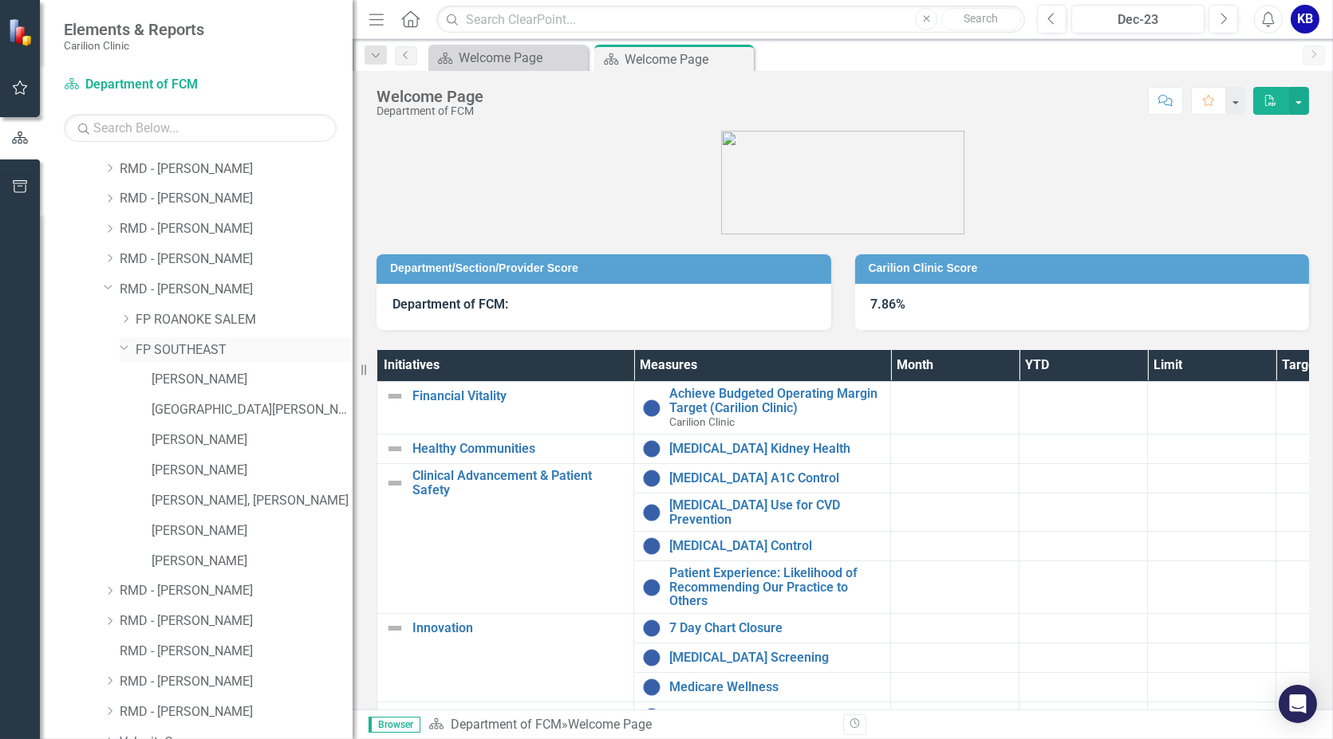
click at [129, 353] on div "Dropdown FP SOUTHEAST" at bounding box center [236, 350] width 233 height 26
click at [108, 286] on icon "Dropdown" at bounding box center [109, 287] width 10 height 12
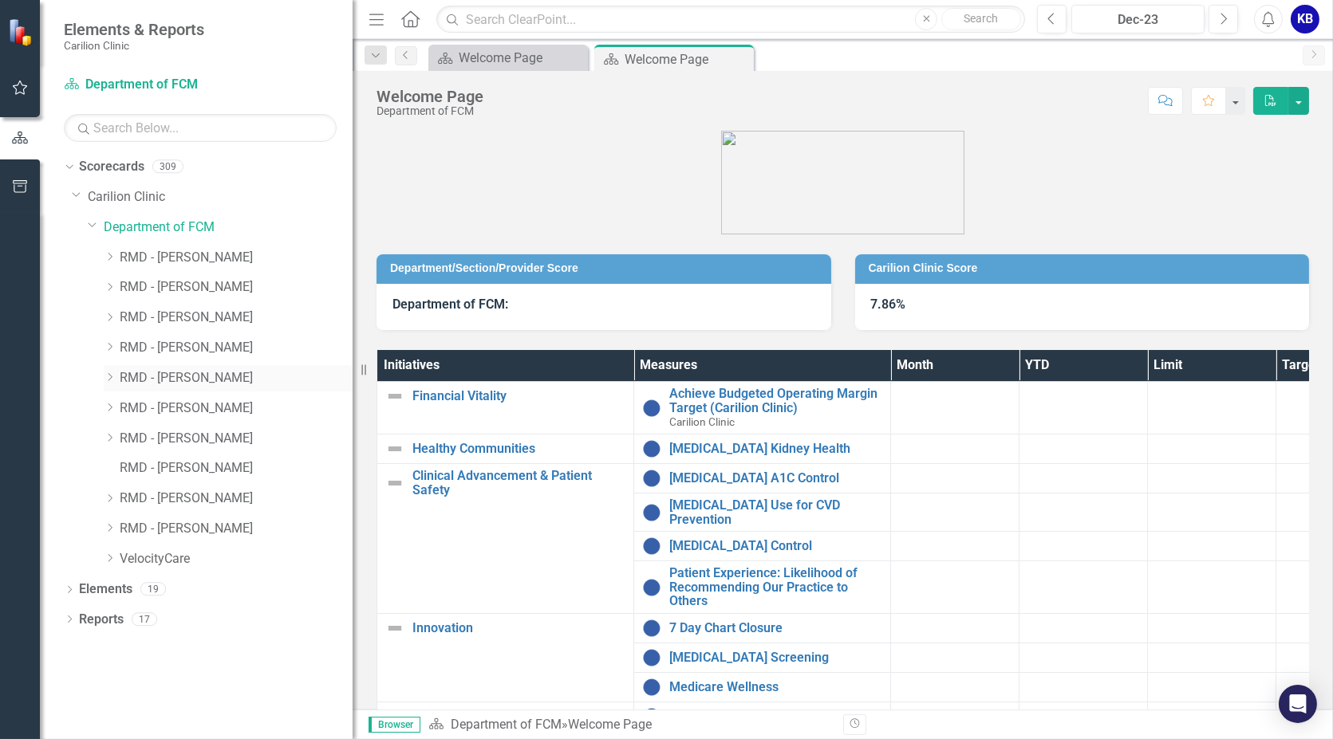
scroll to position [0, 0]
click at [106, 406] on icon "Dropdown" at bounding box center [110, 408] width 12 height 10
click at [125, 436] on icon "Dropdown" at bounding box center [126, 438] width 12 height 10
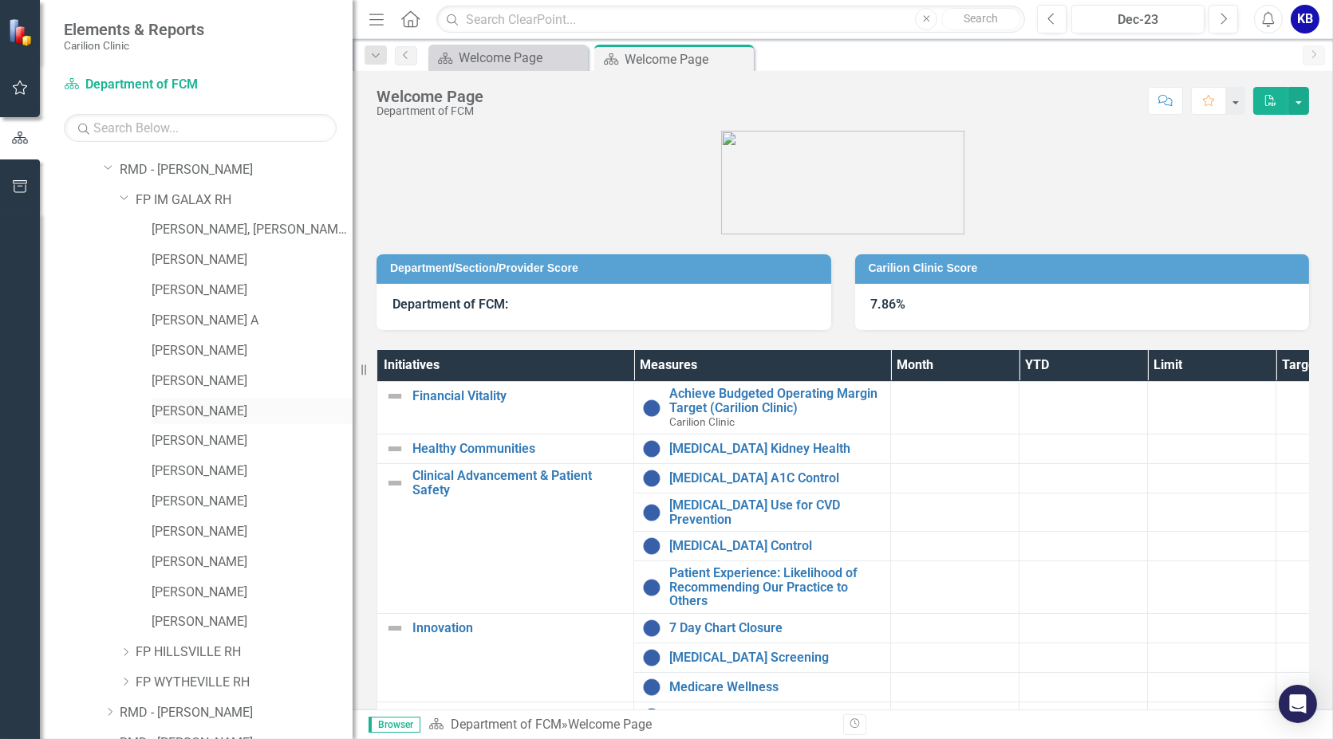
scroll to position [266, 0]
click at [123, 167] on icon "Dropdown" at bounding box center [125, 170] width 10 height 12
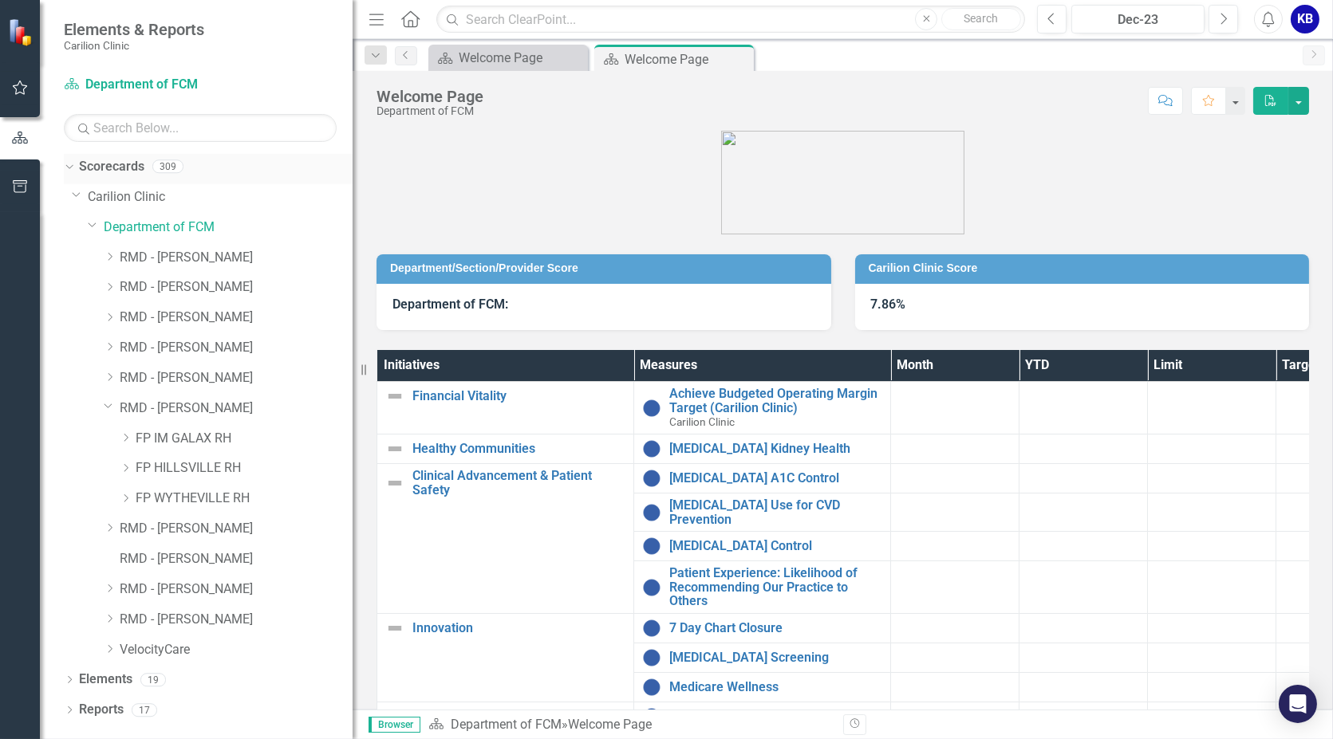
scroll to position [0, 0]
click at [127, 463] on icon "Dropdown" at bounding box center [126, 468] width 12 height 10
click at [124, 466] on icon "Dropdown" at bounding box center [125, 466] width 10 height 12
click at [124, 466] on icon "Dropdown" at bounding box center [126, 468] width 12 height 10
click at [124, 463] on icon "Dropdown" at bounding box center [125, 466] width 10 height 12
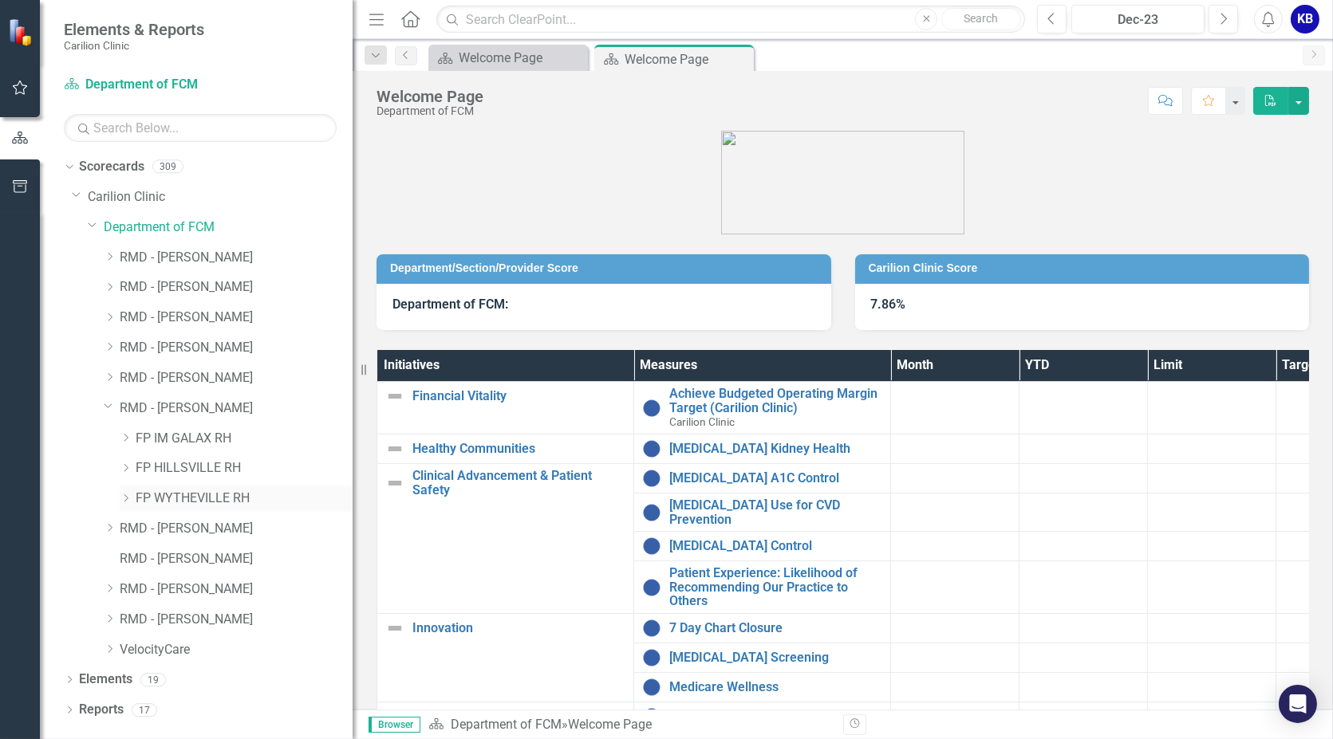
click at [121, 500] on icon "Dropdown" at bounding box center [126, 499] width 12 height 10
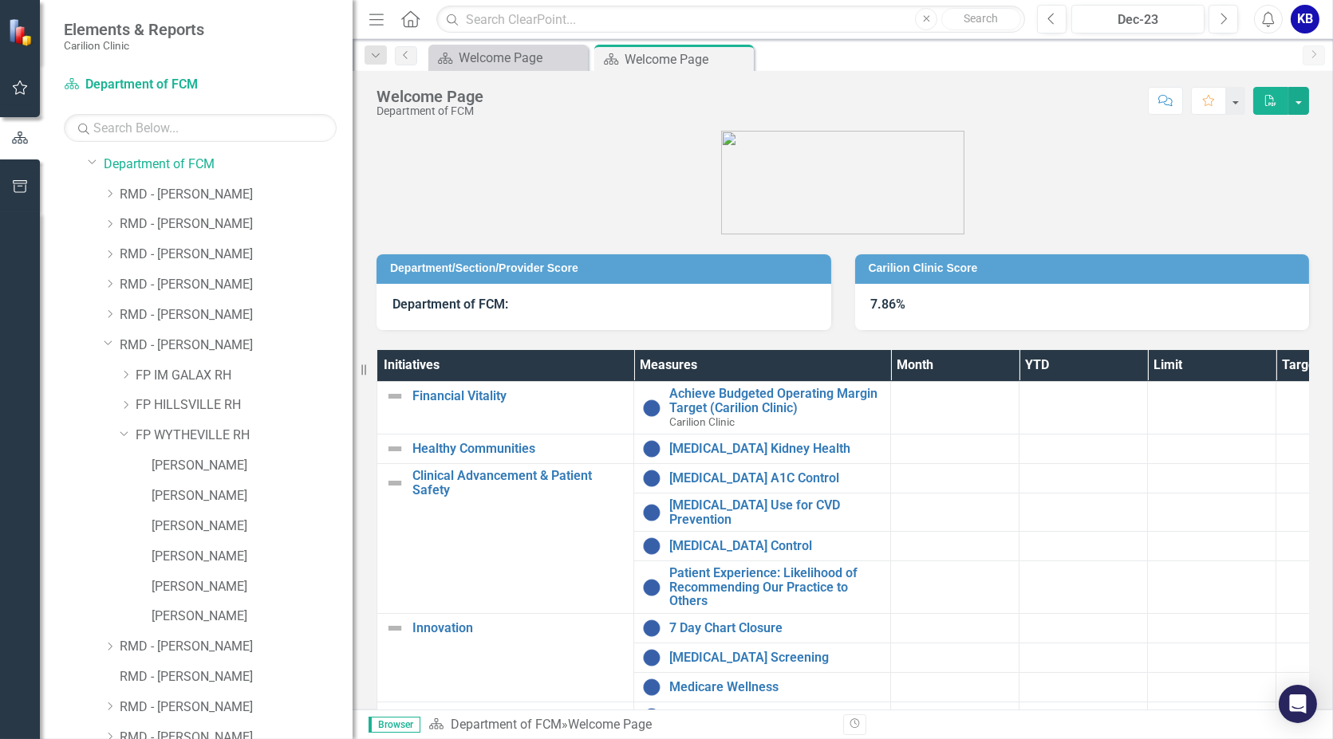
scroll to position [89, 0]
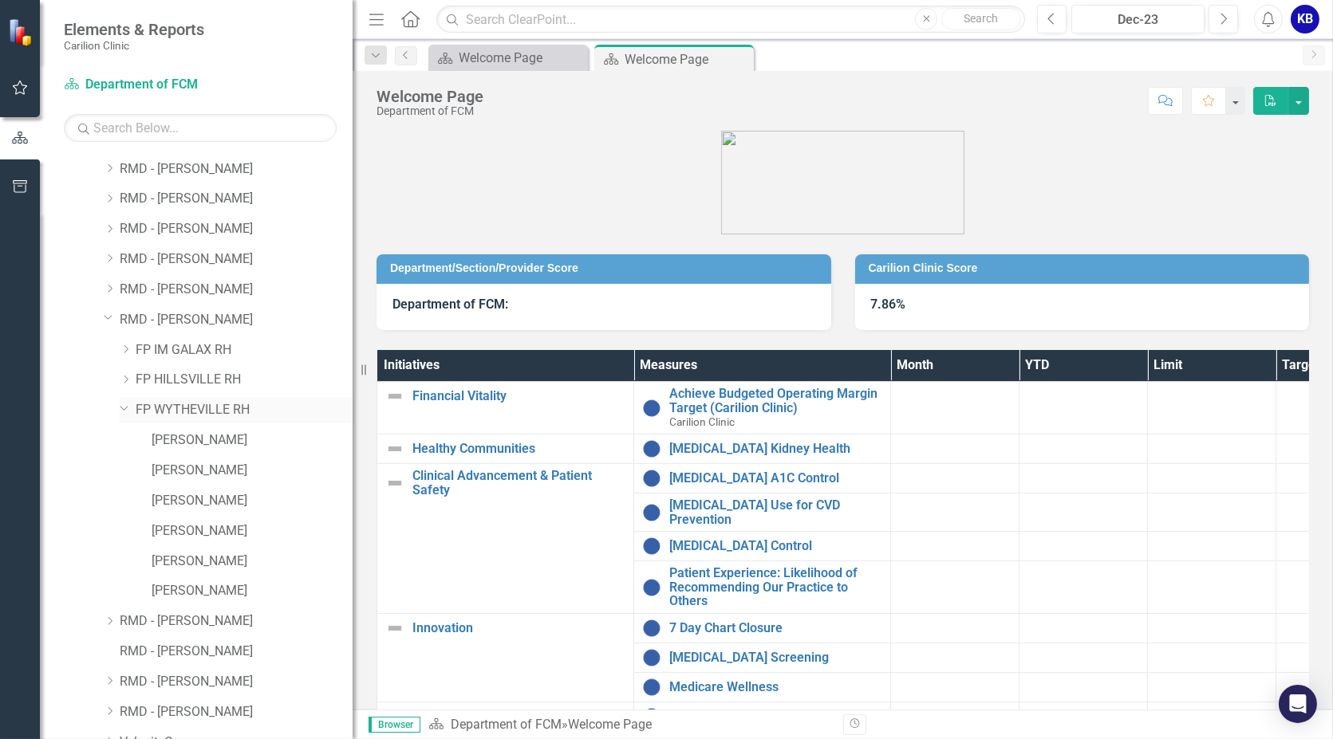
click at [128, 404] on icon "Dropdown" at bounding box center [125, 408] width 10 height 12
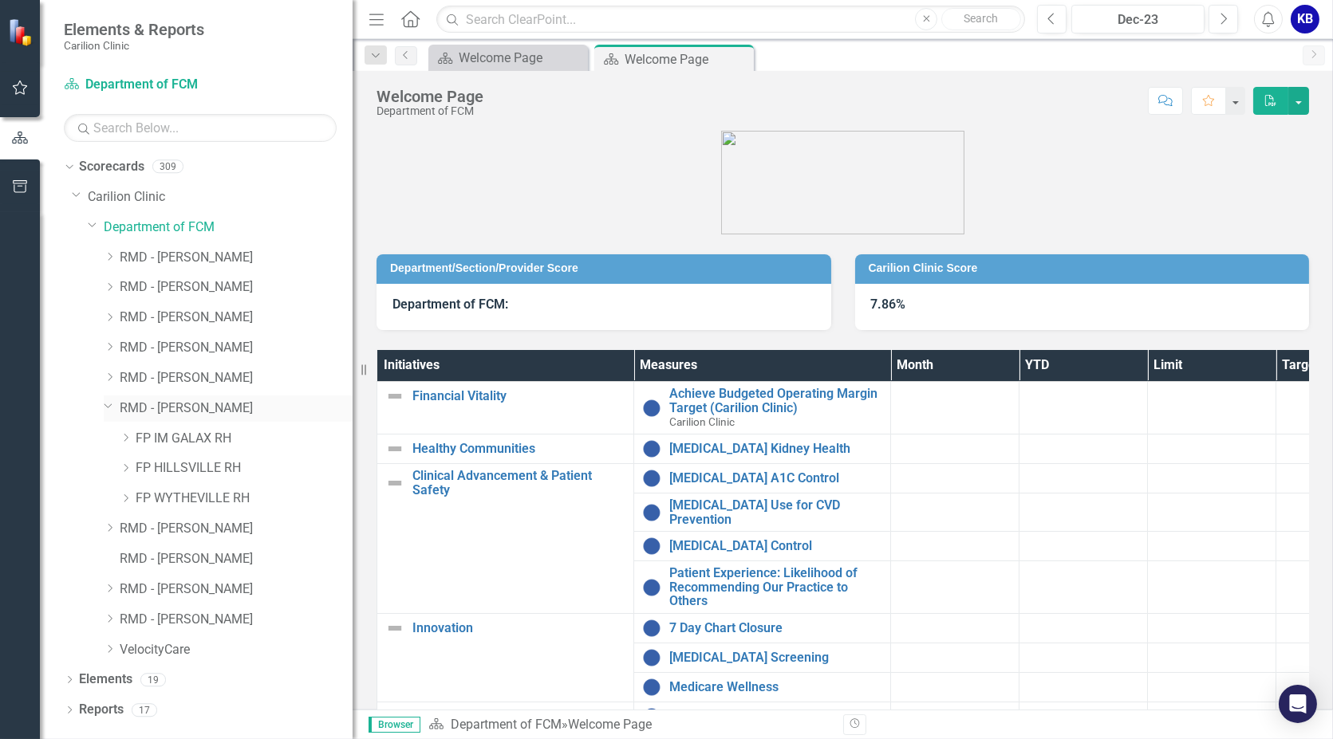
click at [108, 404] on icon "Dropdown" at bounding box center [109, 406] width 10 height 12
click at [112, 439] on icon "Dropdown" at bounding box center [110, 438] width 12 height 10
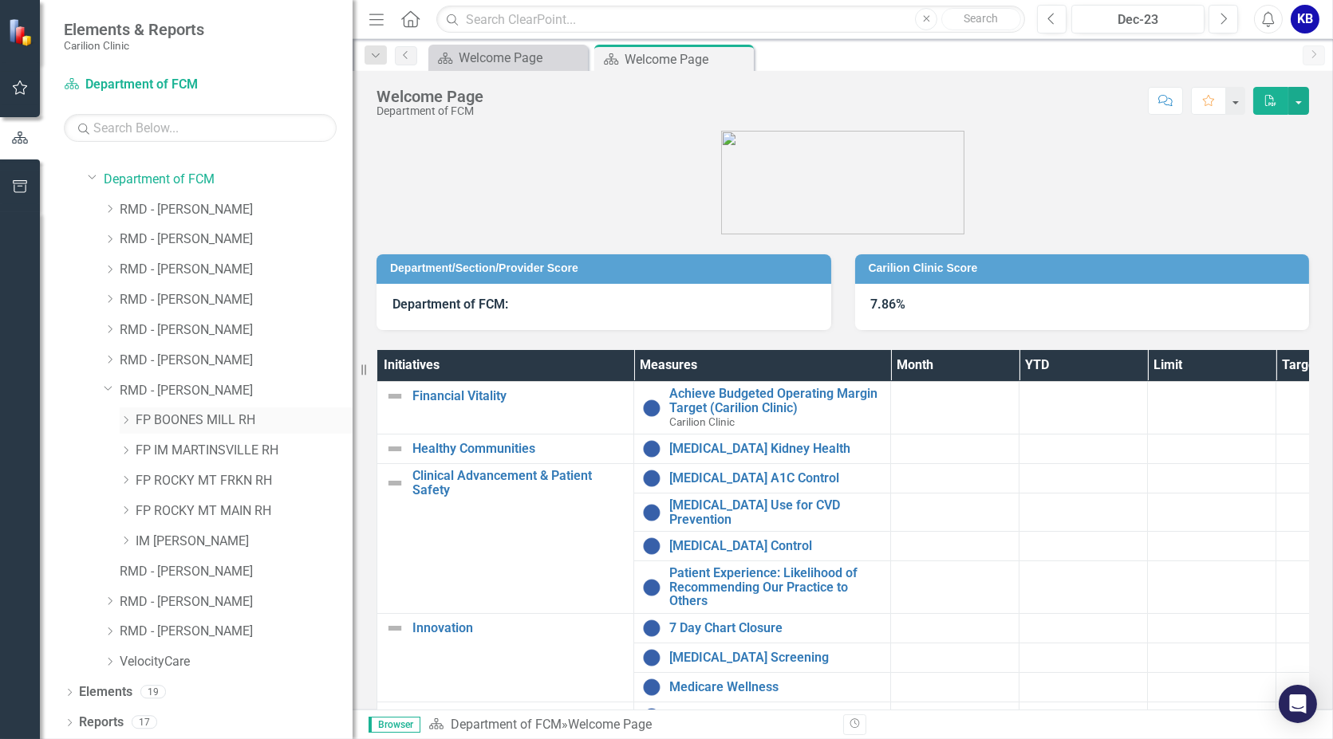
click at [124, 416] on icon "Dropdown" at bounding box center [126, 421] width 12 height 10
click at [120, 325] on icon "Dropdown" at bounding box center [125, 328] width 10 height 12
click at [128, 449] on icon "Dropdown" at bounding box center [126, 451] width 12 height 10
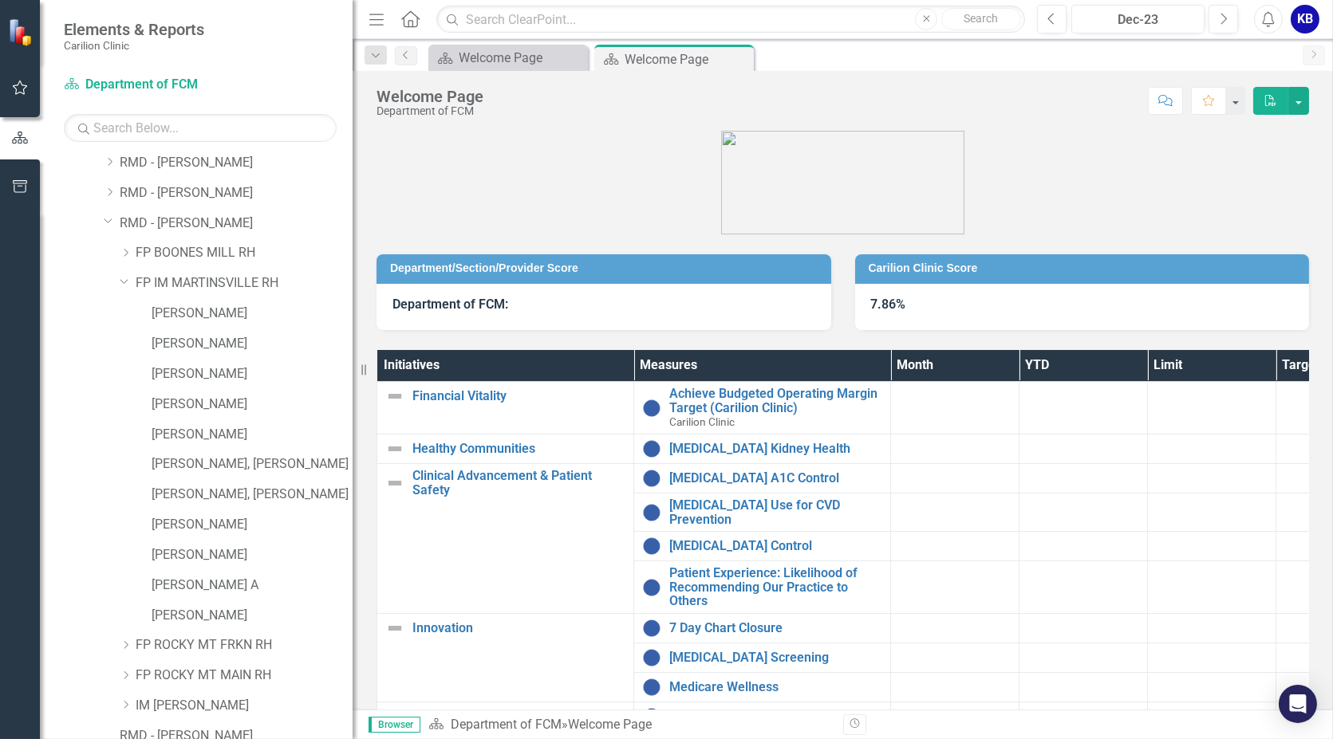
scroll to position [315, 0]
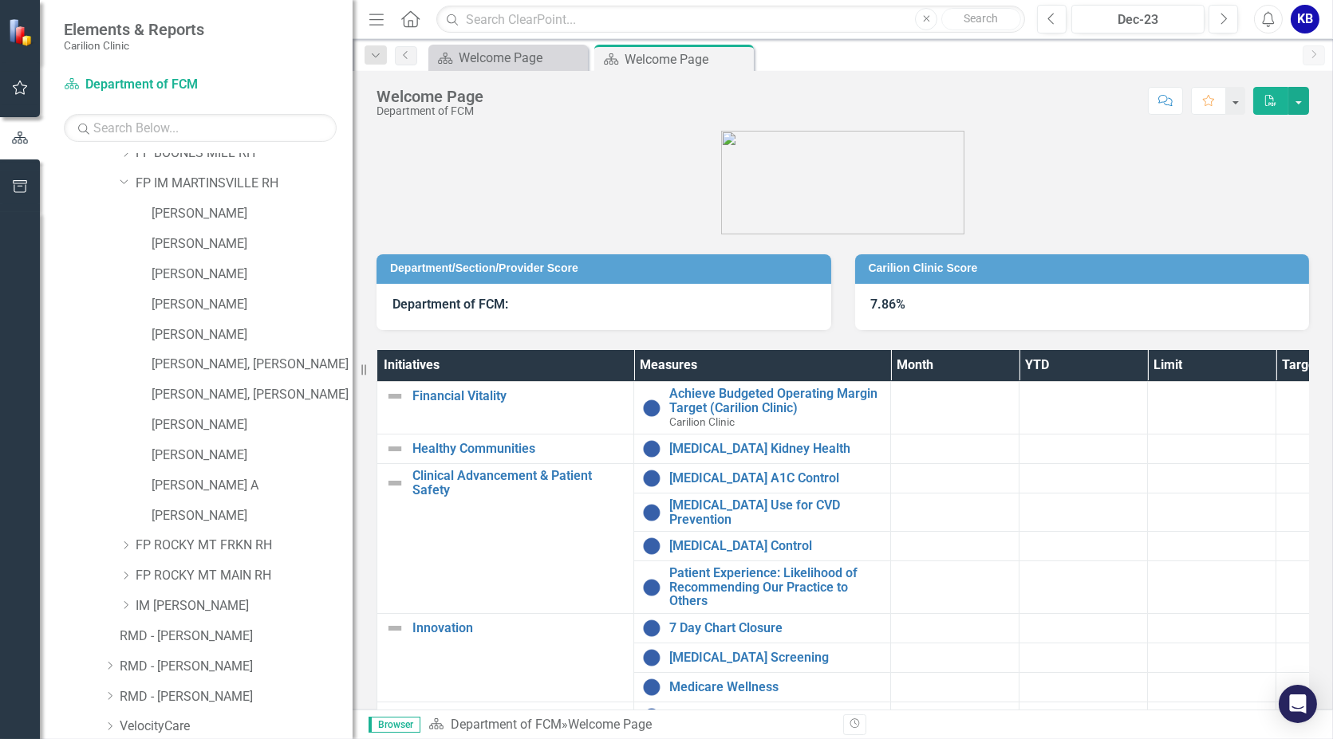
click at [124, 179] on icon "Dropdown" at bounding box center [125, 181] width 10 height 12
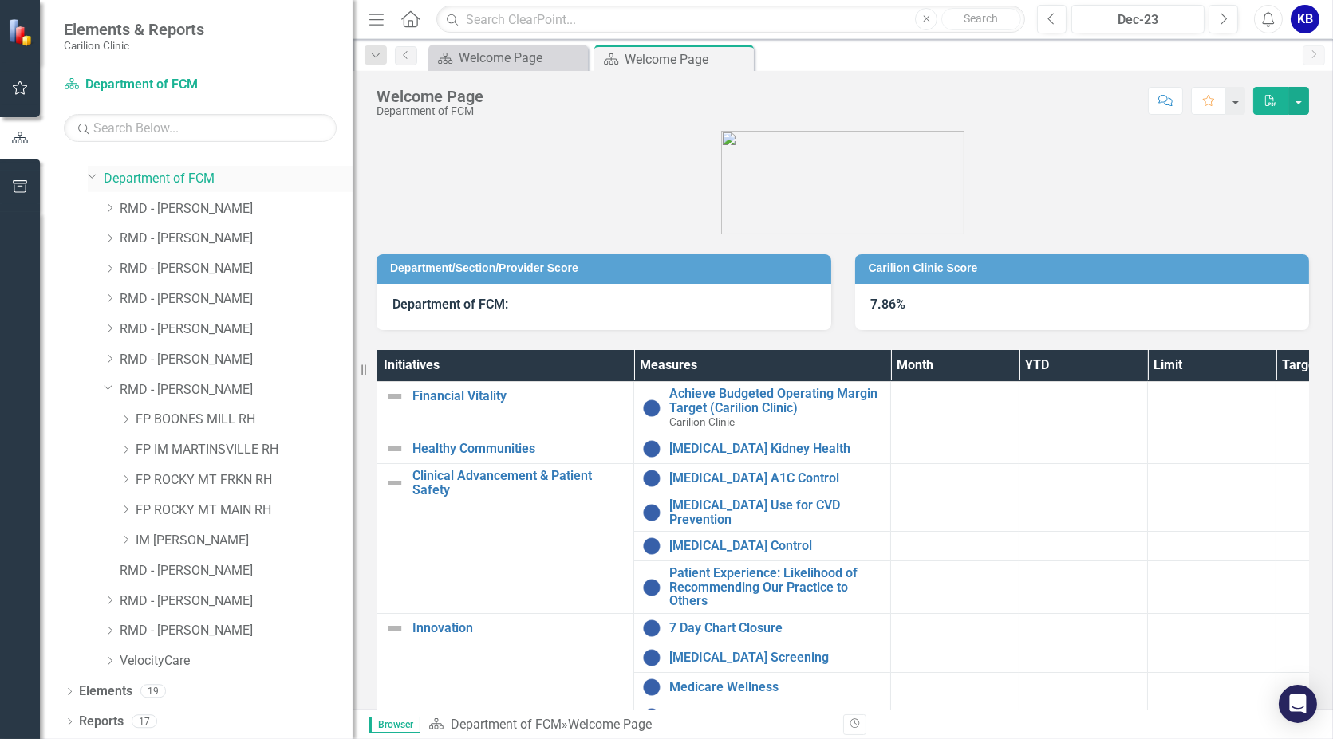
scroll to position [48, 0]
click at [120, 451] on icon "Dropdown" at bounding box center [126, 451] width 12 height 10
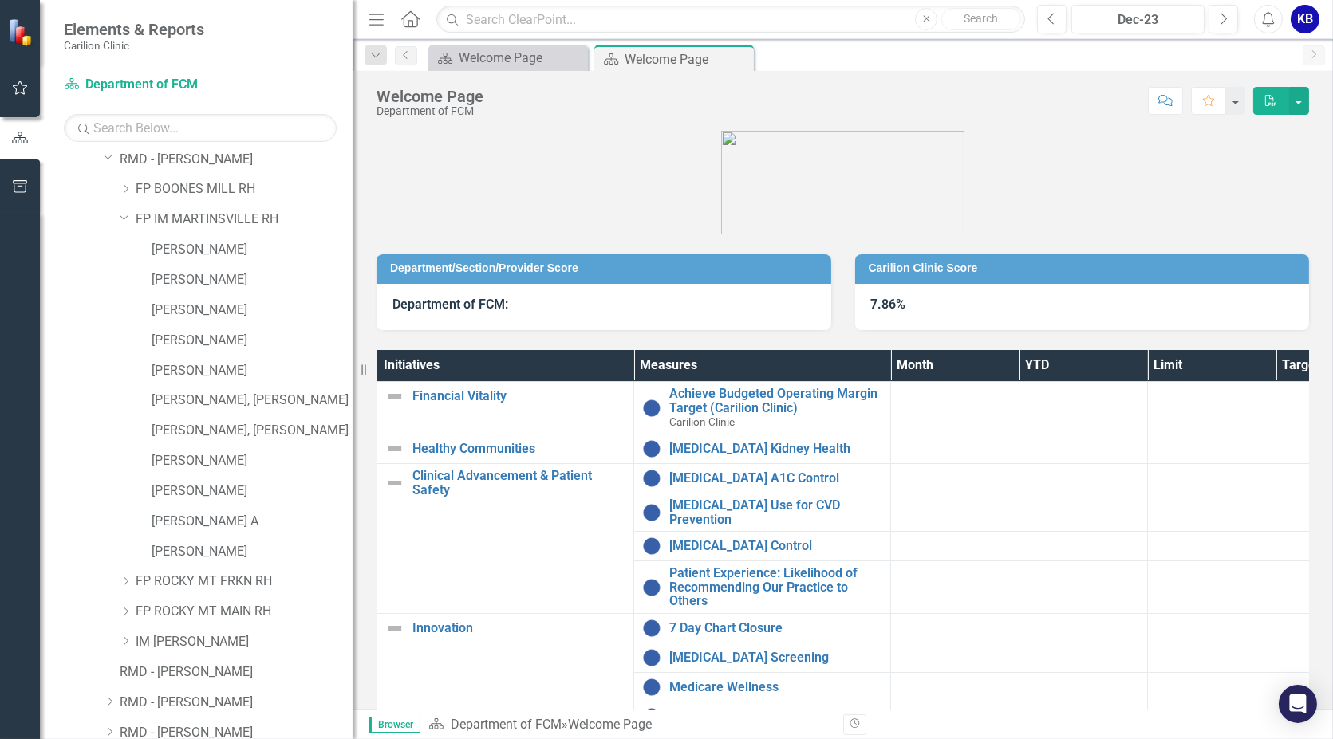
scroll to position [315, 0]
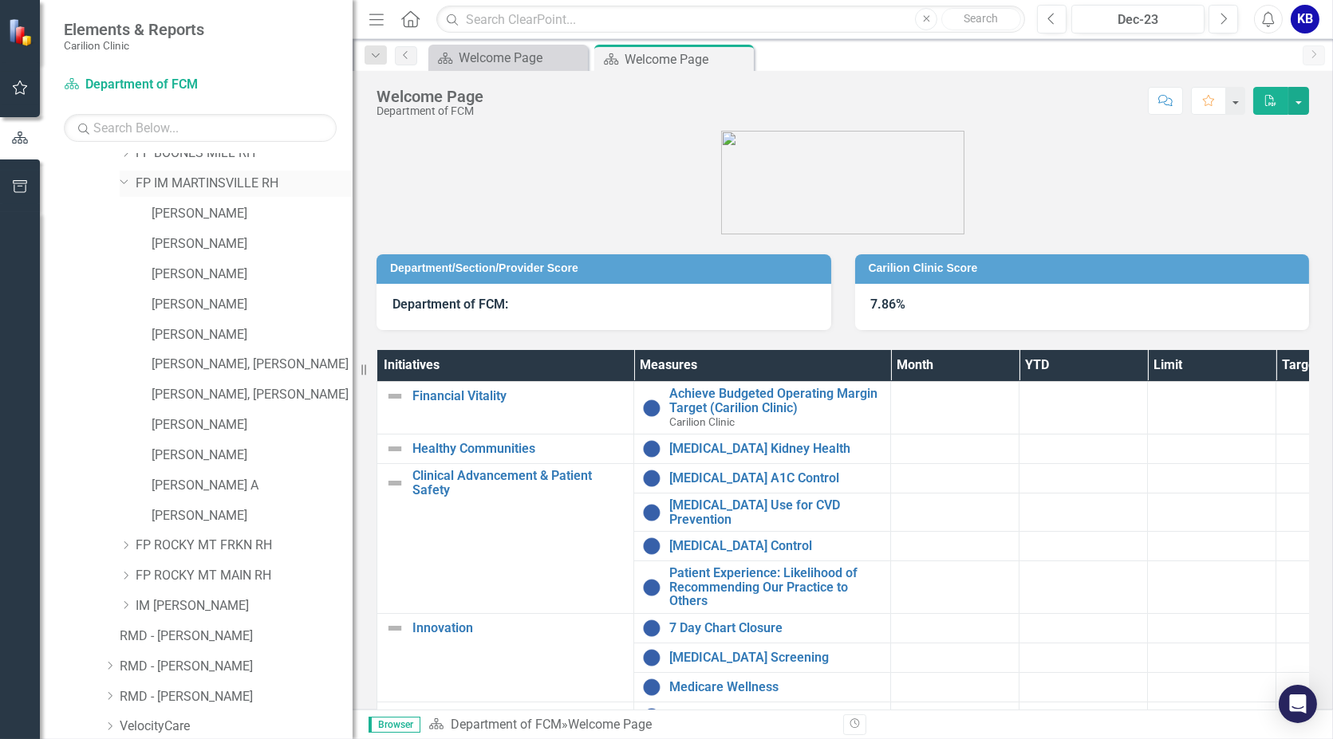
click at [121, 181] on icon "Dropdown" at bounding box center [125, 181] width 10 height 12
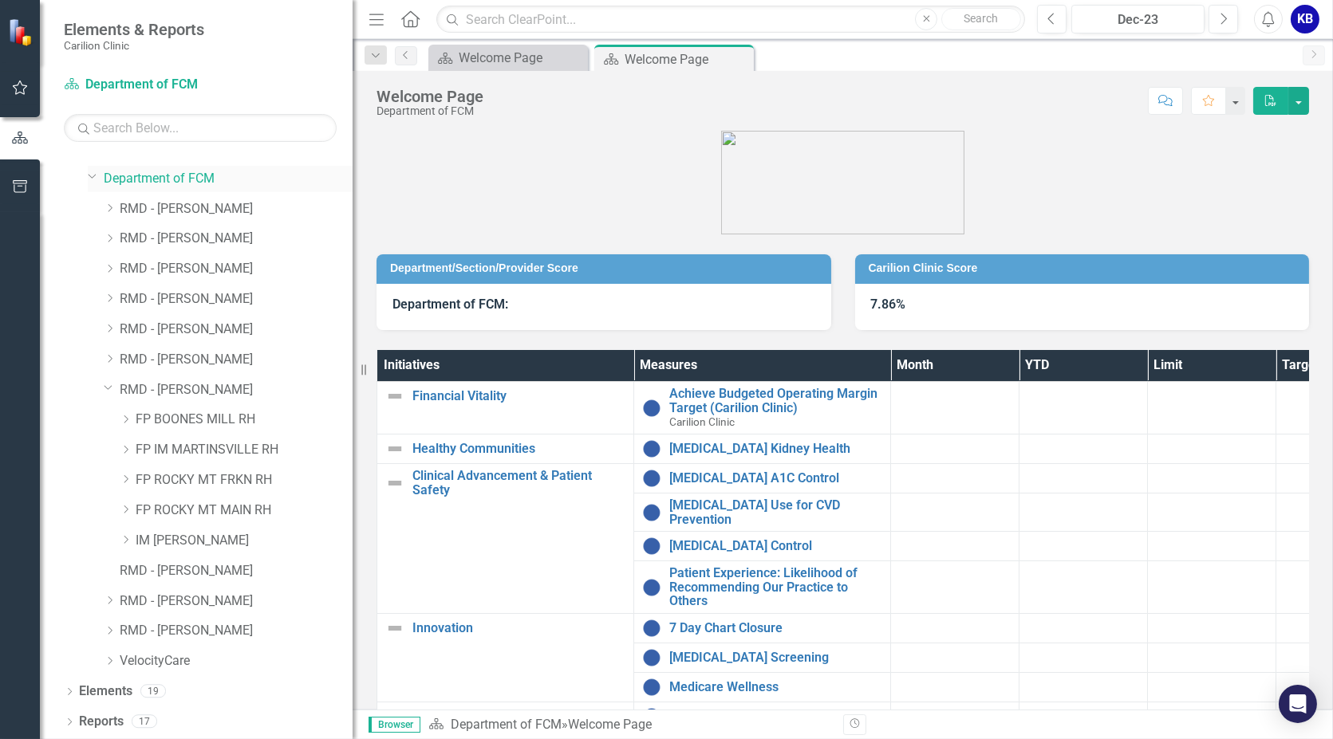
scroll to position [48, 0]
click at [133, 477] on div "Dropdown" at bounding box center [128, 482] width 16 height 14
click at [123, 384] on icon "Dropdown" at bounding box center [125, 388] width 10 height 12
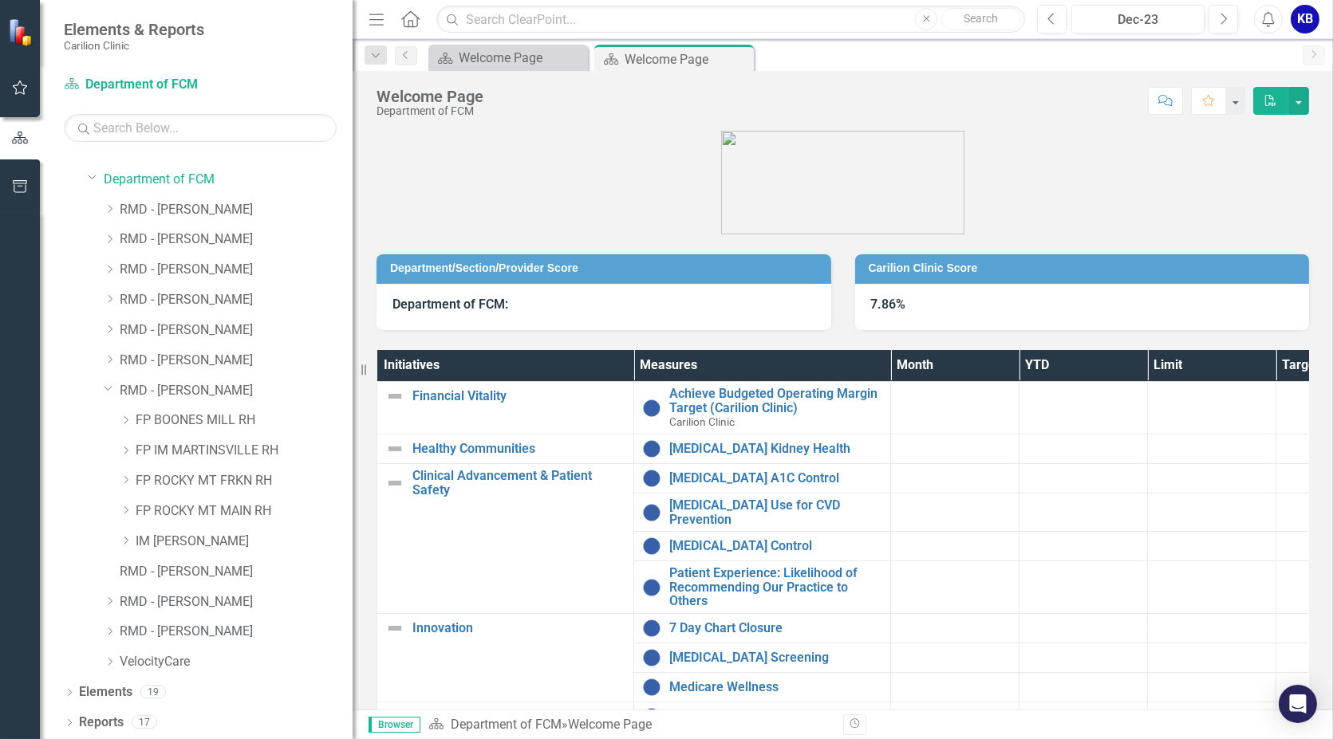
click at [129, 512] on icon "Dropdown" at bounding box center [126, 511] width 12 height 10
click at [126, 329] on icon "Dropdown" at bounding box center [125, 328] width 10 height 12
click at [124, 543] on icon "Dropdown" at bounding box center [126, 541] width 12 height 10
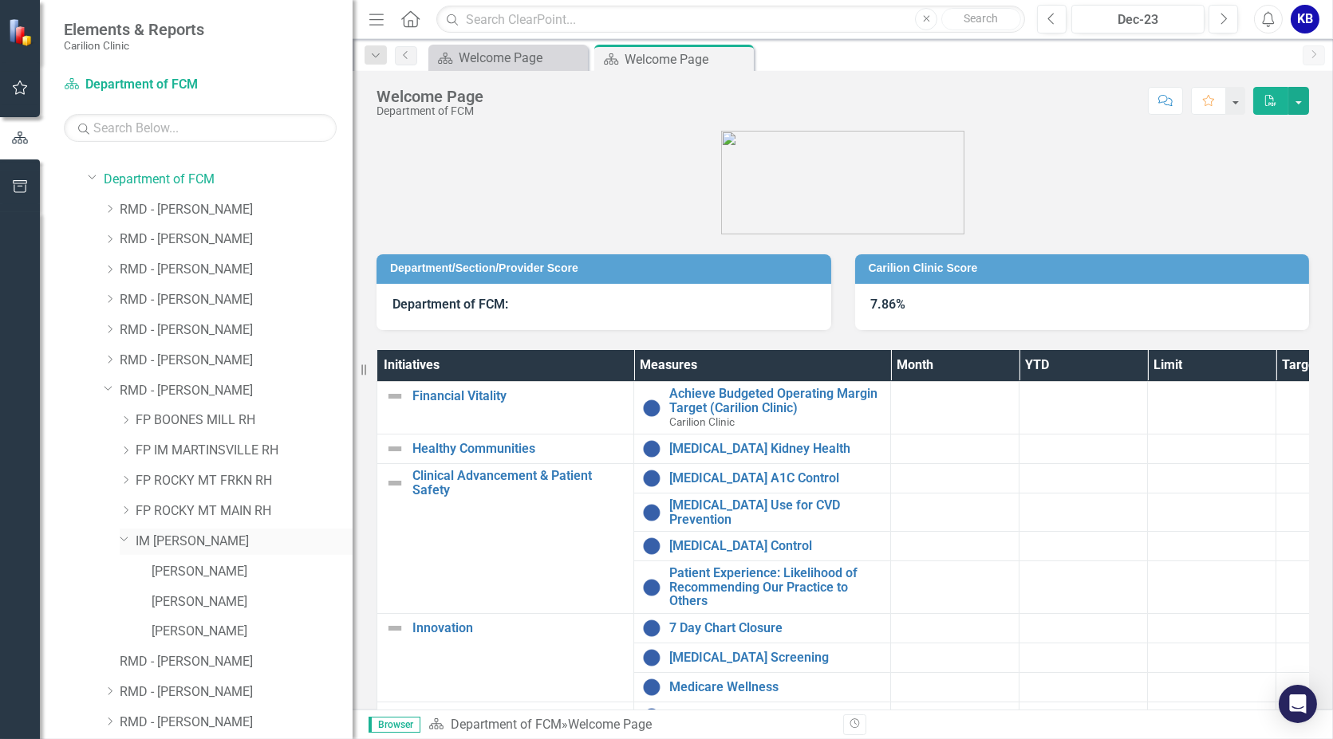
scroll to position [138, 0]
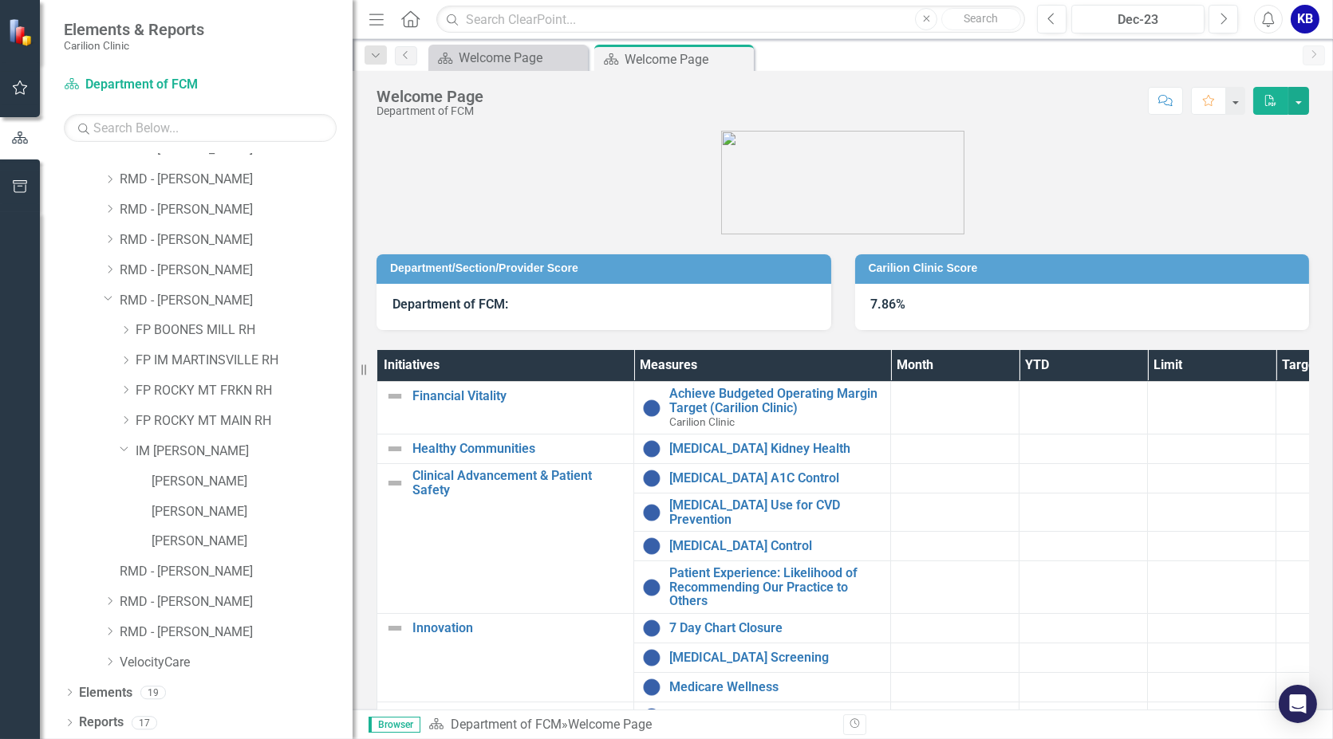
click at [111, 447] on div "Dropdown IM [PERSON_NAME]" at bounding box center [212, 454] width 281 height 30
click at [121, 448] on icon "Dropdown" at bounding box center [125, 449] width 10 height 12
click at [112, 385] on icon "Dropdown" at bounding box center [109, 388] width 10 height 12
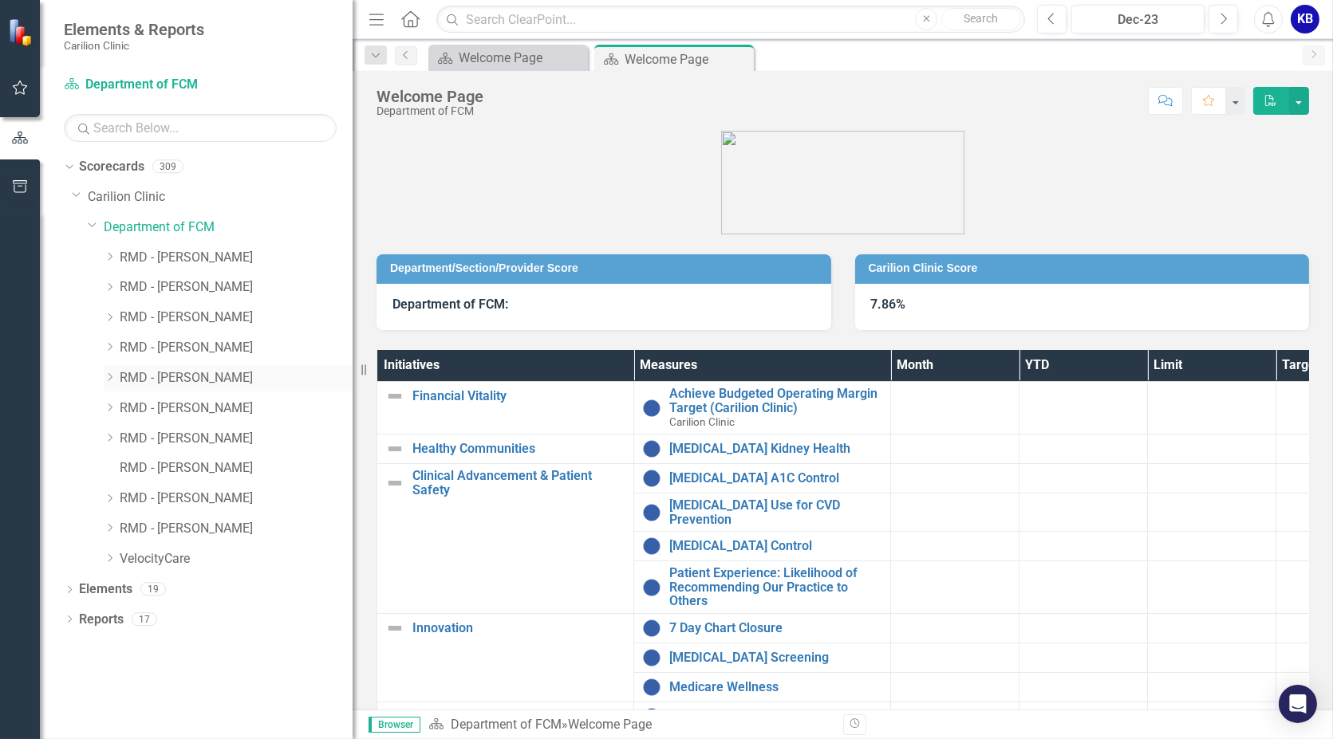
scroll to position [0, 0]
drag, startPoint x: 112, startPoint y: 385, endPoint x: 303, endPoint y: 639, distance: 317.7
click at [303, 639] on div "Dropdown Scorecards 309 Dropdown Carilion Clinic Dropdown Department of FCM Dro…" at bounding box center [196, 446] width 313 height 585
click at [112, 502] on icon "Dropdown" at bounding box center [110, 499] width 12 height 10
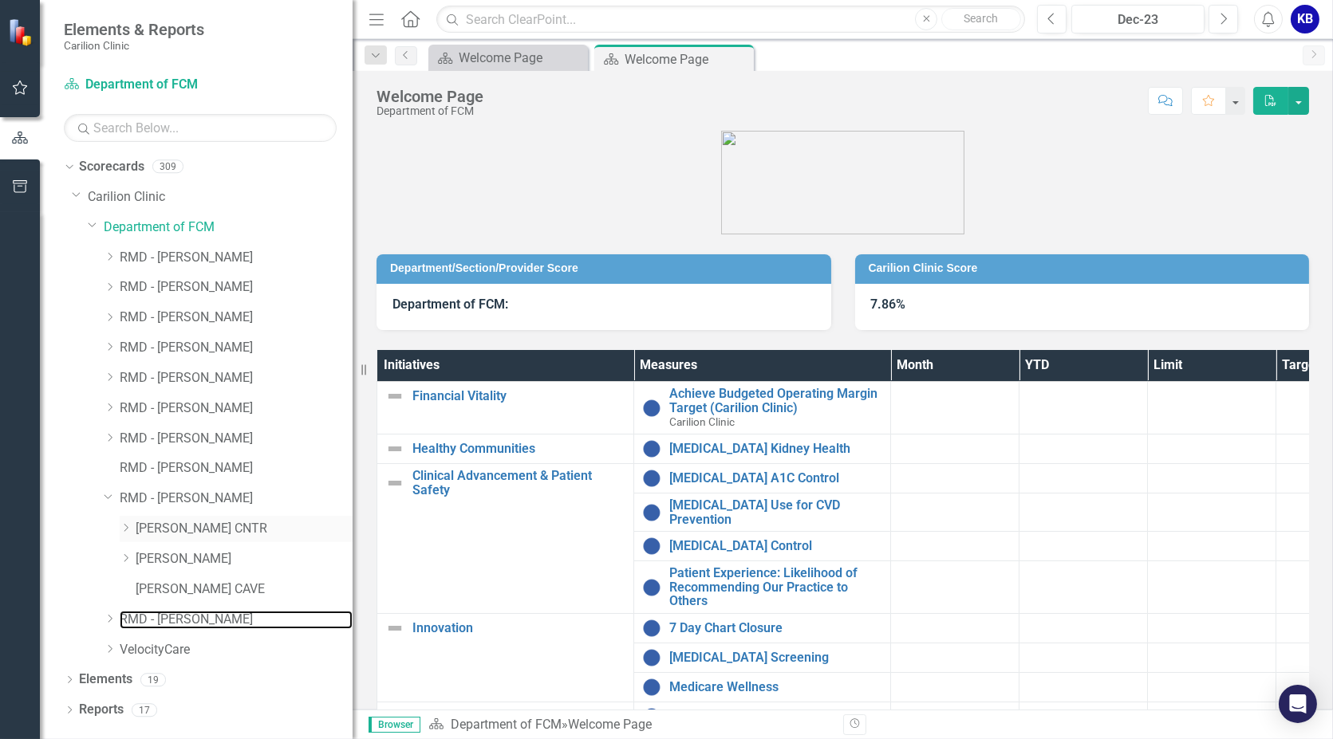
drag, startPoint x: 112, startPoint y: 502, endPoint x: 170, endPoint y: 530, distance: 64.2
click at [286, 612] on link "RMD - [PERSON_NAME]" at bounding box center [236, 620] width 233 height 18
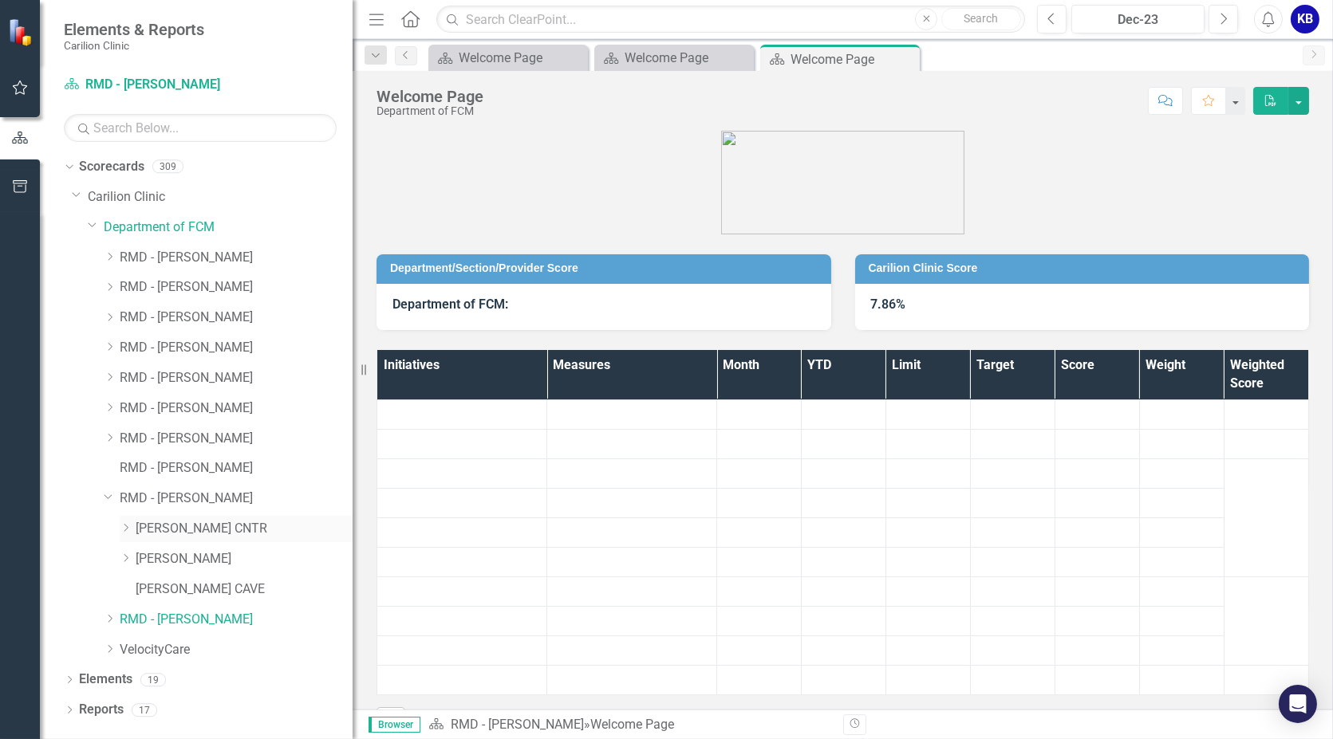
click at [124, 530] on icon "Dropdown" at bounding box center [126, 528] width 12 height 10
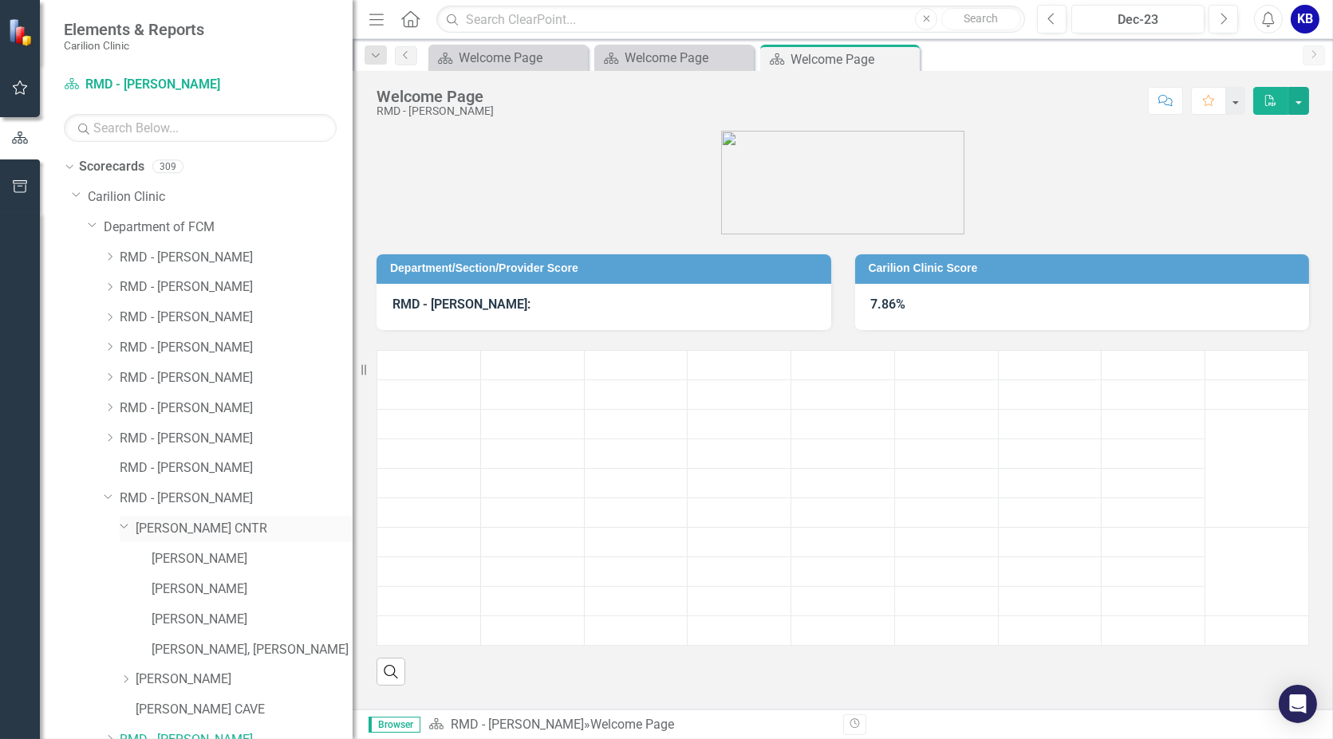
scroll to position [108, 0]
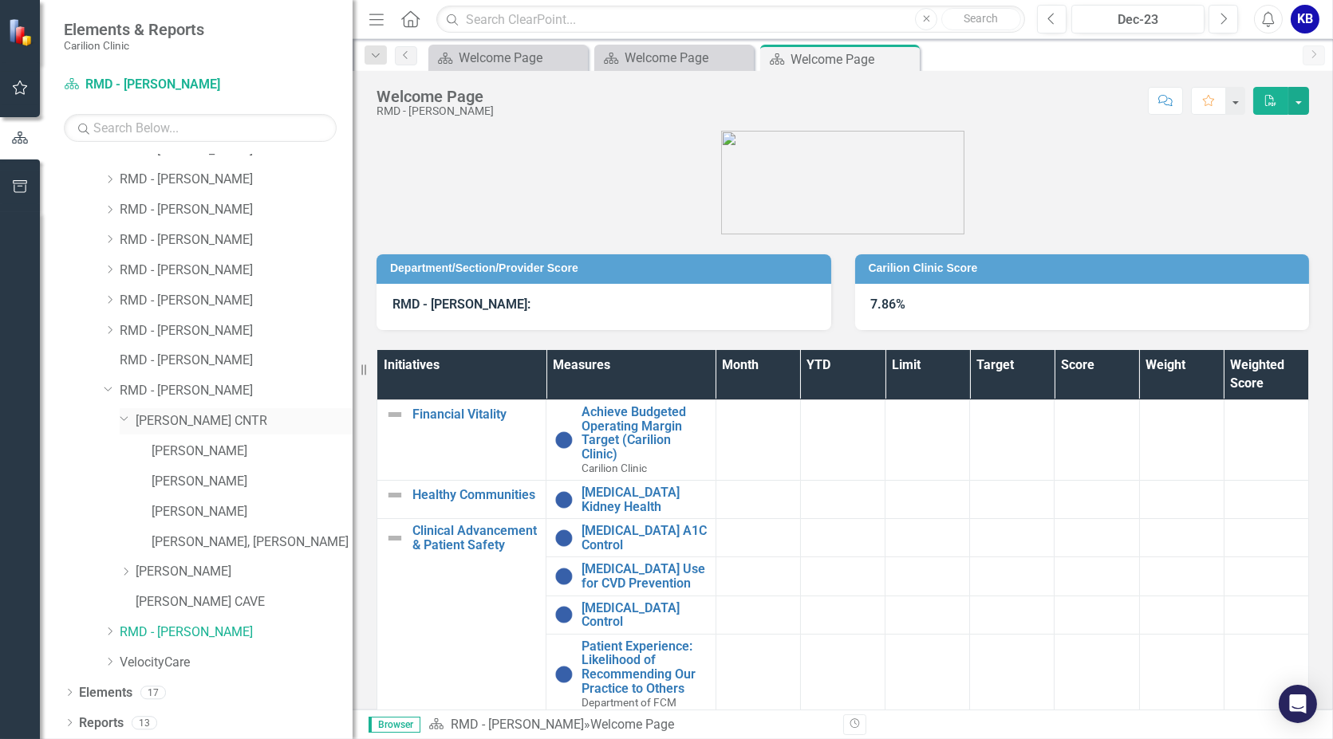
click at [125, 423] on div "Dropdown [PERSON_NAME] CNTR" at bounding box center [236, 421] width 233 height 26
click at [123, 418] on icon "Dropdown" at bounding box center [125, 418] width 10 height 12
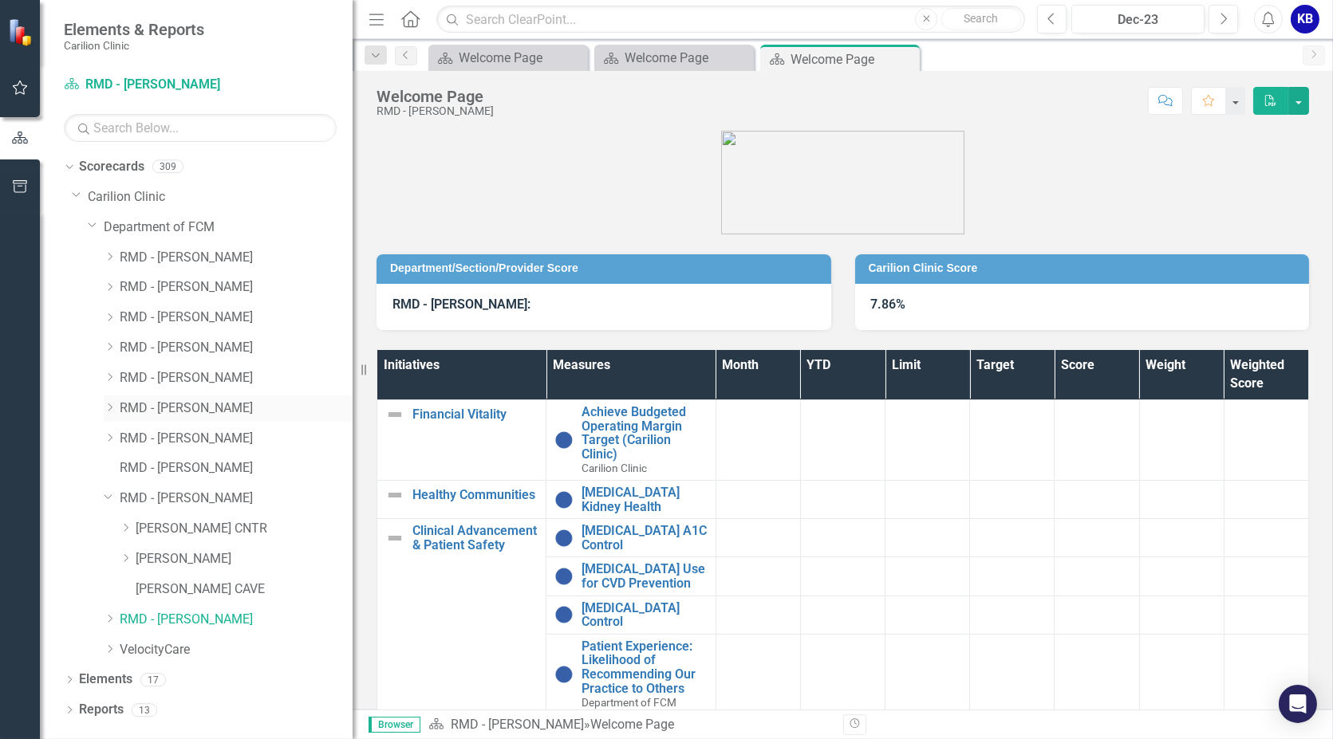
scroll to position [0, 0]
click at [128, 529] on icon "Dropdown" at bounding box center [126, 528] width 12 height 10
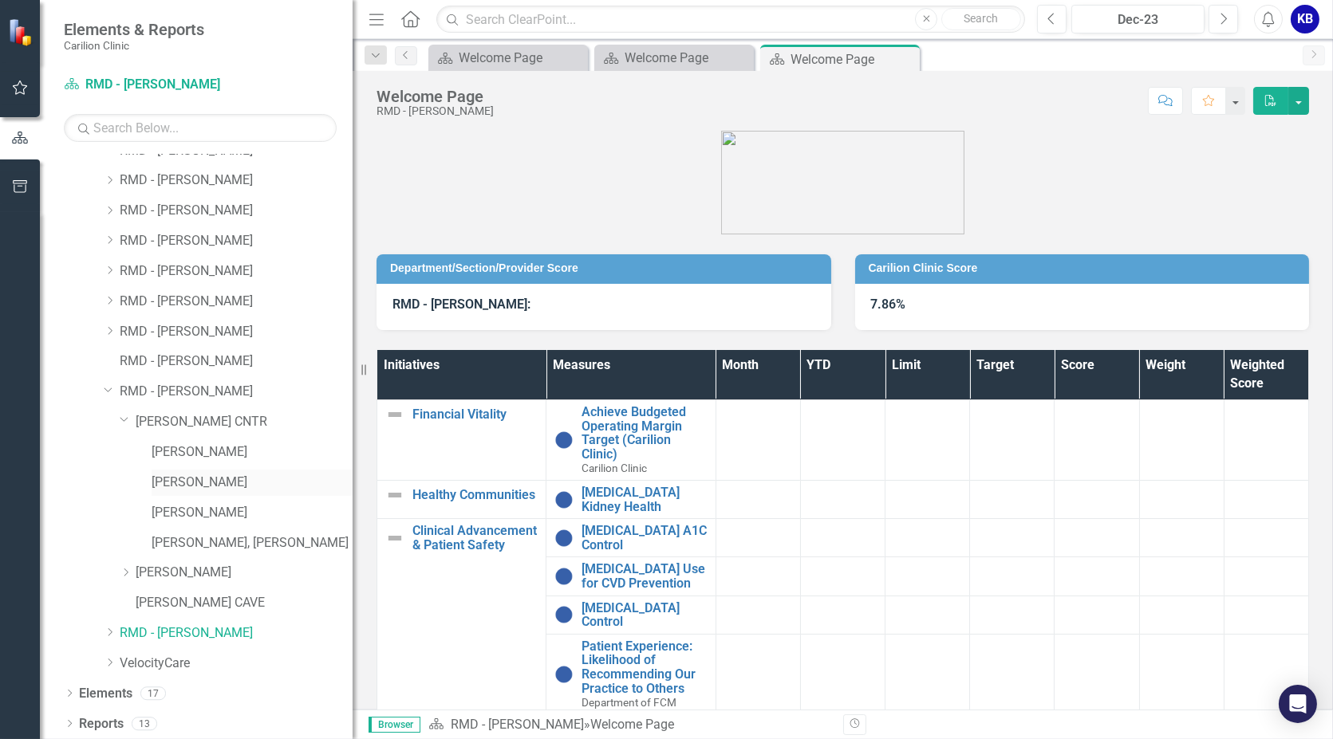
scroll to position [108, 0]
click at [125, 416] on icon "Dropdown" at bounding box center [125, 418] width 10 height 12
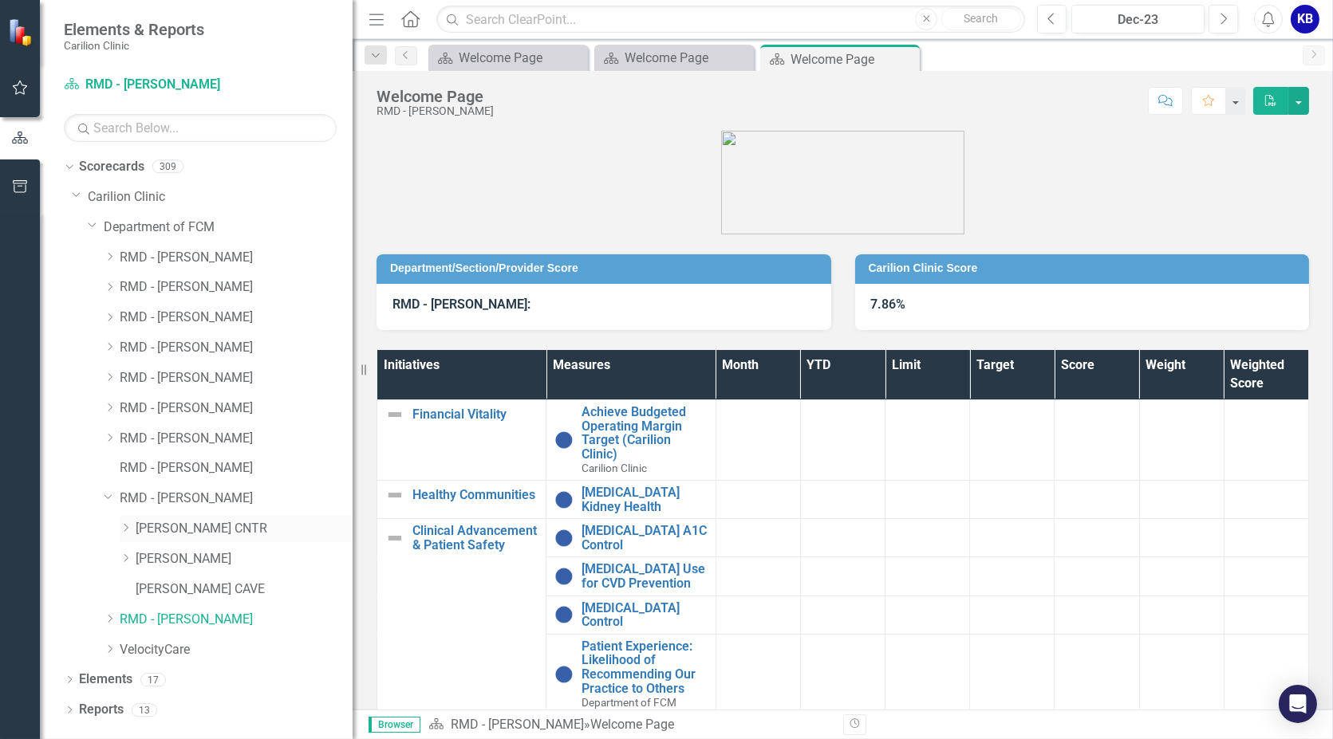
scroll to position [0, 0]
click at [128, 556] on icon "Dropdown" at bounding box center [126, 558] width 12 height 10
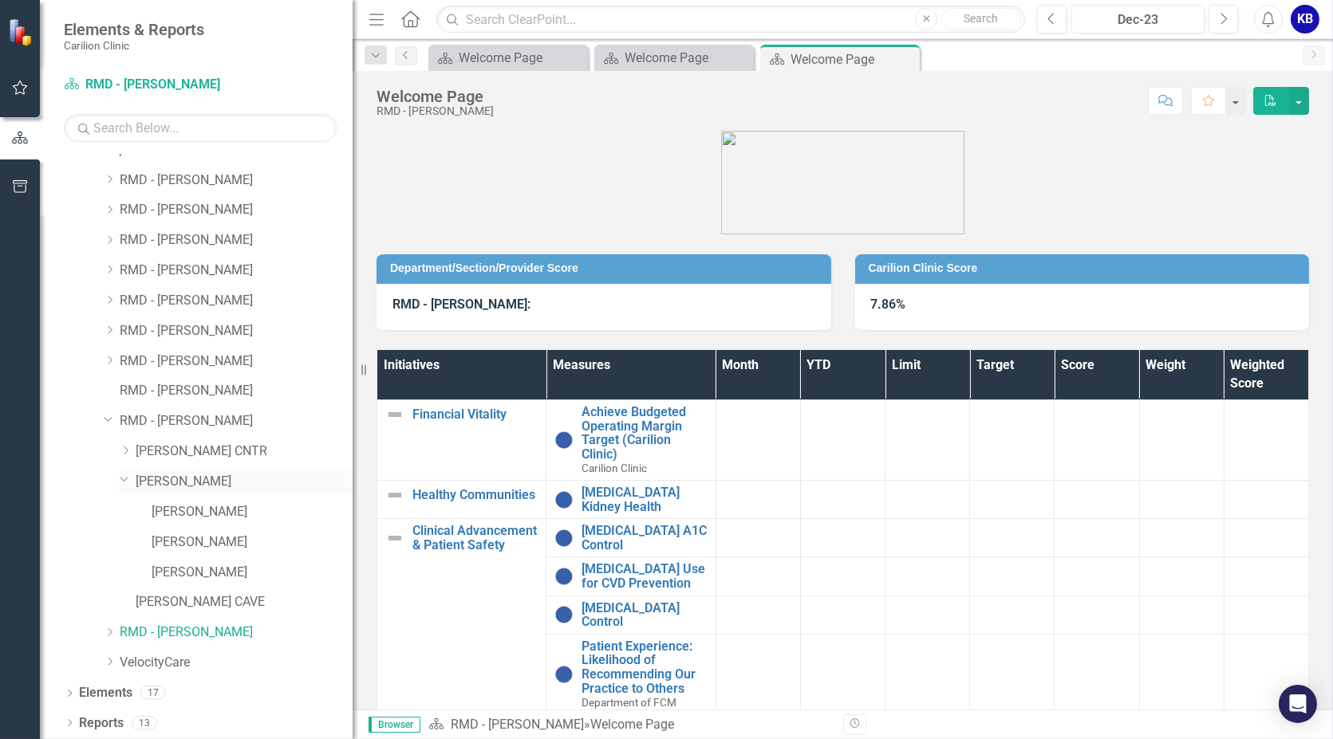
click at [124, 474] on icon "Dropdown" at bounding box center [125, 479] width 10 height 12
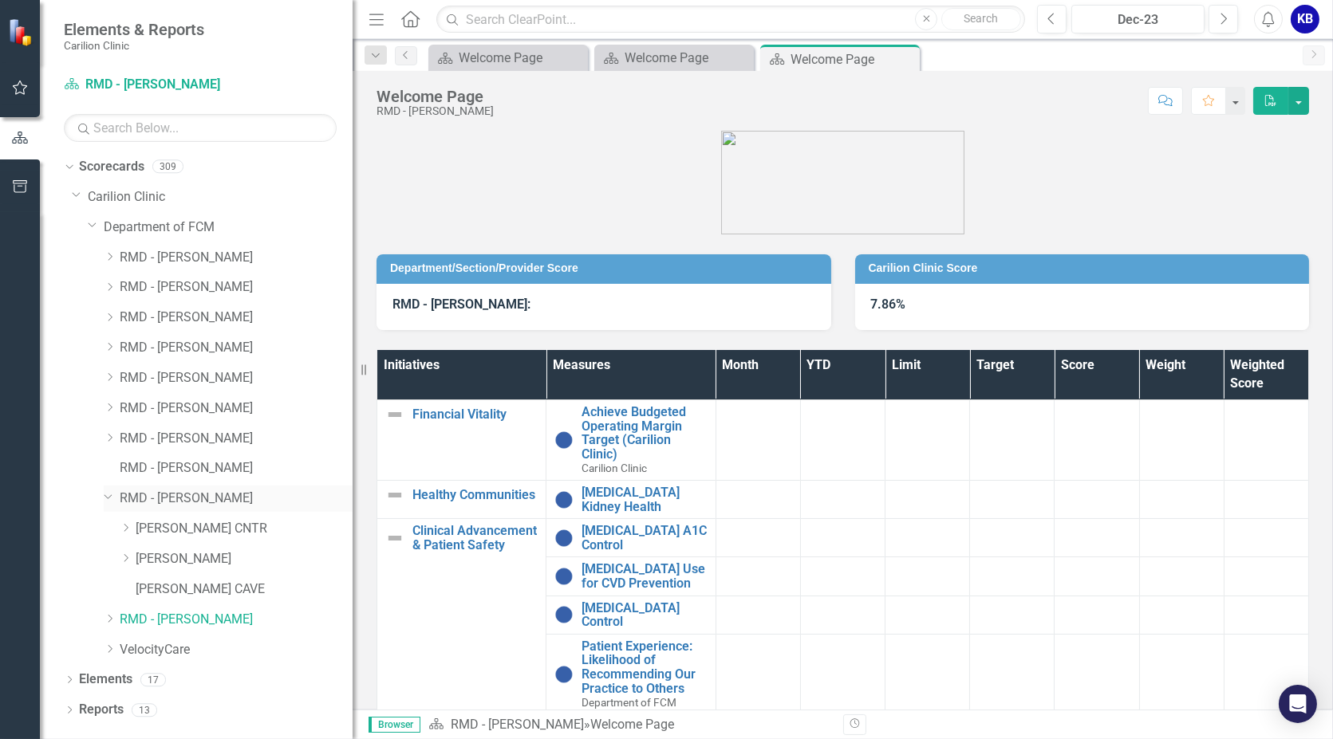
scroll to position [0, 0]
click at [106, 616] on icon "Dropdown" at bounding box center [110, 619] width 12 height 10
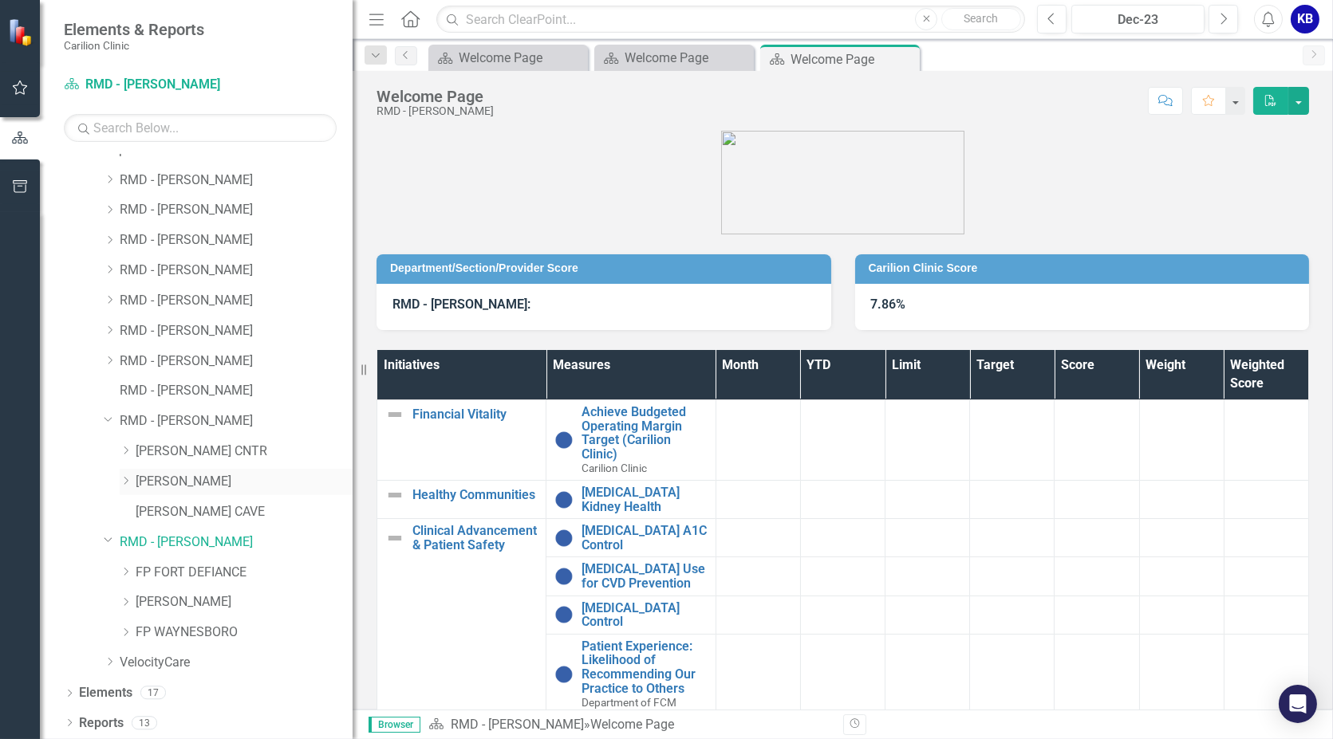
scroll to position [77, 0]
click at [127, 568] on icon "Dropdown" at bounding box center [126, 572] width 12 height 10
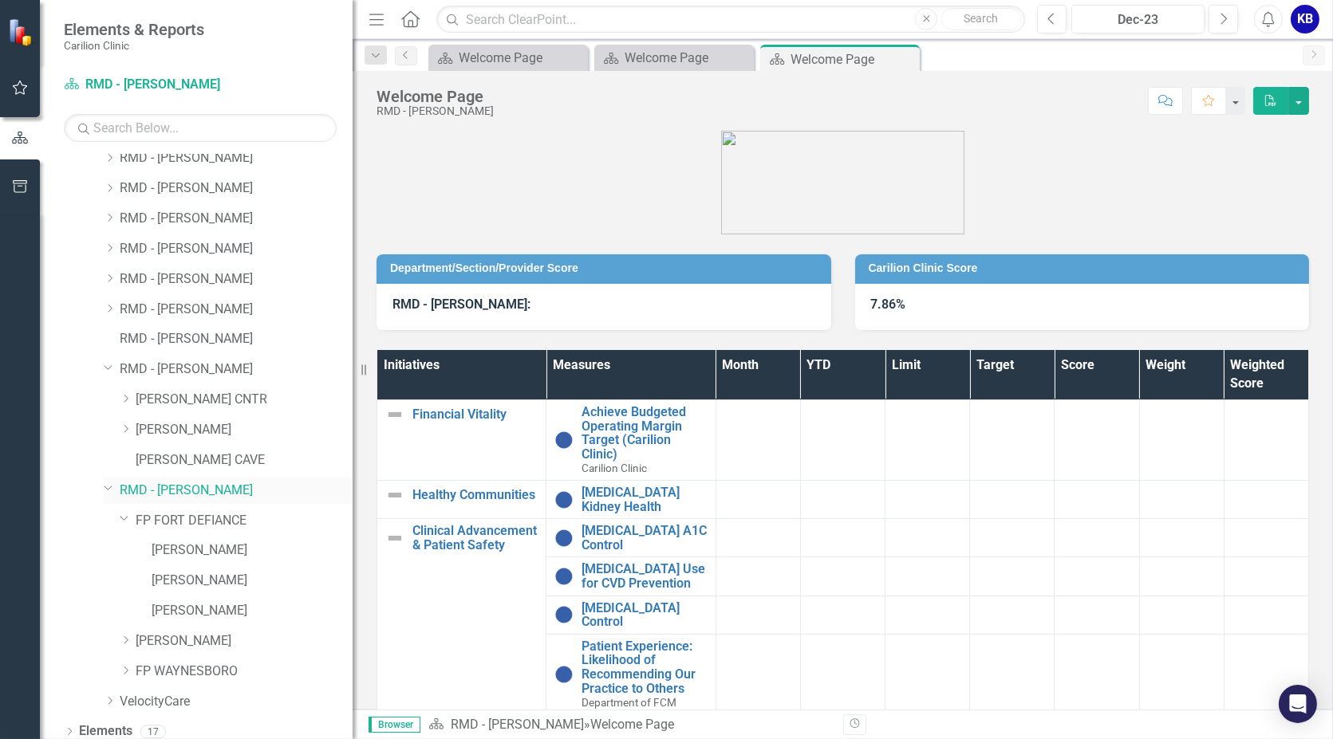
scroll to position [168, 0]
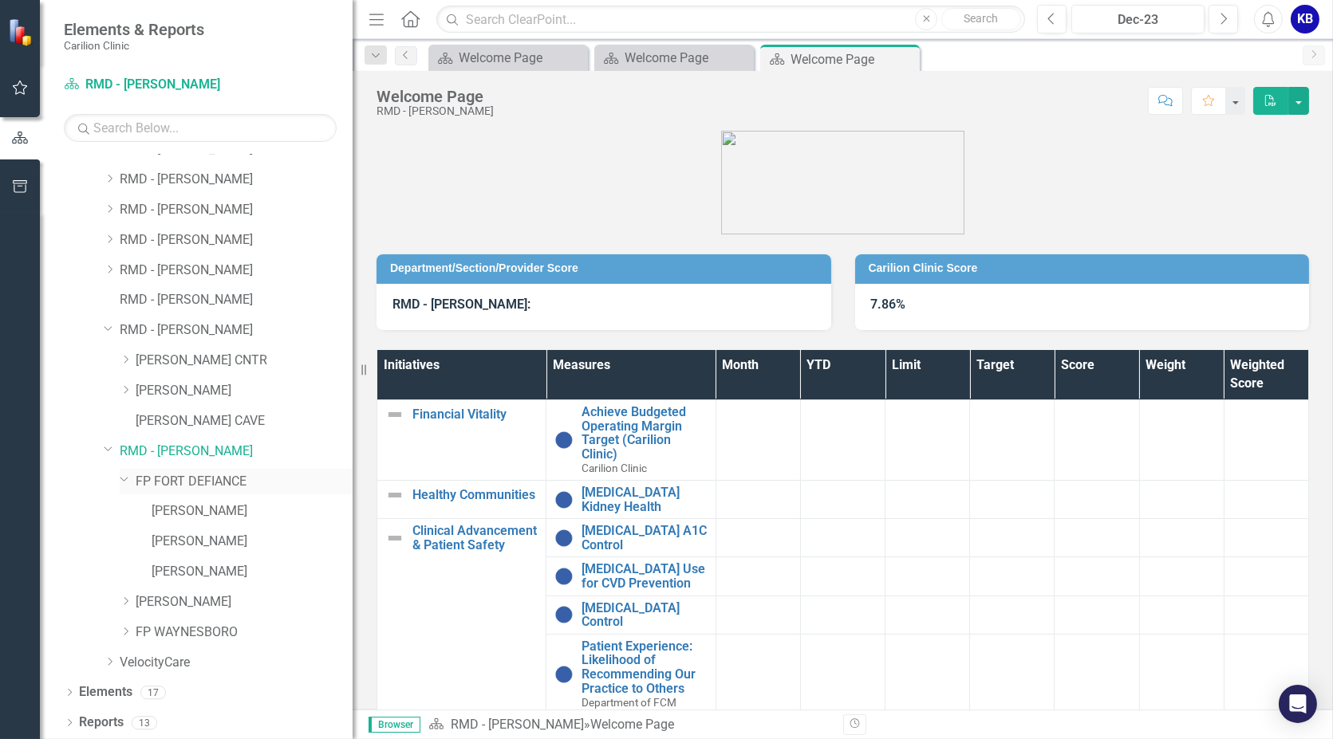
click at [120, 475] on icon "Dropdown" at bounding box center [125, 479] width 10 height 12
click at [126, 598] on icon "Dropdown" at bounding box center [126, 602] width 12 height 10
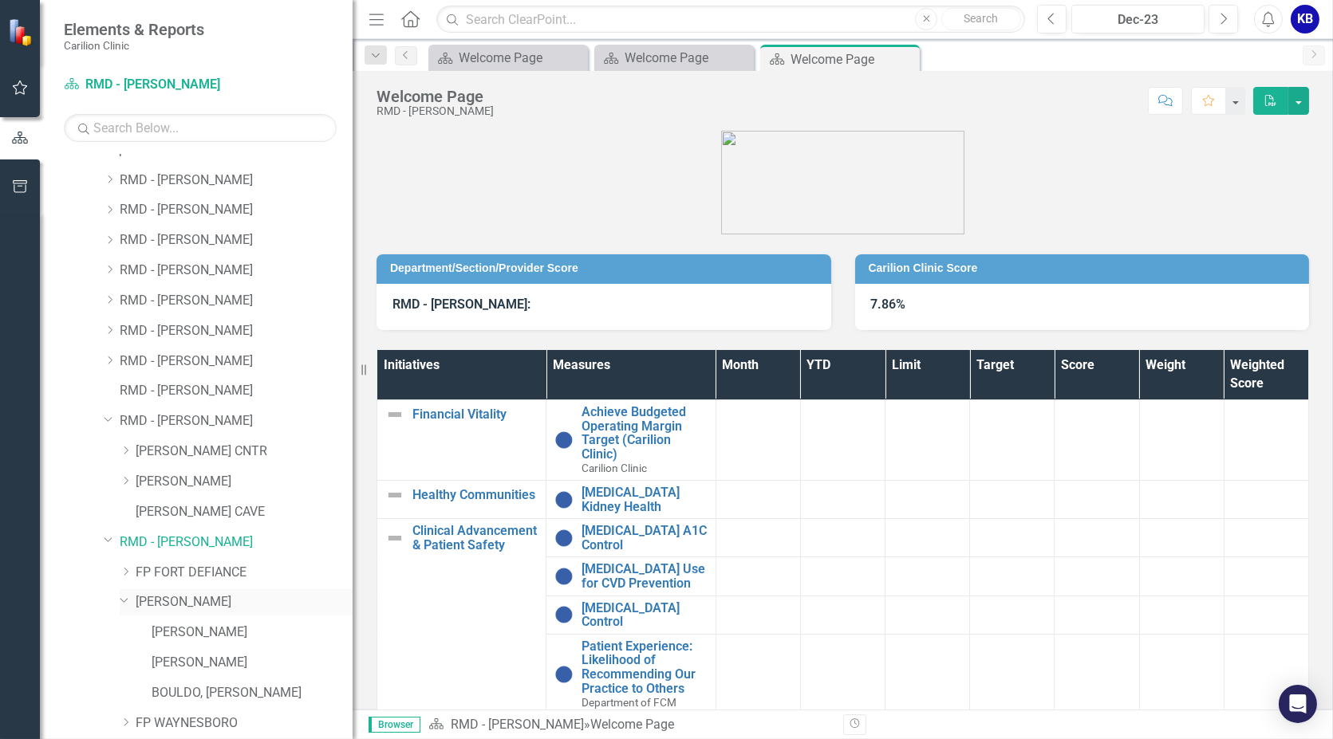
scroll to position [168, 0]
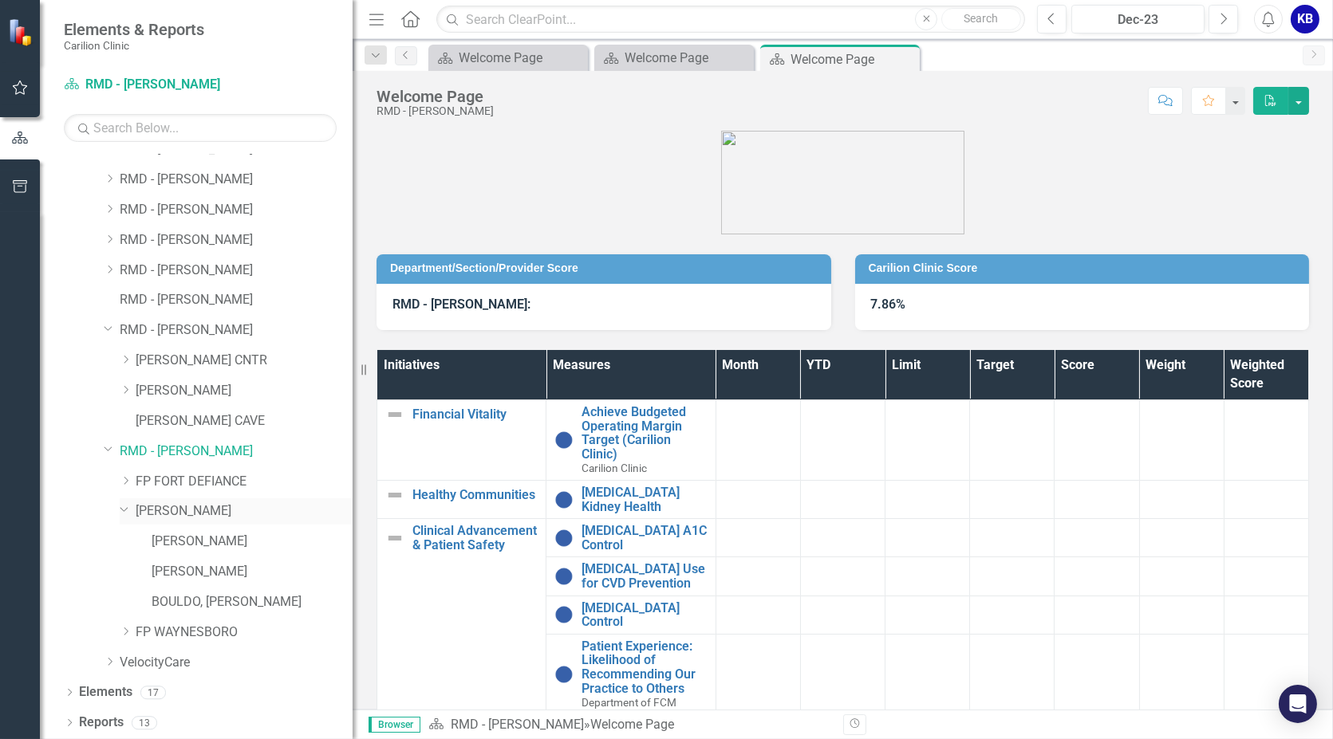
click at [125, 506] on icon "Dropdown" at bounding box center [125, 509] width 10 height 12
click at [129, 632] on icon "Dropdown" at bounding box center [126, 633] width 12 height 10
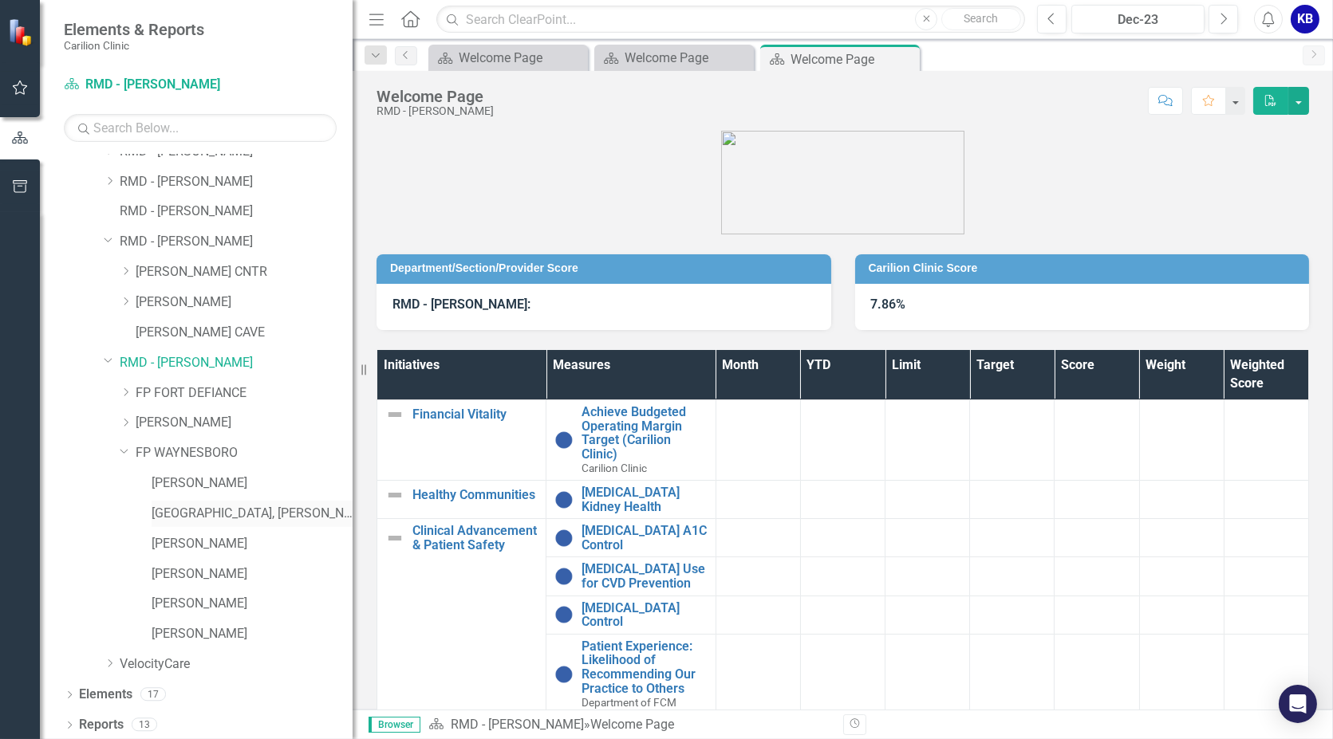
scroll to position [258, 0]
click at [124, 447] on icon "Dropdown" at bounding box center [125, 449] width 10 height 12
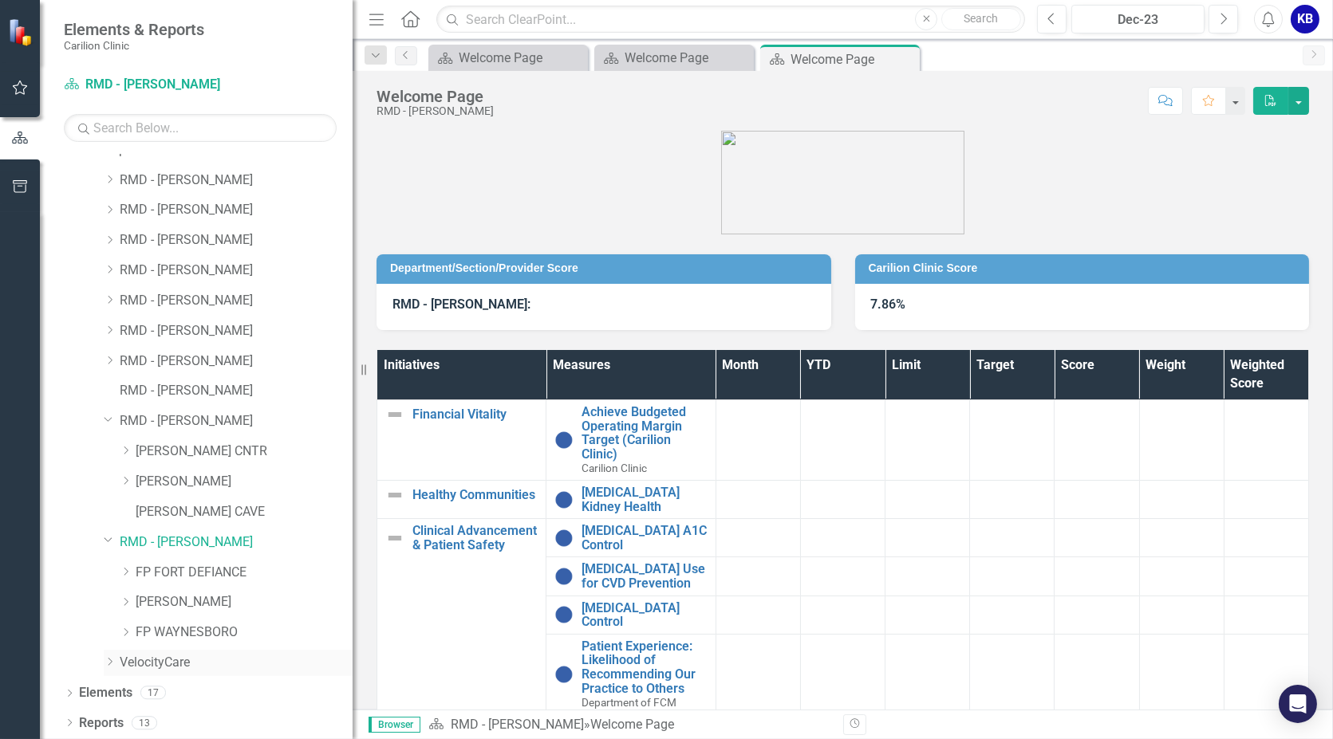
click at [104, 660] on icon "Dropdown" at bounding box center [110, 662] width 12 height 10
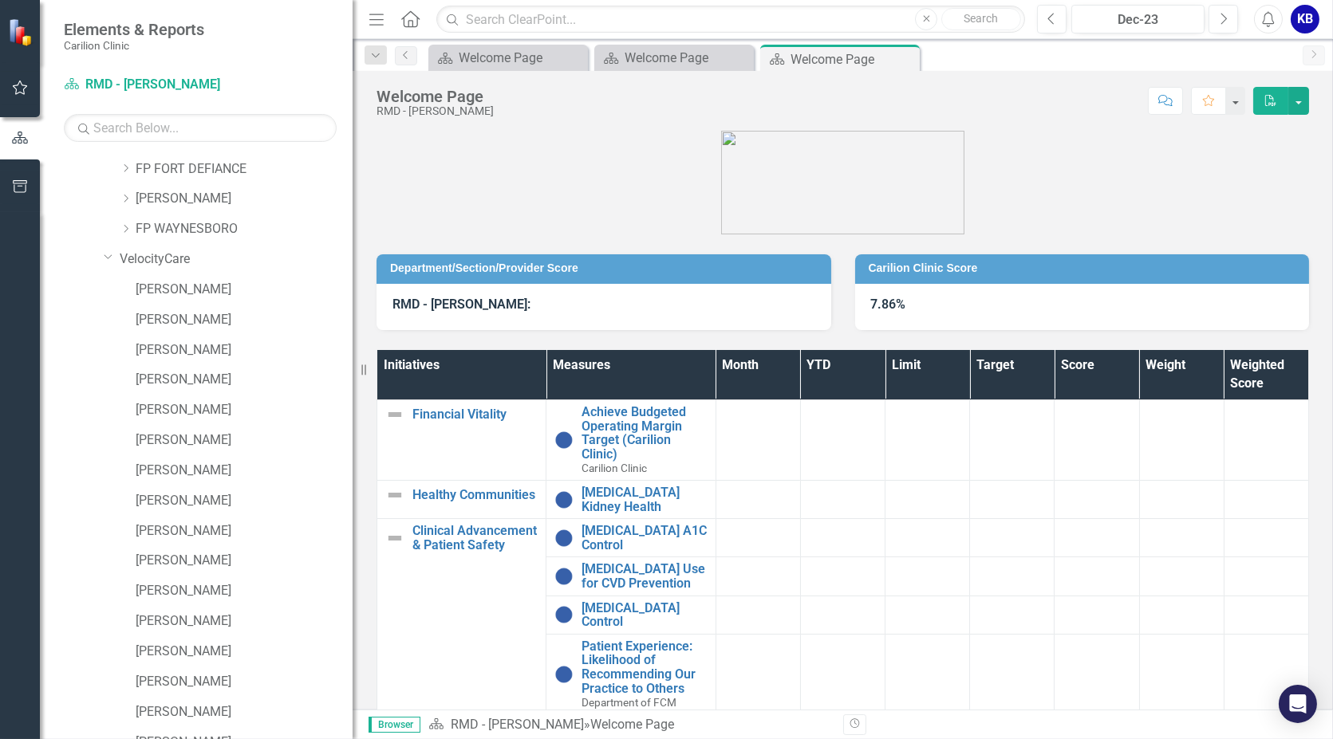
scroll to position [258, 0]
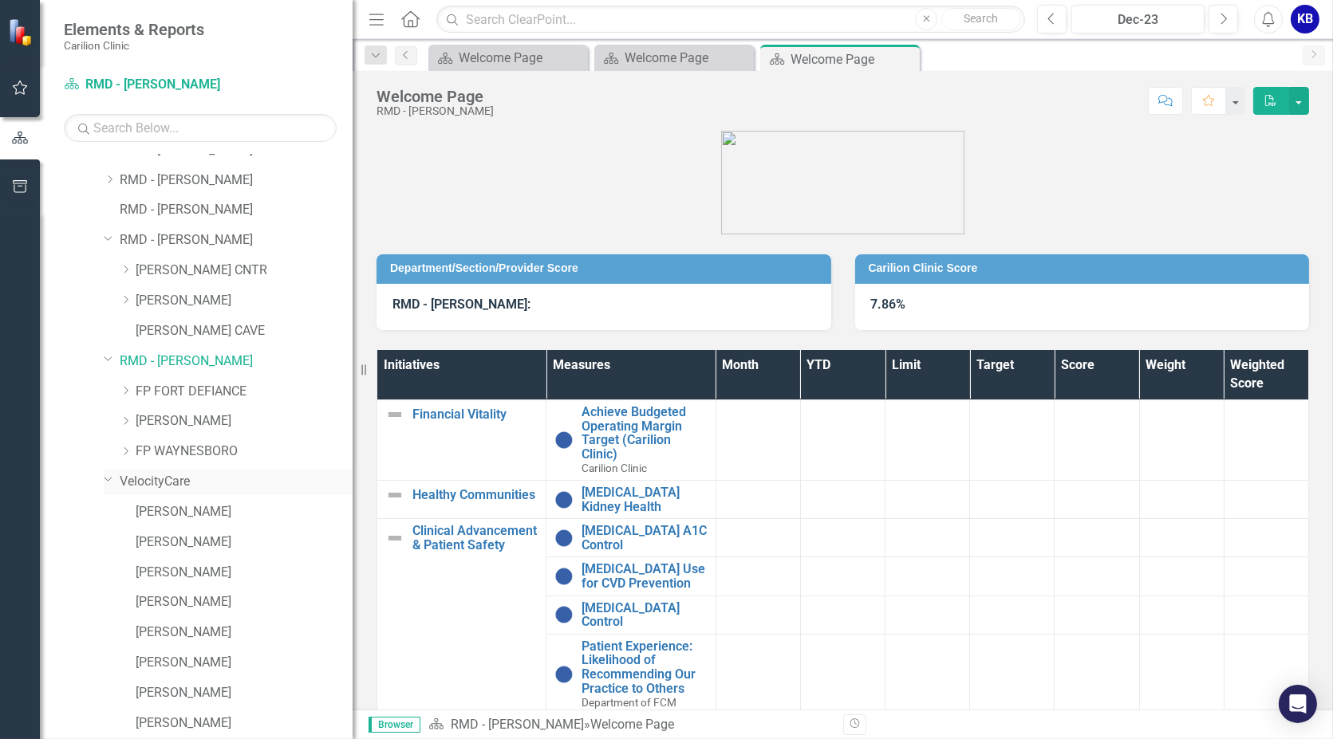
click at [106, 475] on icon "Dropdown" at bounding box center [109, 479] width 10 height 12
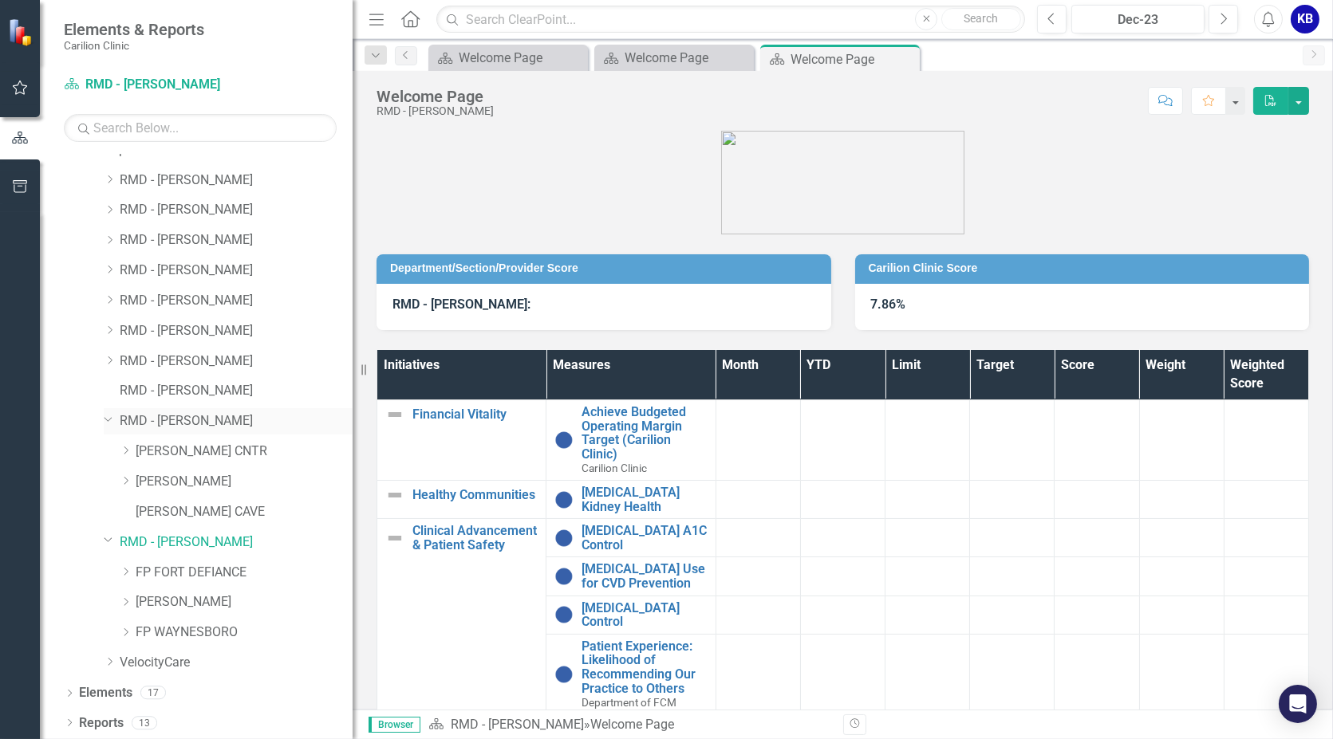
click at [107, 417] on icon "Dropdown" at bounding box center [109, 419] width 10 height 12
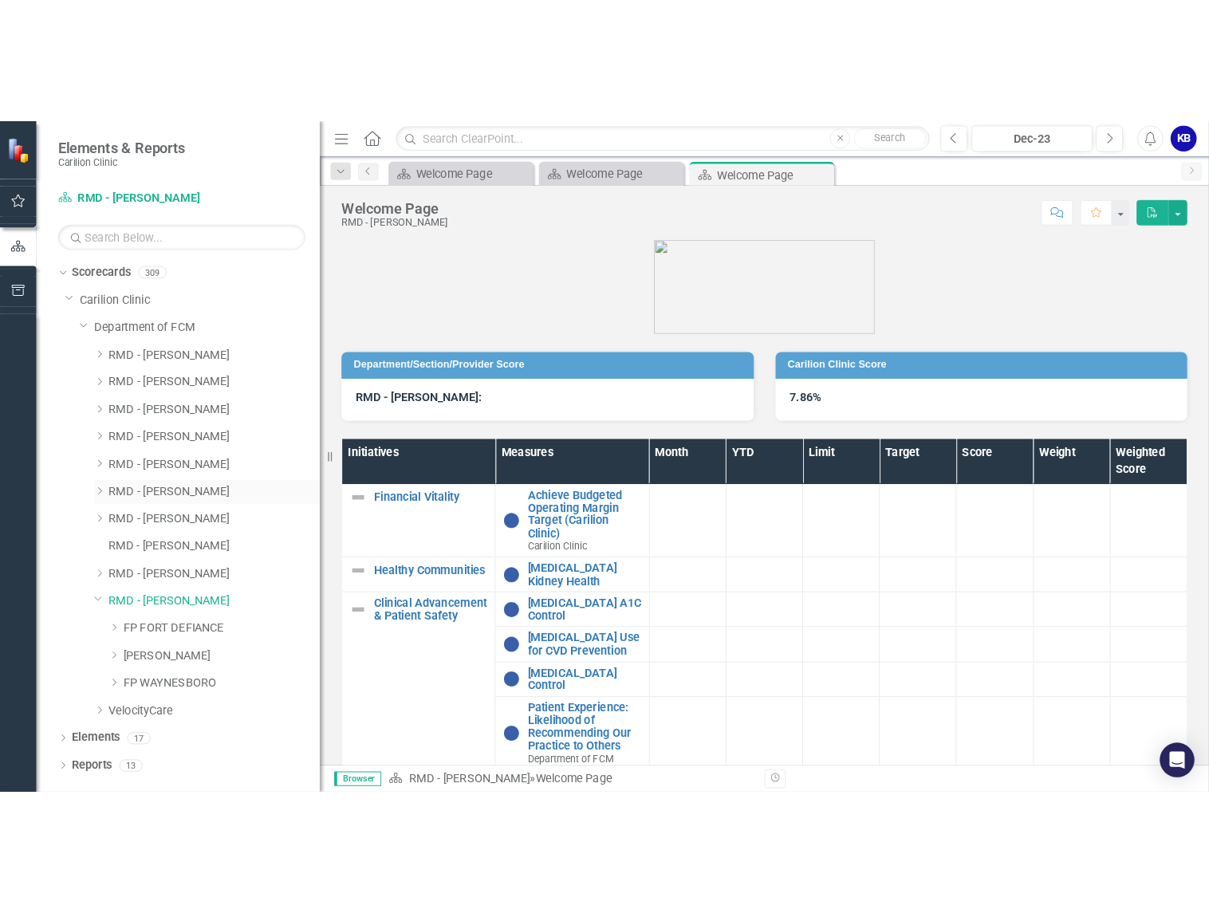
scroll to position [0, 0]
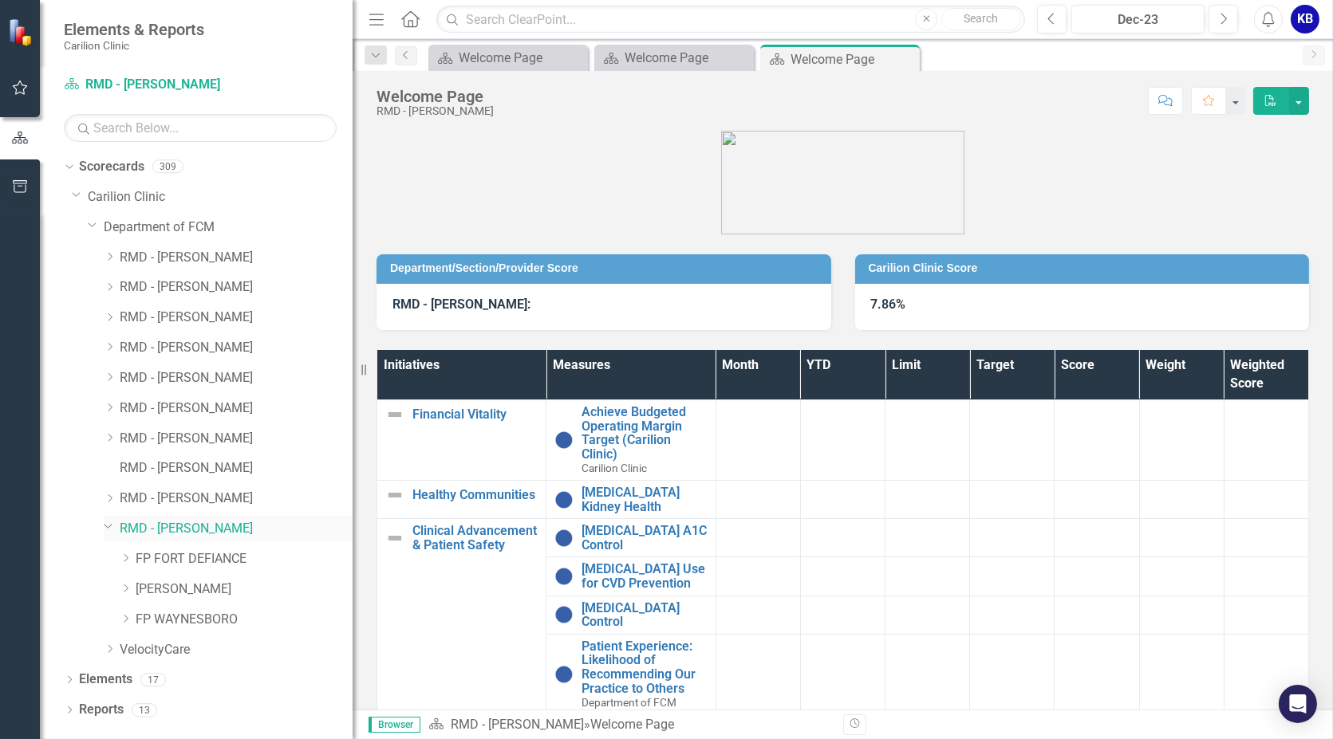
click at [105, 527] on icon "Dropdown" at bounding box center [109, 526] width 10 height 12
click at [88, 223] on icon "Dropdown" at bounding box center [93, 225] width 10 height 12
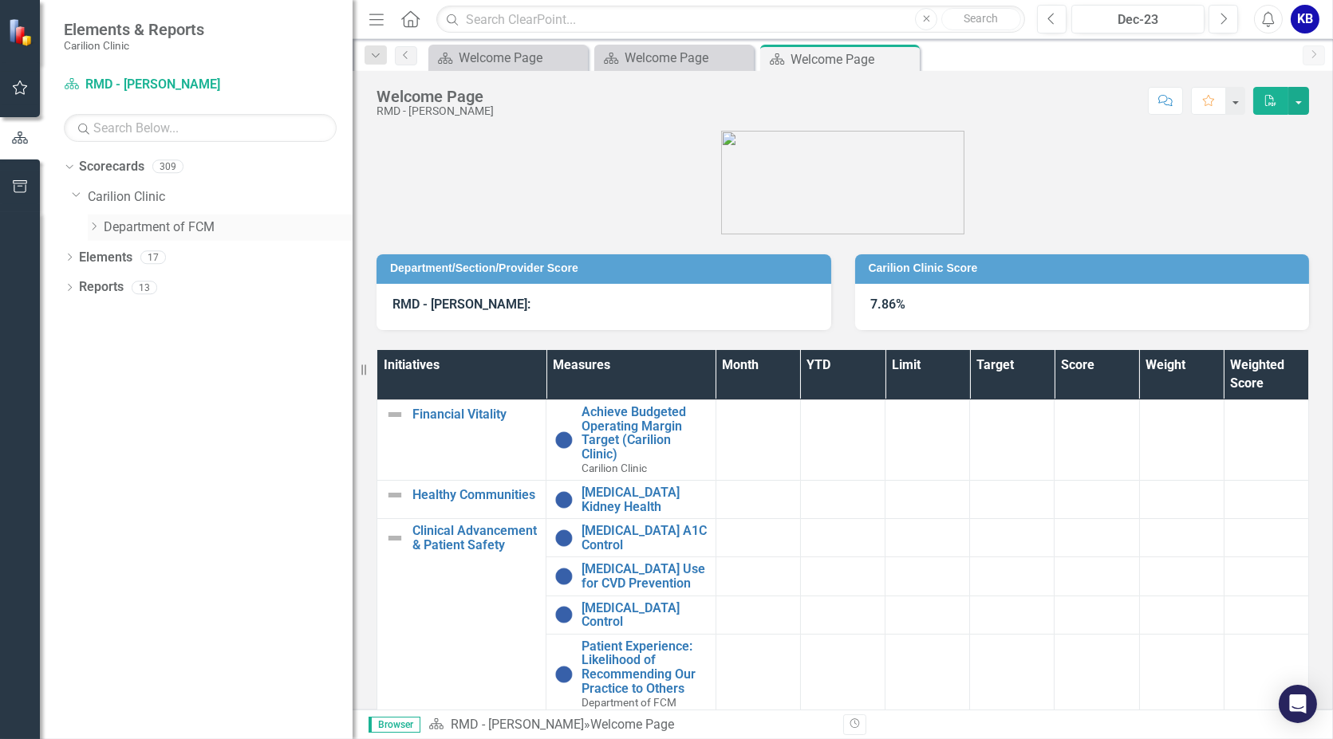
click at [90, 222] on icon "Dropdown" at bounding box center [94, 227] width 12 height 10
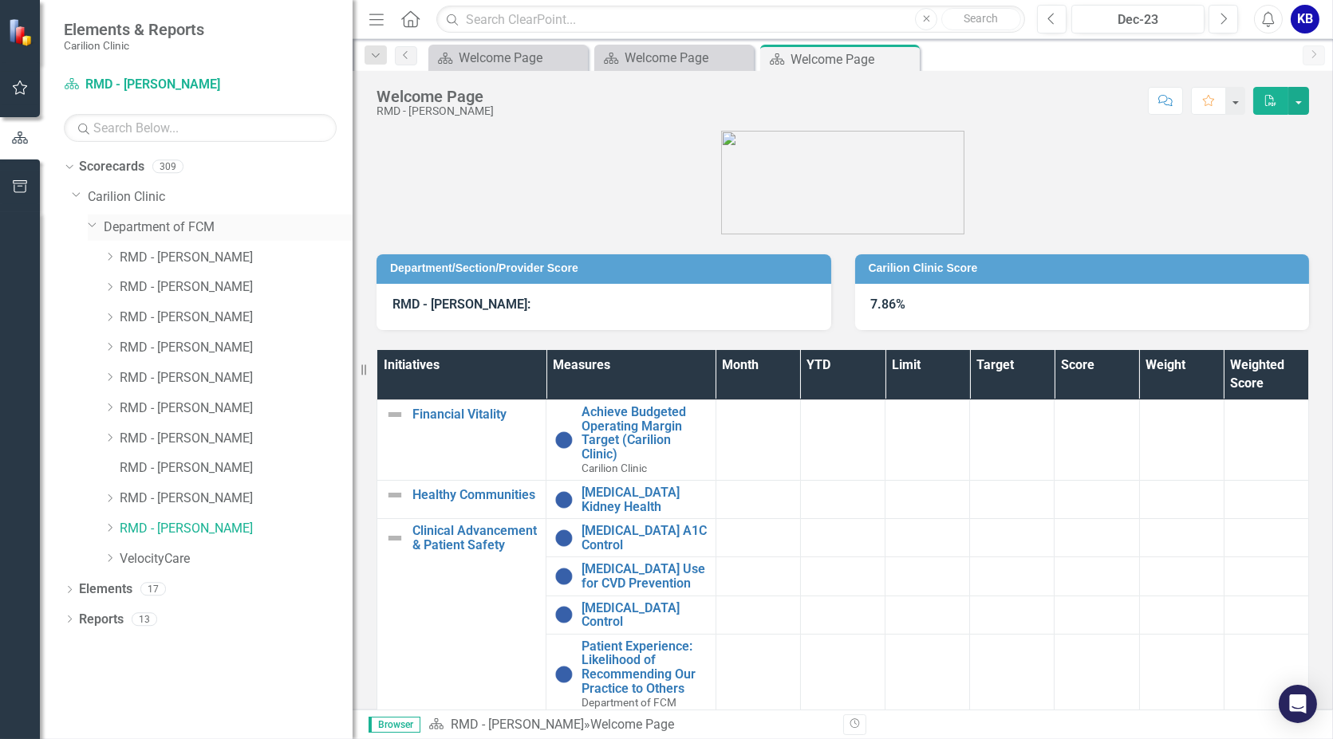
click at [141, 224] on link "Department of FCM" at bounding box center [228, 228] width 249 height 18
